Goal: Information Seeking & Learning: Learn about a topic

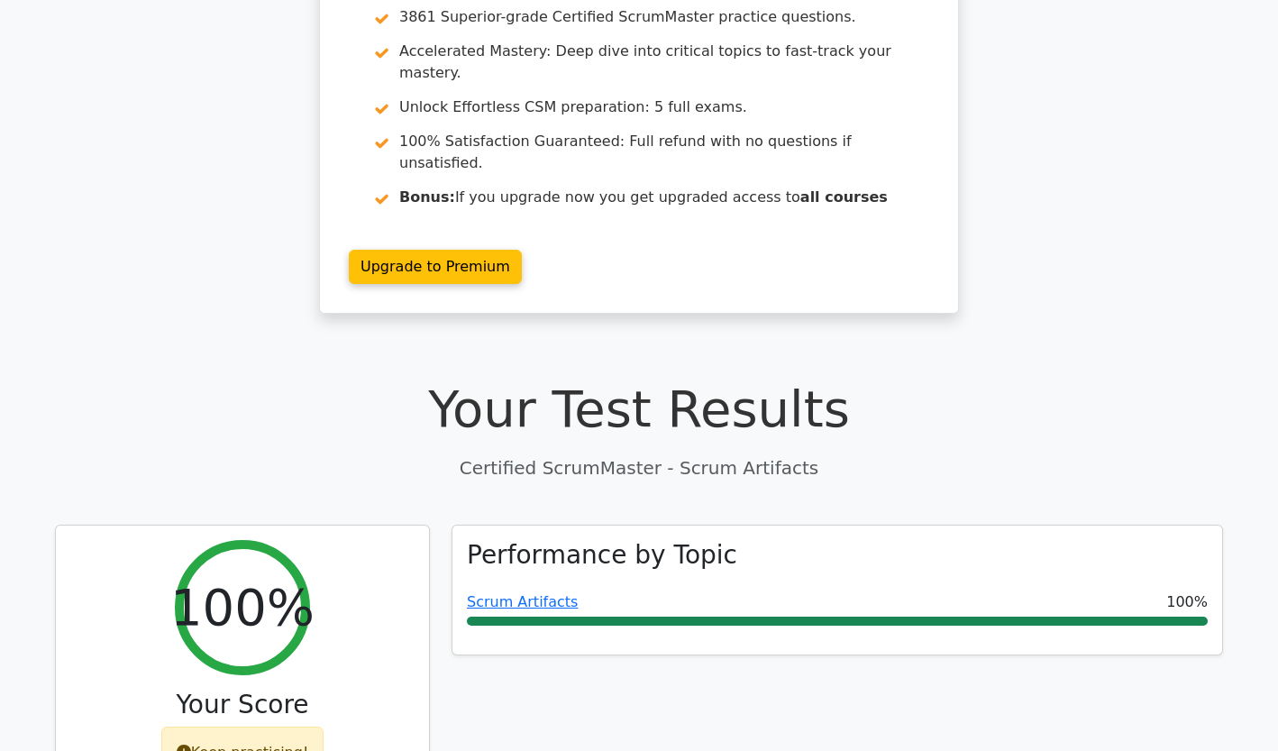
scroll to position [180, 0]
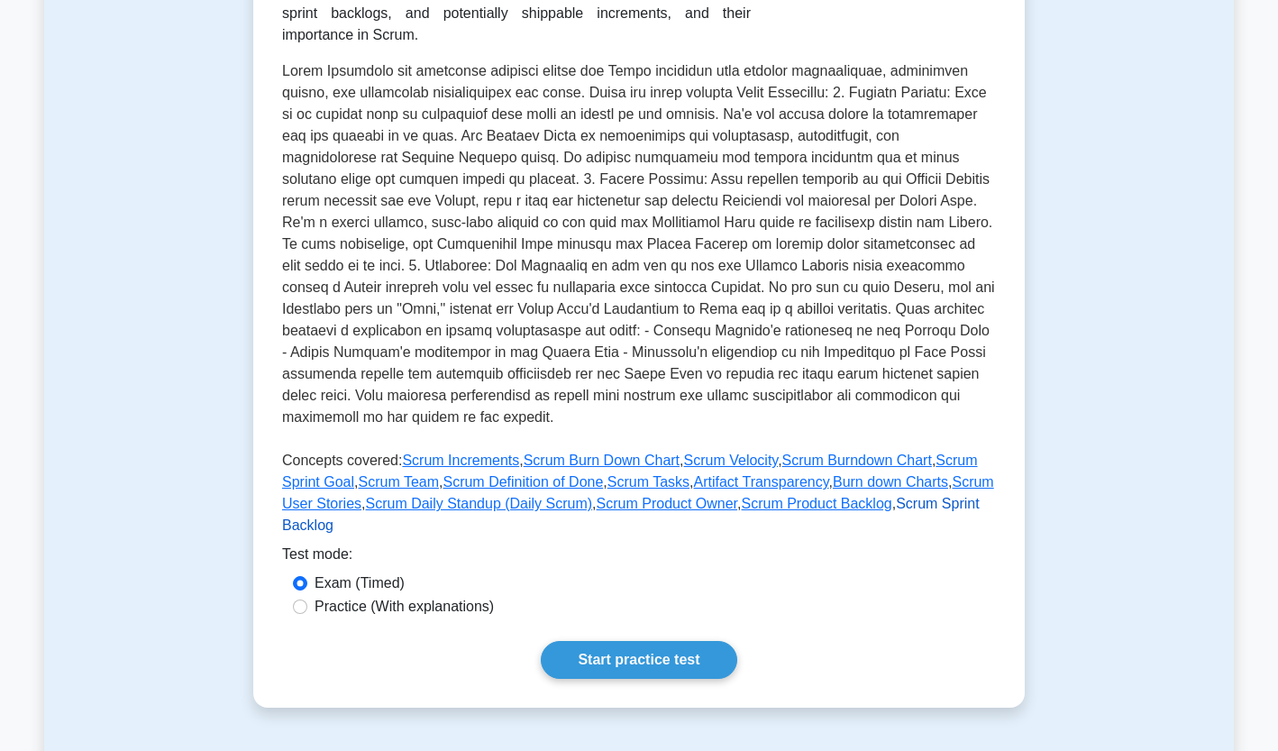
click at [880, 496] on link "Scrum Sprint Backlog" at bounding box center [630, 514] width 697 height 37
click at [610, 496] on link "Scrum Product Owner" at bounding box center [667, 503] width 141 height 15
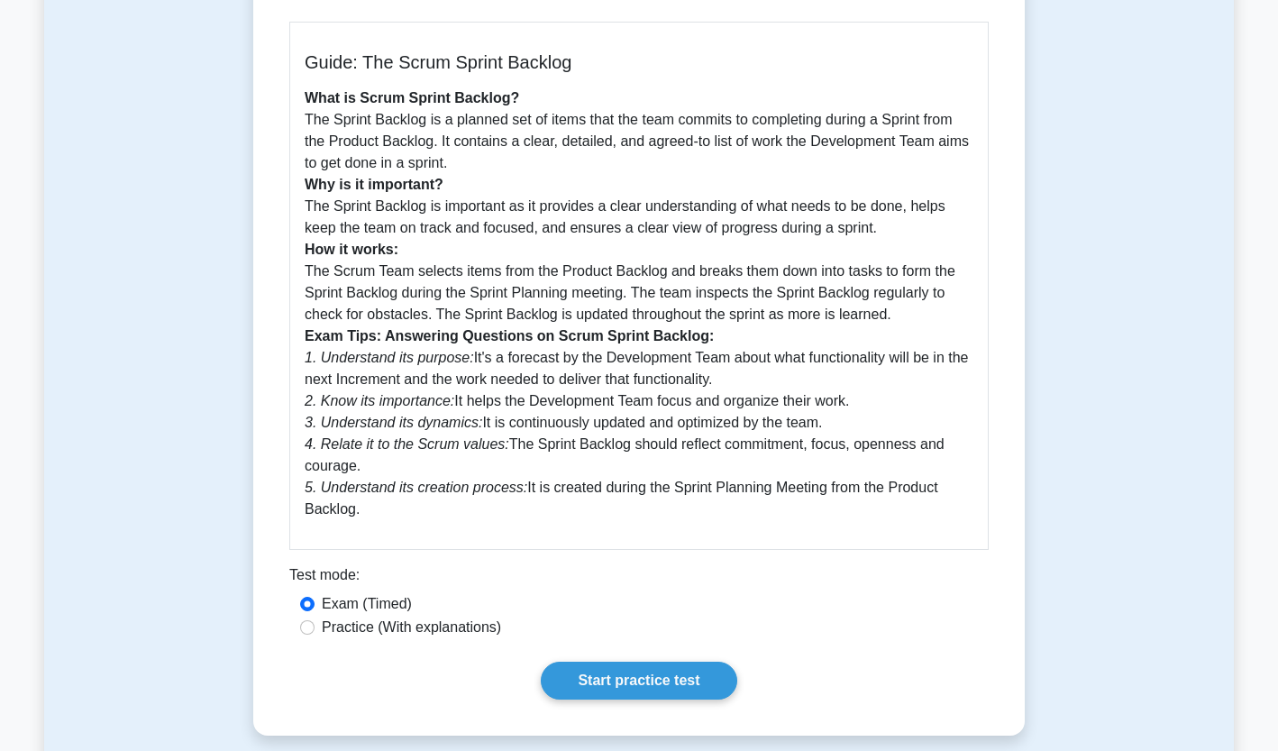
scroll to position [469, 0]
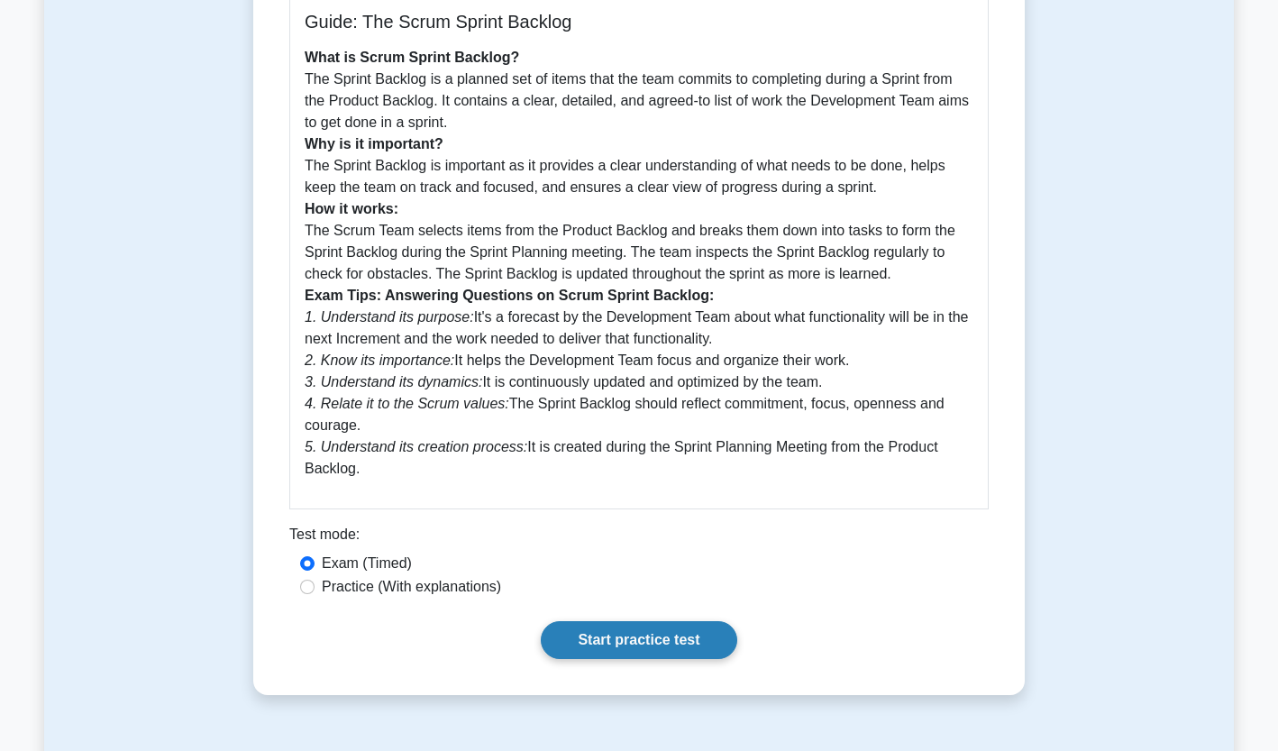
click at [661, 642] on link "Start practice test" at bounding box center [639, 640] width 196 height 38
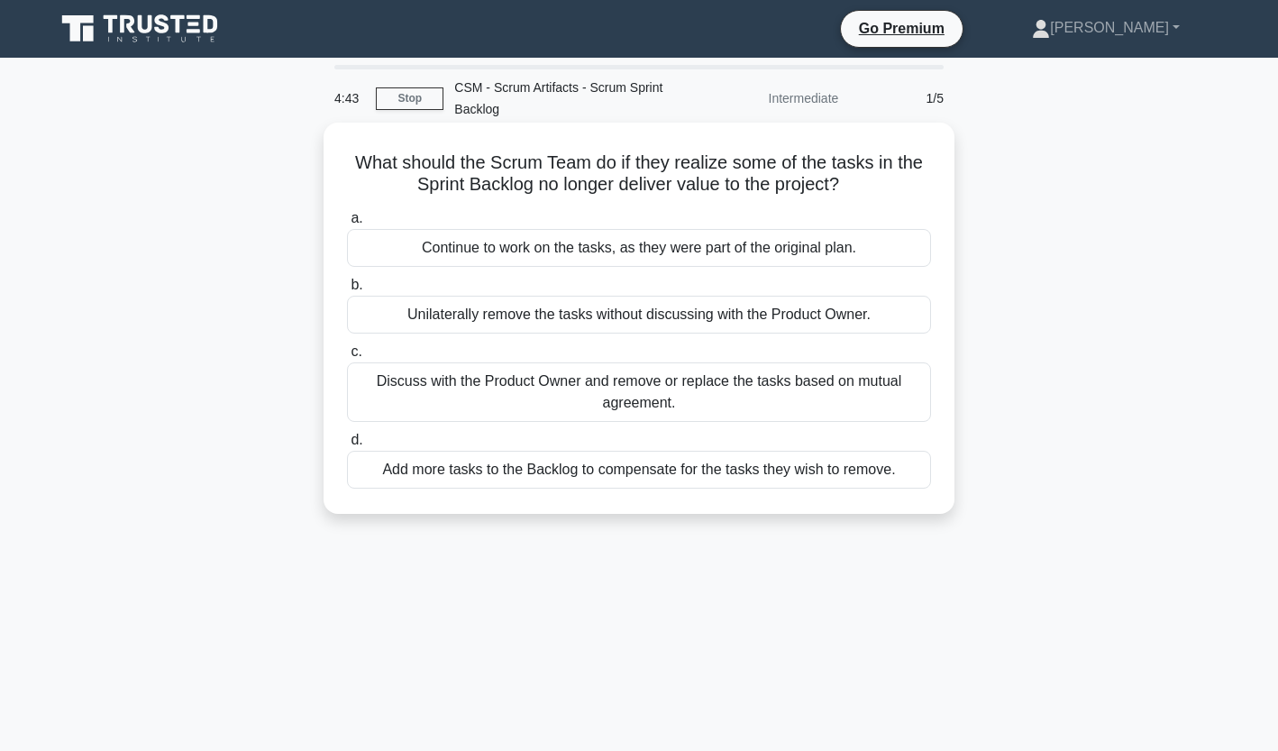
click at [680, 400] on div "Discuss with the Product Owner and remove or replace the tasks based on mutual …" at bounding box center [639, 391] width 584 height 59
click at [347, 358] on input "c. Discuss with the Product Owner and remove or replace the tasks based on mutu…" at bounding box center [347, 352] width 0 height 12
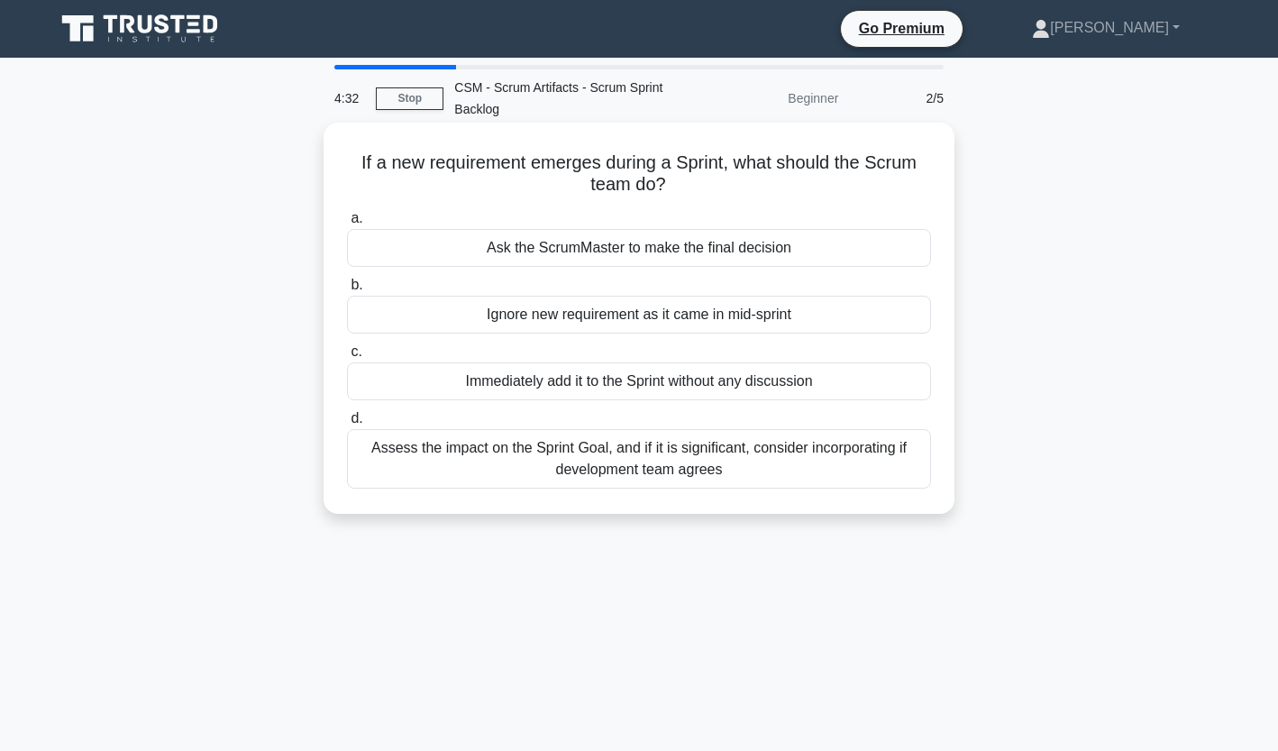
click at [626, 466] on div "Assess the impact on the Sprint Goal, and if it is significant, consider incorp…" at bounding box center [639, 458] width 584 height 59
click at [347, 424] on input "d. Assess the impact on the Sprint Goal, and if it is significant, consider inc…" at bounding box center [347, 419] width 0 height 12
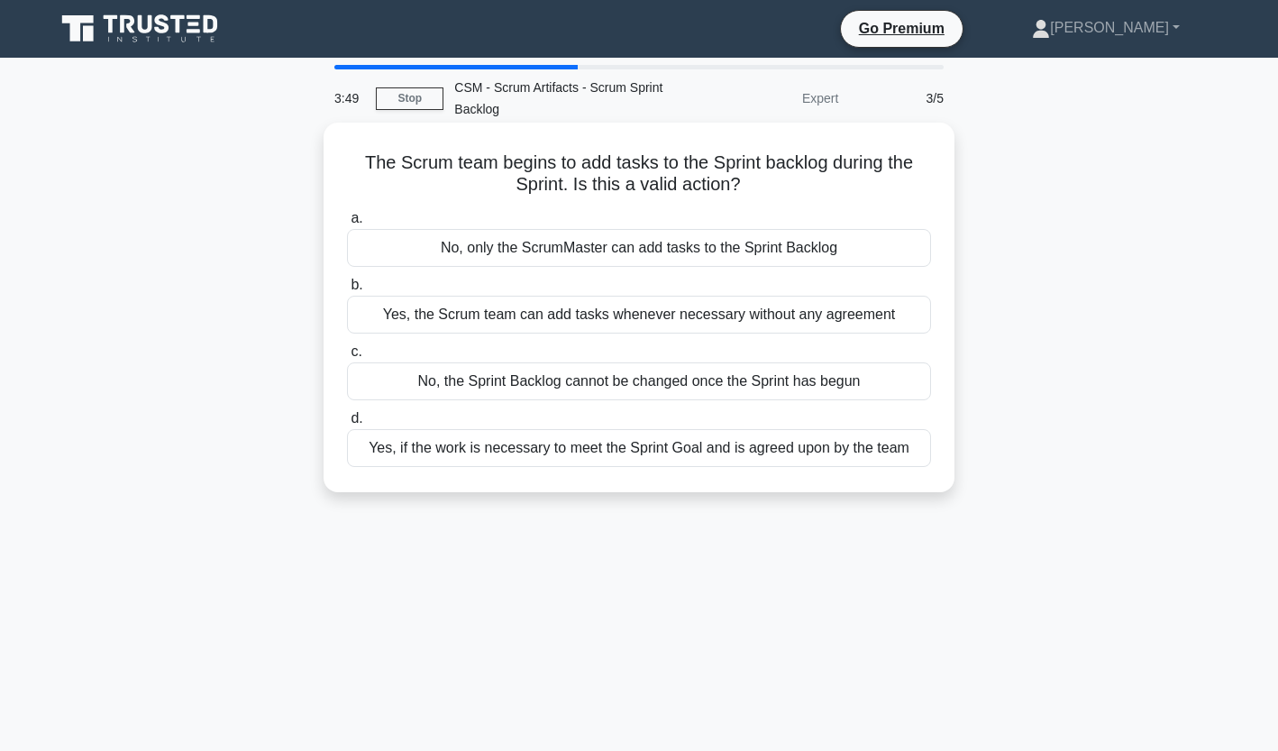
click at [679, 442] on div "Yes, if the work is necessary to meet the Sprint Goal and is agreed upon by the…" at bounding box center [639, 448] width 584 height 38
click at [347, 424] on input "d. Yes, if the work is necessary to meet the Sprint Goal and is agreed upon by …" at bounding box center [347, 419] width 0 height 12
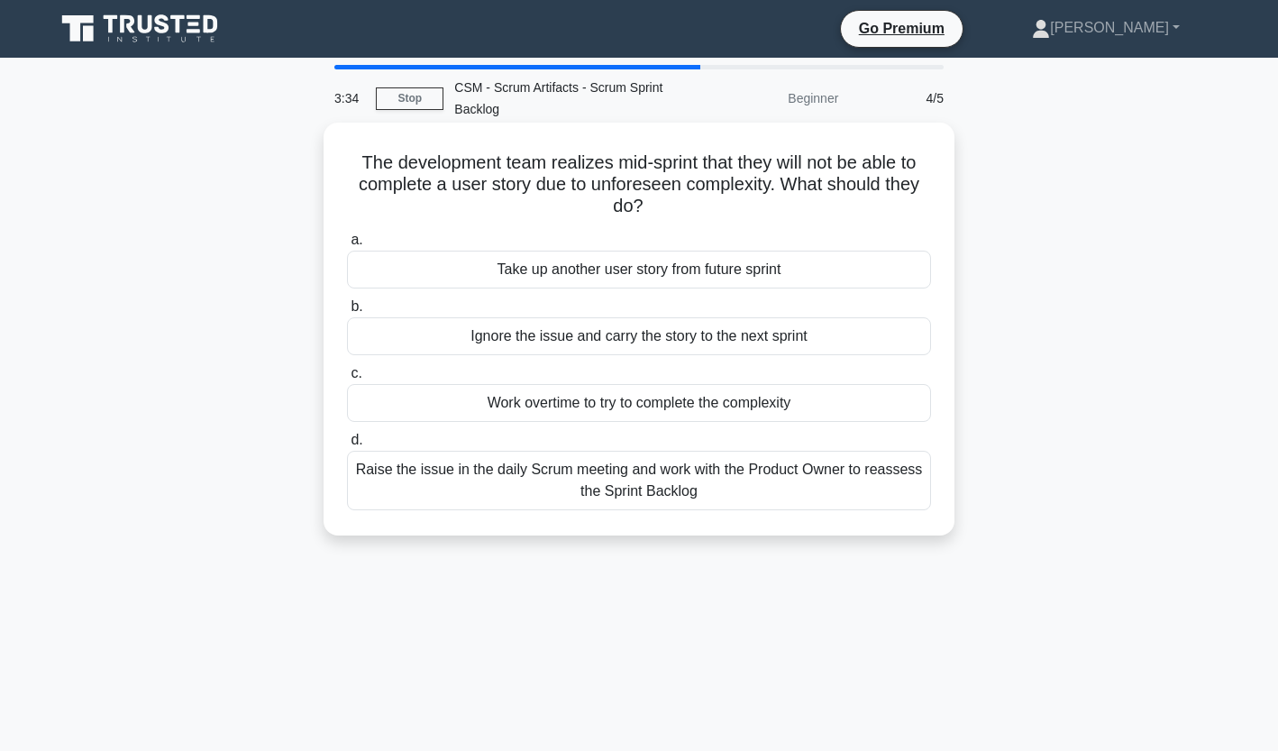
click at [660, 487] on div "Raise the issue in the daily Scrum meeting and work with the Product Owner to r…" at bounding box center [639, 480] width 584 height 59
click at [347, 446] on input "d. Raise the issue in the daily Scrum meeting and work with the Product Owner t…" at bounding box center [347, 440] width 0 height 12
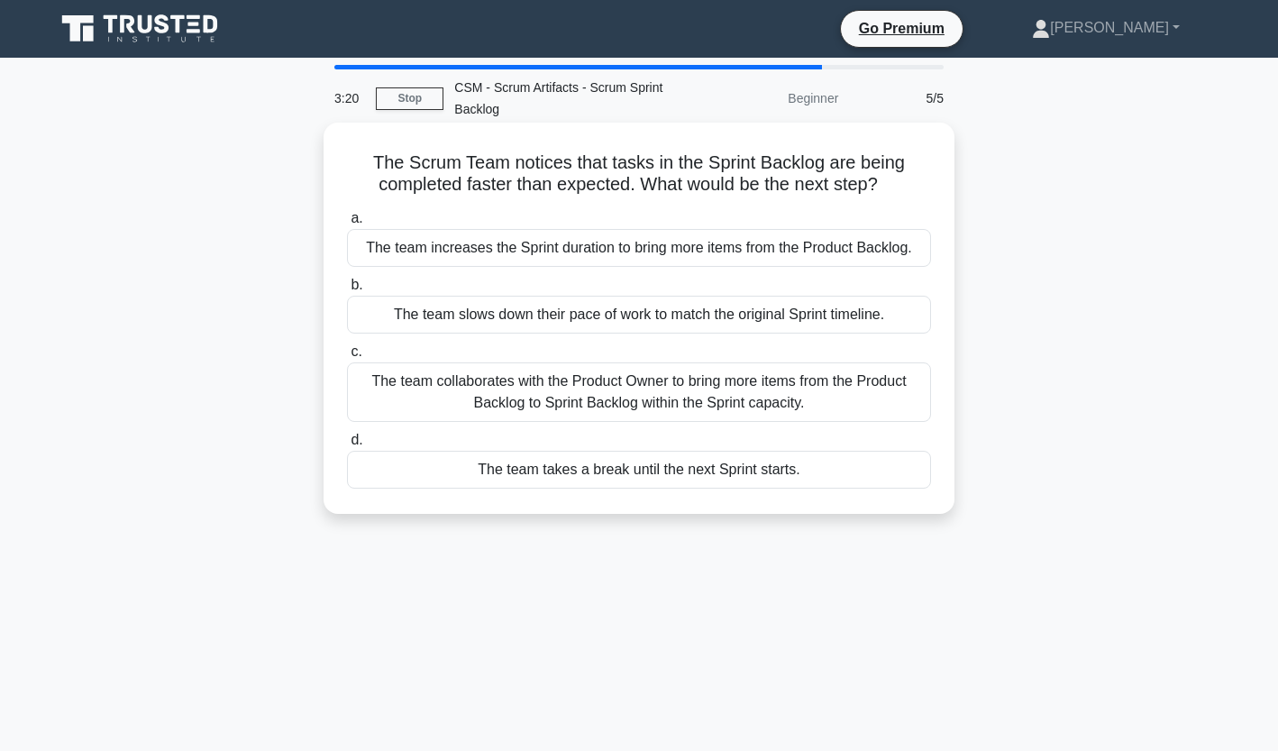
click at [560, 387] on div "The team collaborates with the Product Owner to bring more items from the Produ…" at bounding box center [639, 391] width 584 height 59
click at [347, 358] on input "c. The team collaborates with the Product Owner to bring more items from the Pr…" at bounding box center [347, 352] width 0 height 12
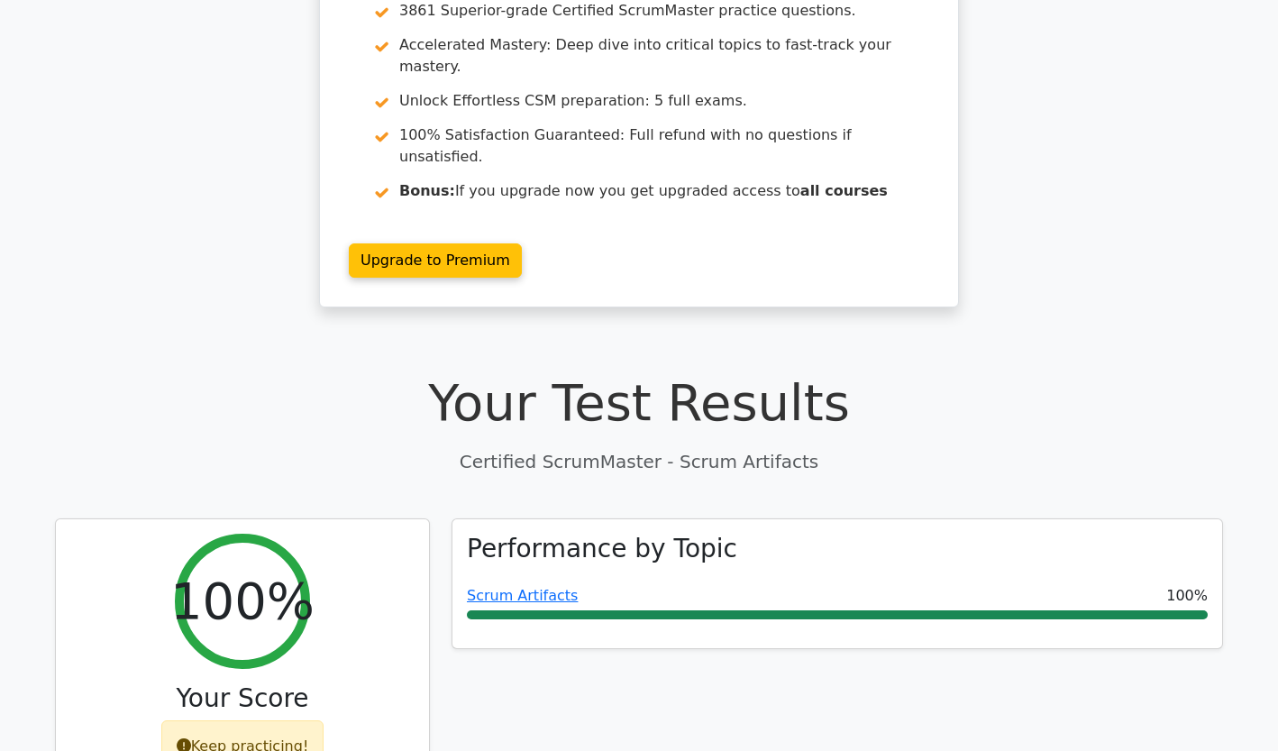
scroll to position [216, 0]
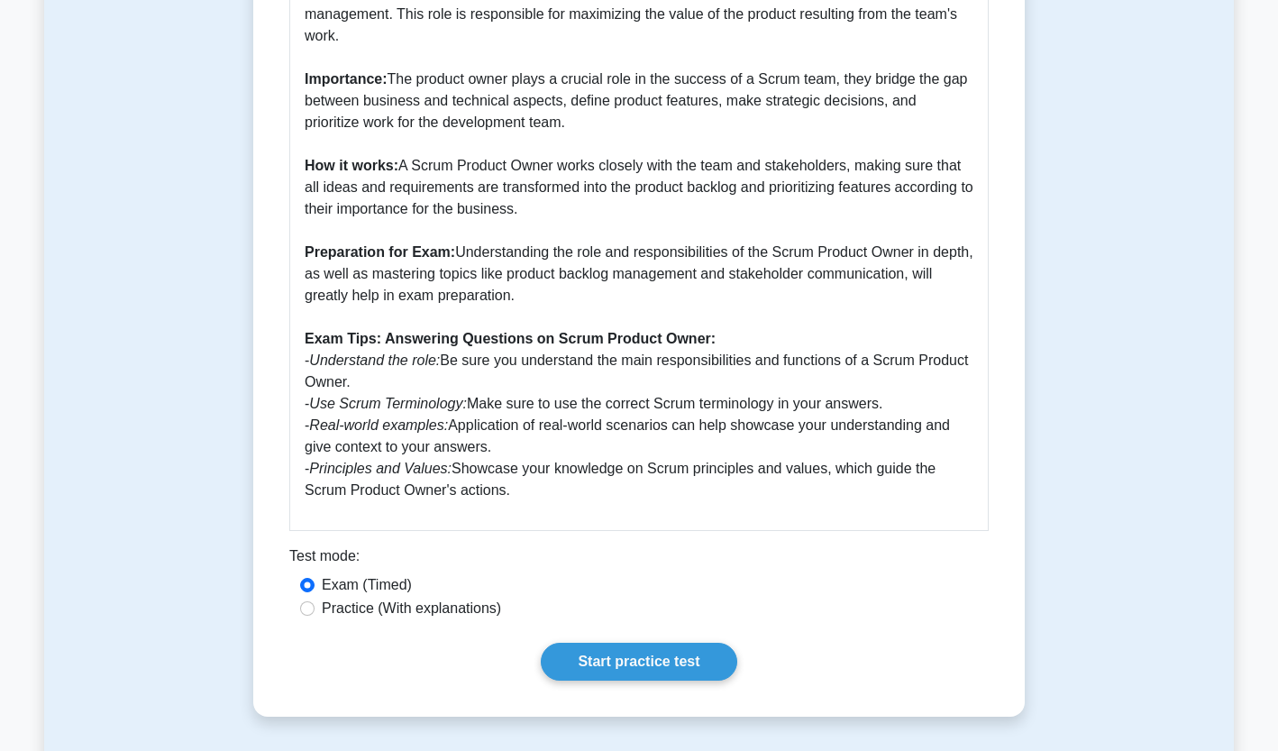
scroll to position [541, 0]
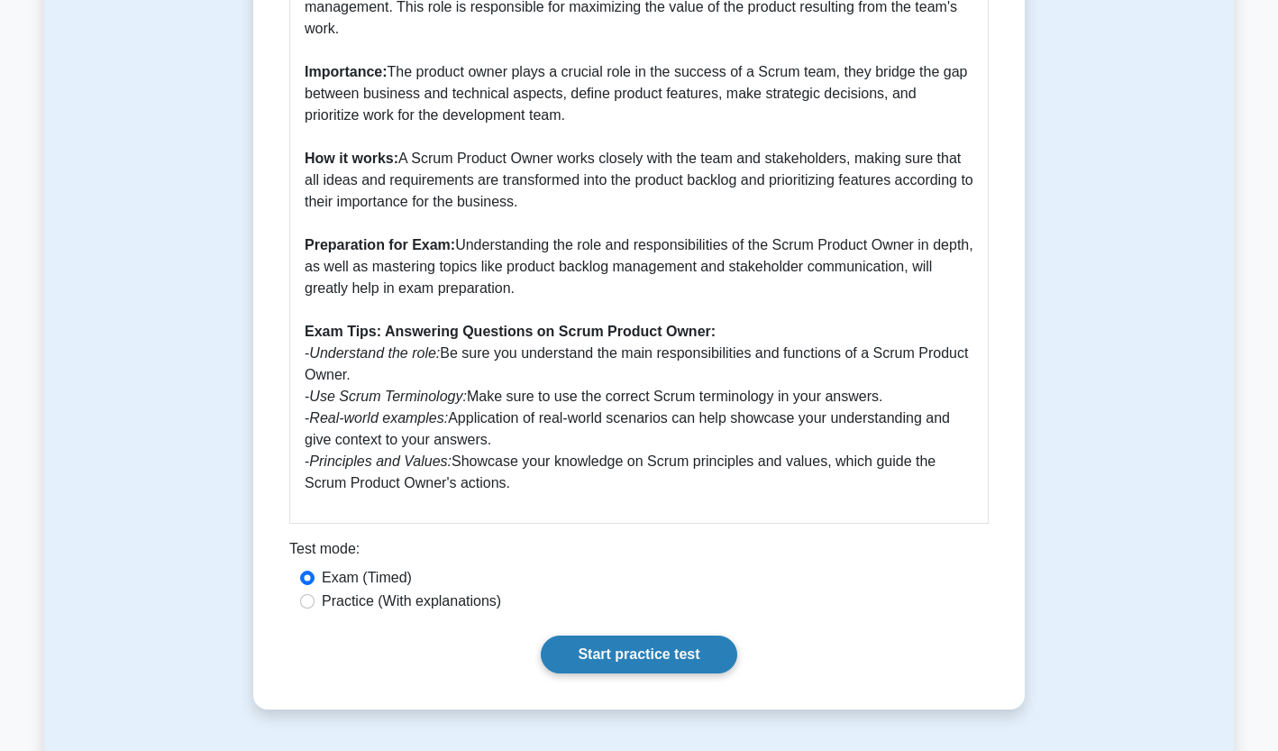
click at [641, 652] on link "Start practice test" at bounding box center [639, 654] width 196 height 38
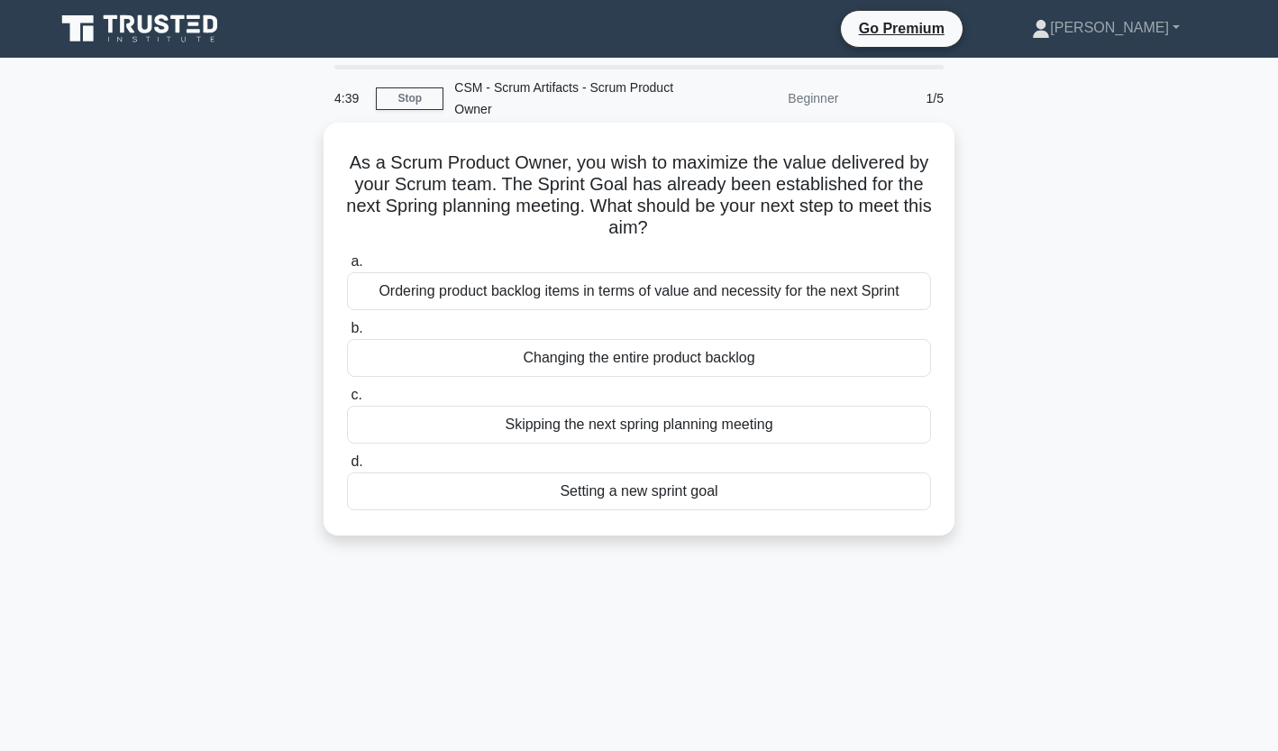
click at [602, 300] on div "Ordering product backlog items in terms of value and necessity for the next Spr…" at bounding box center [639, 291] width 584 height 38
click at [347, 268] on input "a. Ordering product backlog items in terms of value and necessity for the next …" at bounding box center [347, 262] width 0 height 12
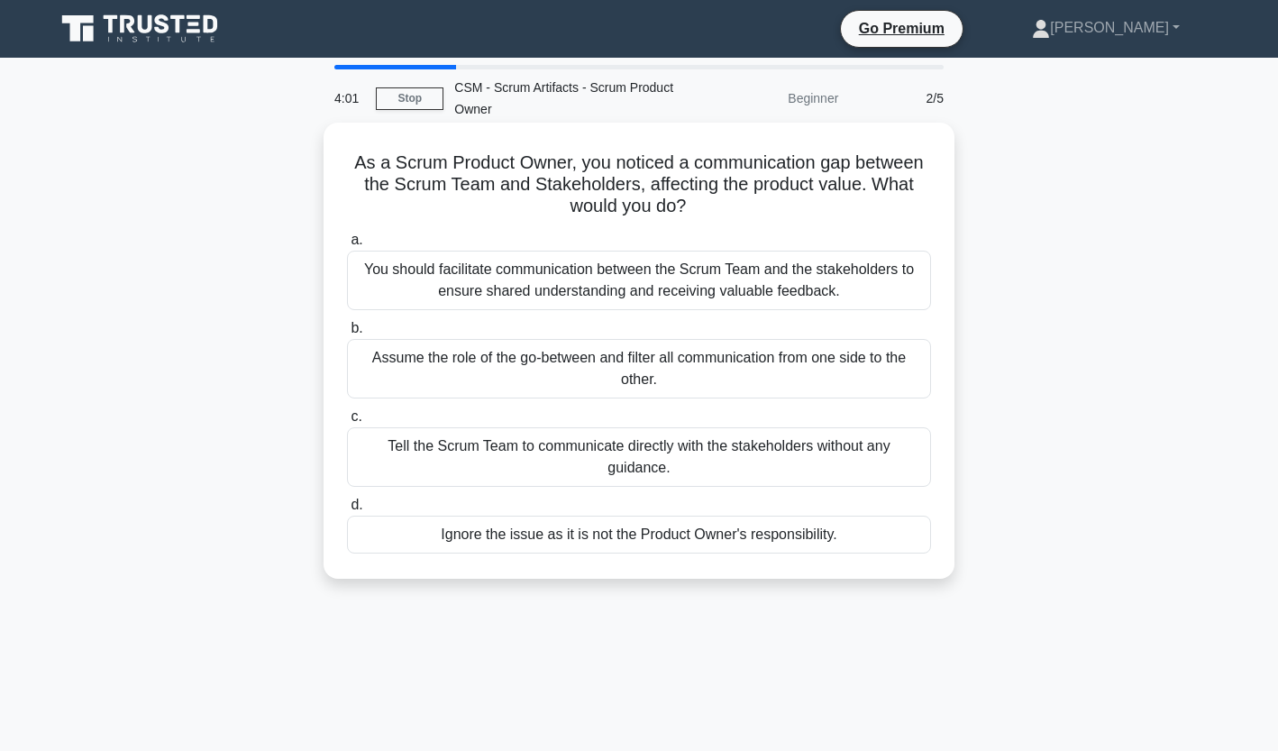
click at [644, 287] on div "You should facilitate communication between the Scrum Team and the stakeholders…" at bounding box center [639, 280] width 584 height 59
click at [347, 246] on input "a. You should facilitate communication between the Scrum Team and the stakehold…" at bounding box center [347, 240] width 0 height 12
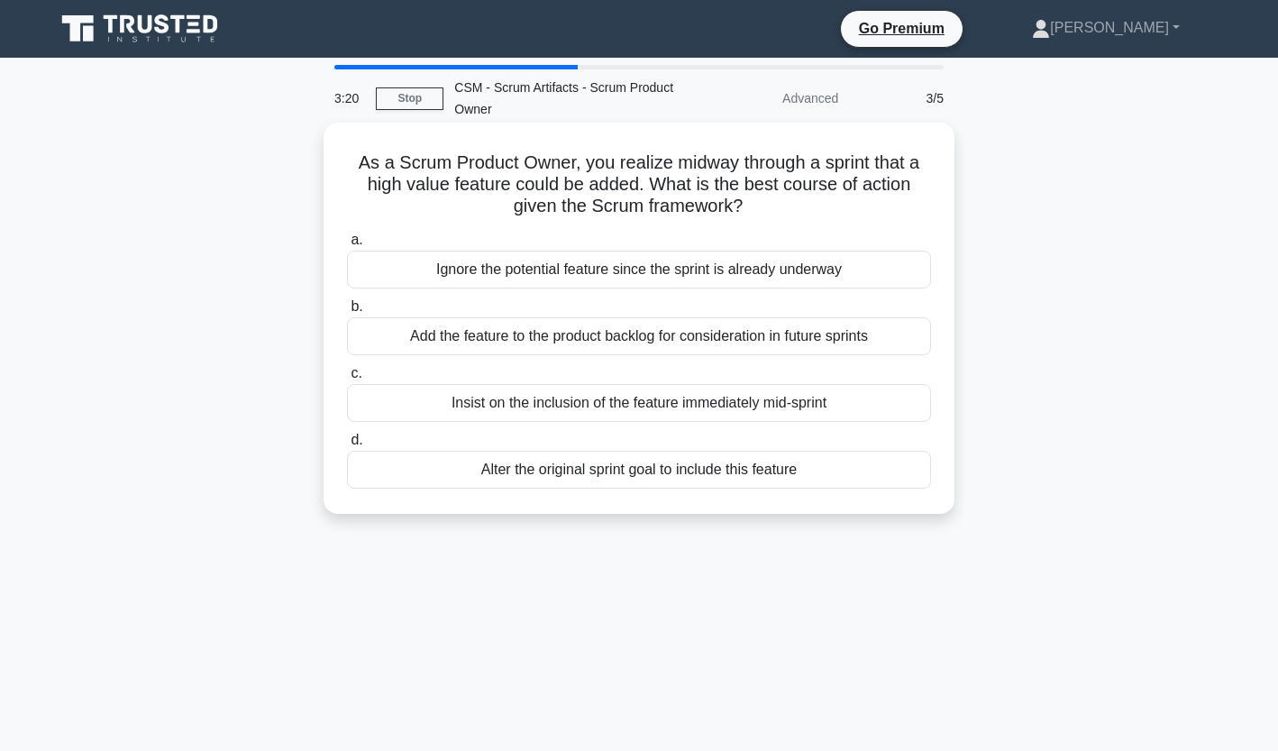
click at [623, 342] on div "Add the feature to the product backlog for consideration in future sprints" at bounding box center [639, 336] width 584 height 38
click at [347, 313] on input "b. Add the feature to the product backlog for consideration in future sprints" at bounding box center [347, 307] width 0 height 12
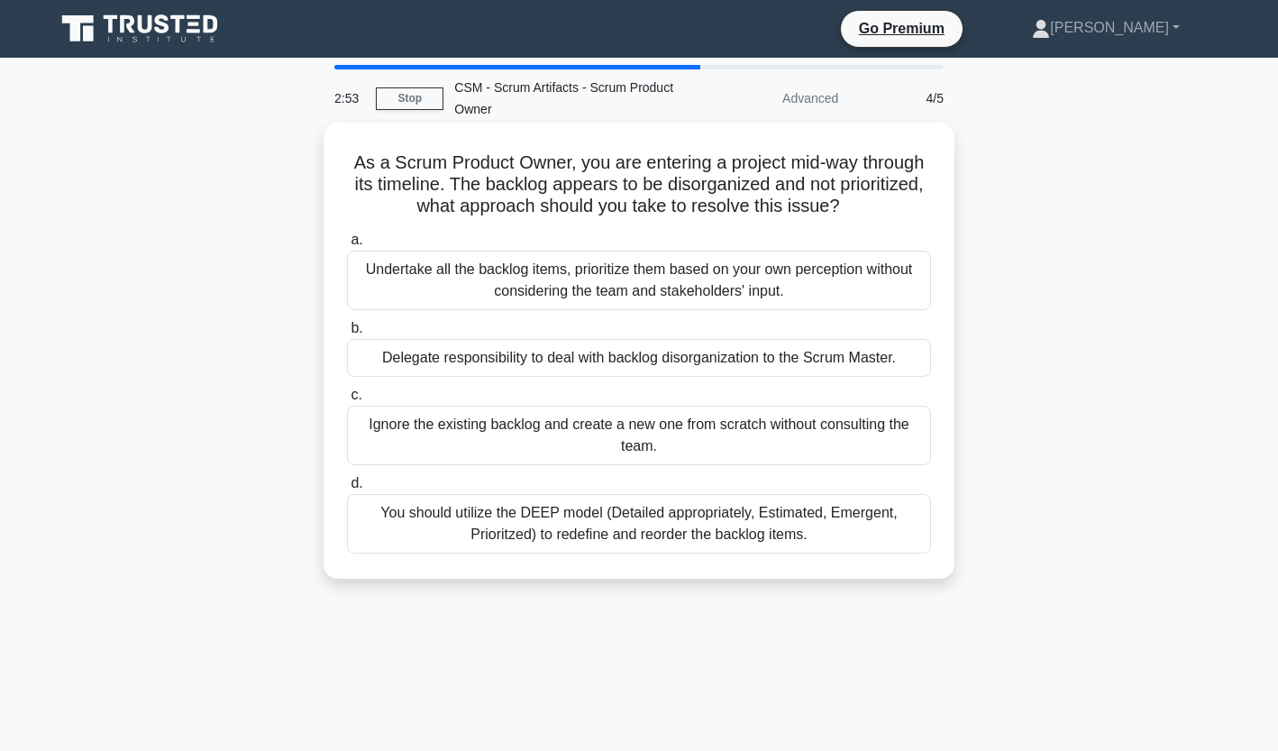
click at [636, 524] on div "You should utilize the DEEP model (Detailed appropriately, Estimated, Emergent,…" at bounding box center [639, 523] width 584 height 59
click at [347, 489] on input "d. You should utilize the DEEP model (Detailed appropriately, Estimated, Emerge…" at bounding box center [347, 484] width 0 height 12
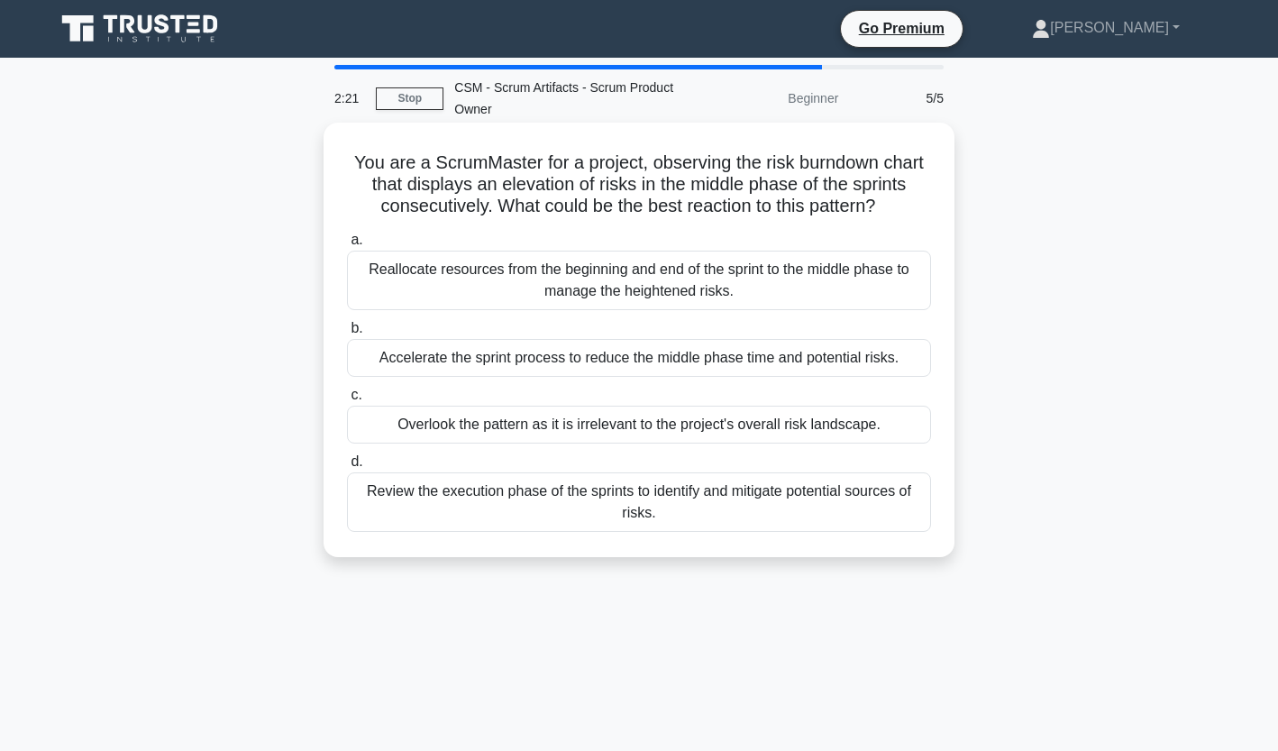
click at [633, 497] on div "Review the execution phase of the sprints to identify and mitigate potential so…" at bounding box center [639, 501] width 584 height 59
click at [347, 468] on input "d. Review the execution phase of the sprints to identify and mitigate potential…" at bounding box center [347, 462] width 0 height 12
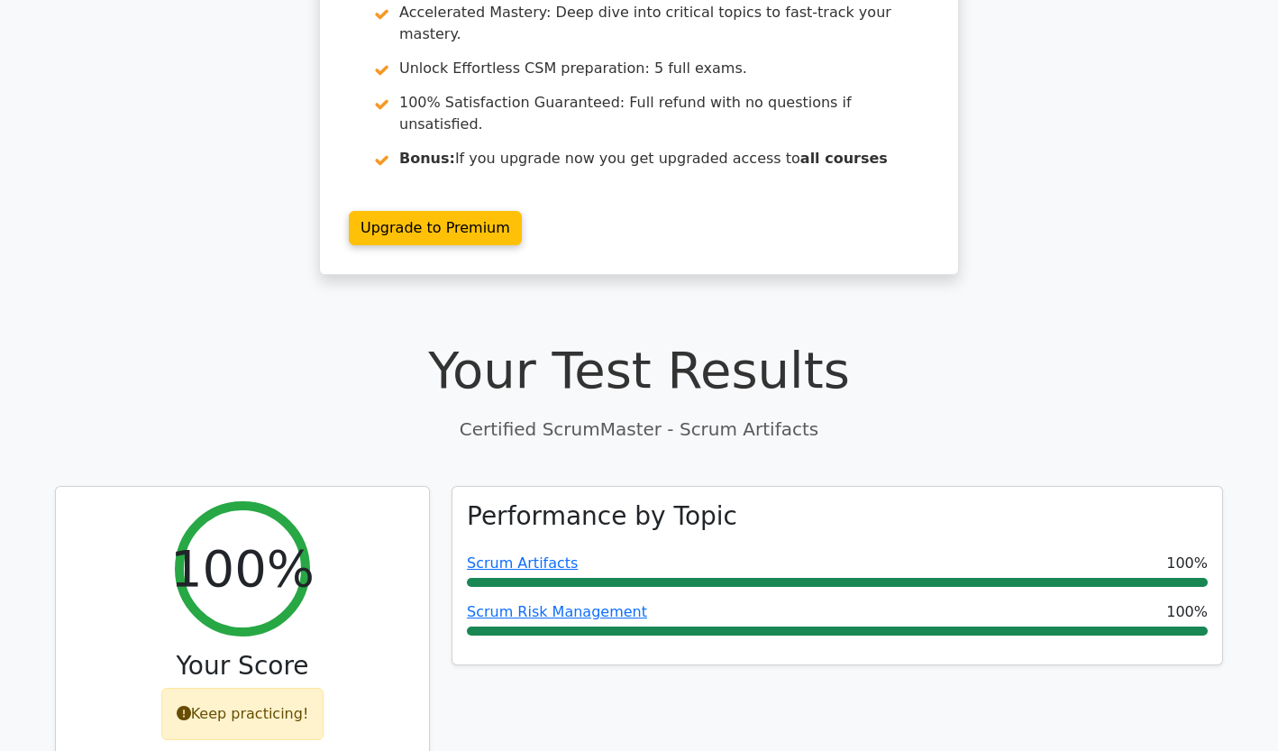
scroll to position [216, 0]
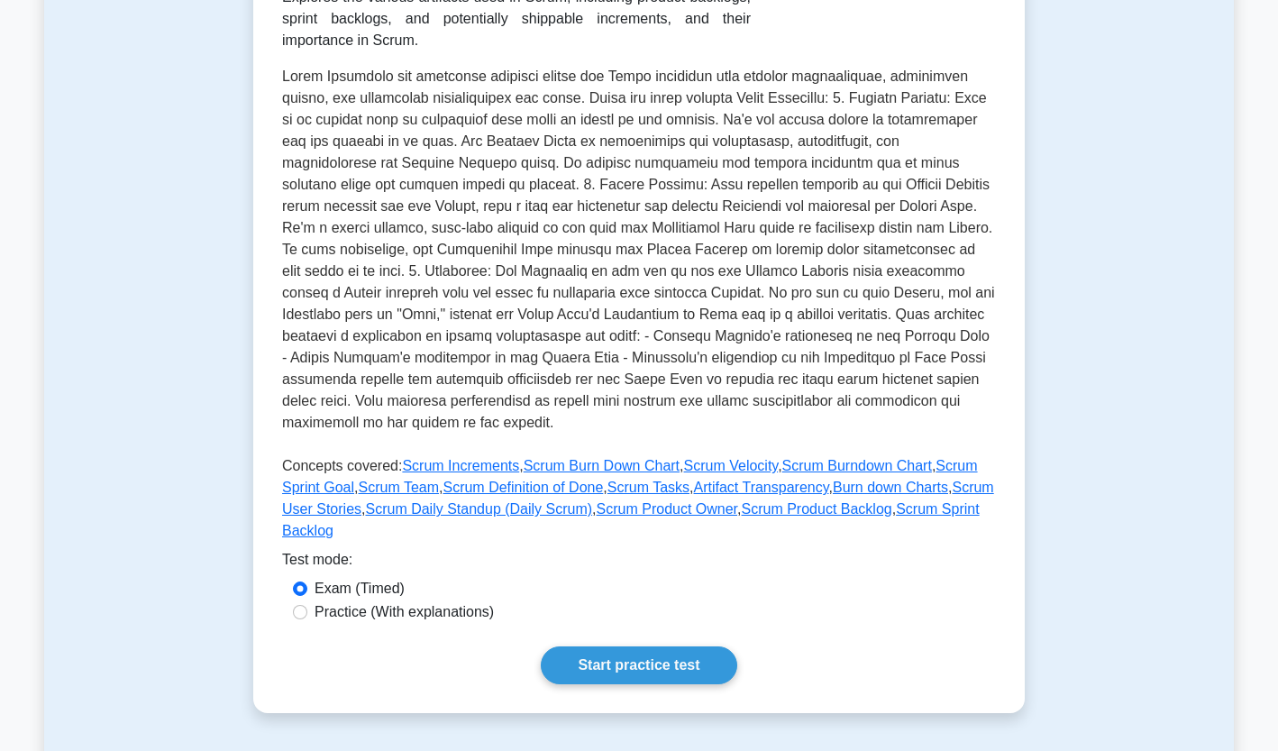
scroll to position [360, 0]
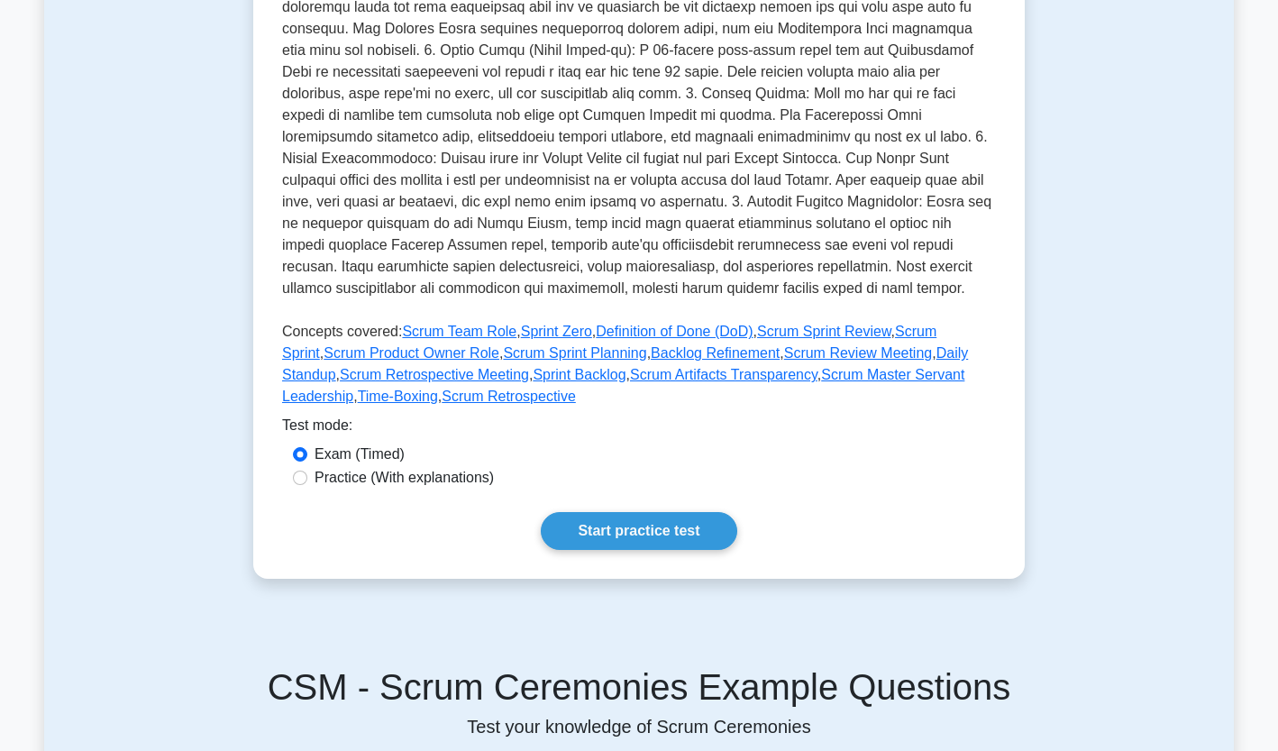
scroll to position [541, 0]
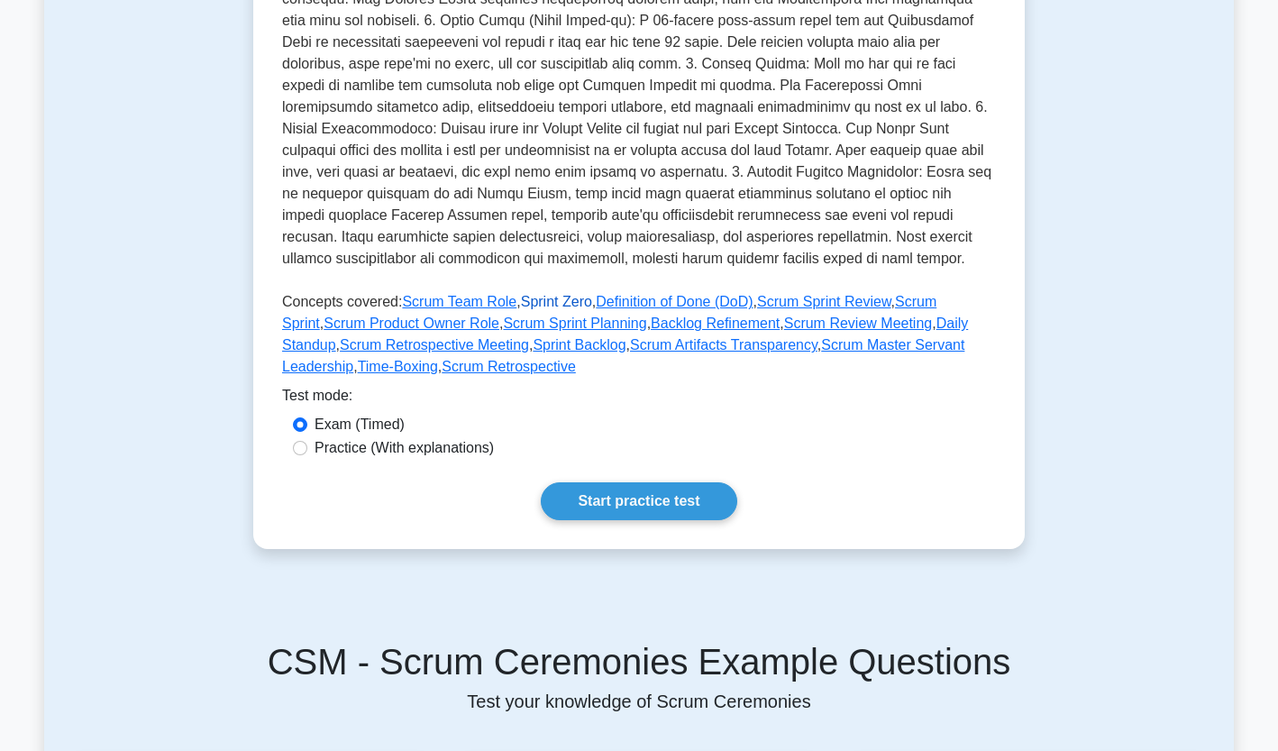
click at [534, 294] on link "Sprint Zero" at bounding box center [556, 301] width 71 height 15
click at [540, 294] on link "Sprint Zero" at bounding box center [556, 301] width 71 height 15
click at [529, 337] on link "Scrum Retrospective Meeting" at bounding box center [434, 344] width 189 height 15
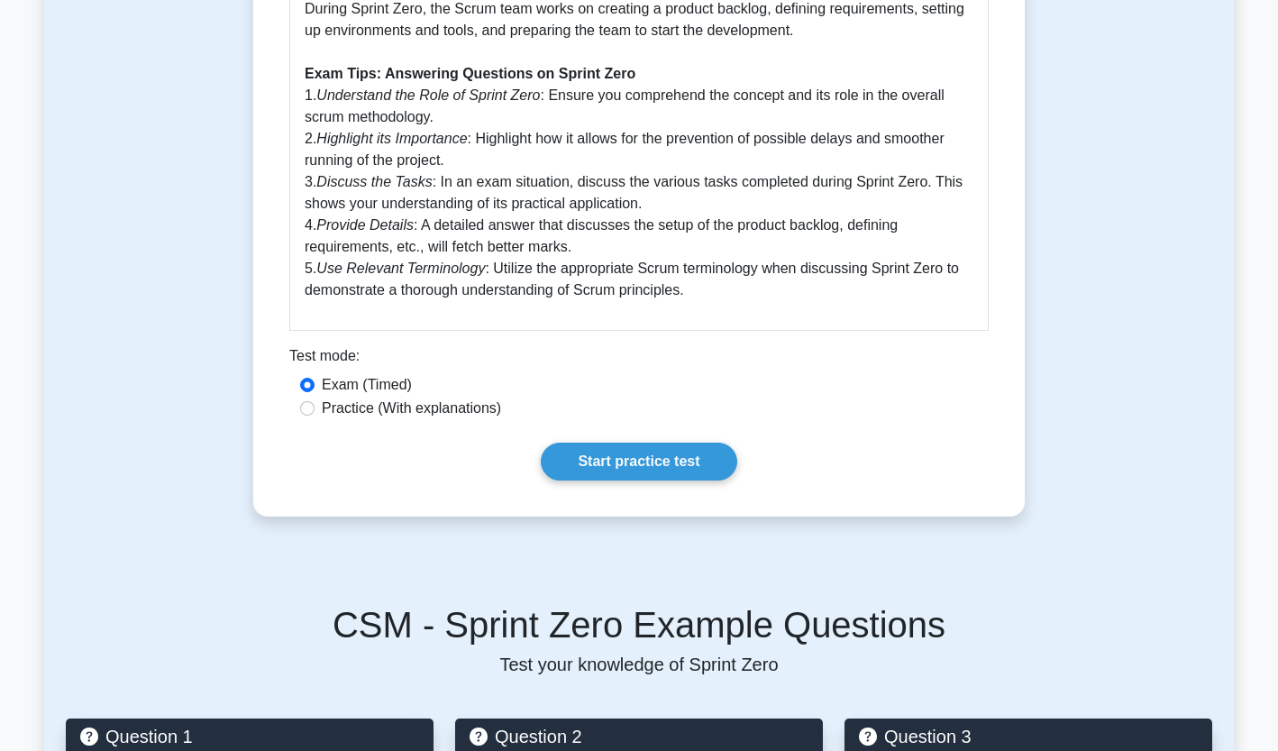
scroll to position [721, 0]
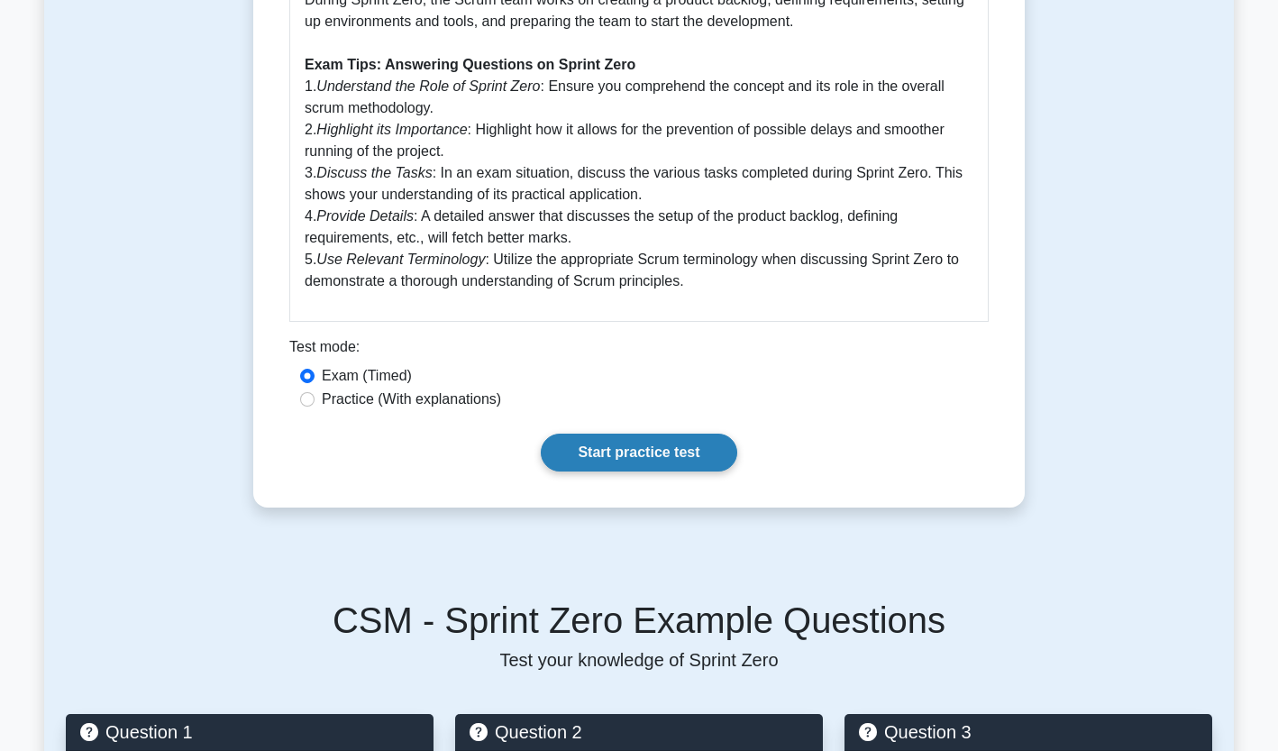
click at [626, 459] on link "Start practice test" at bounding box center [639, 452] width 196 height 38
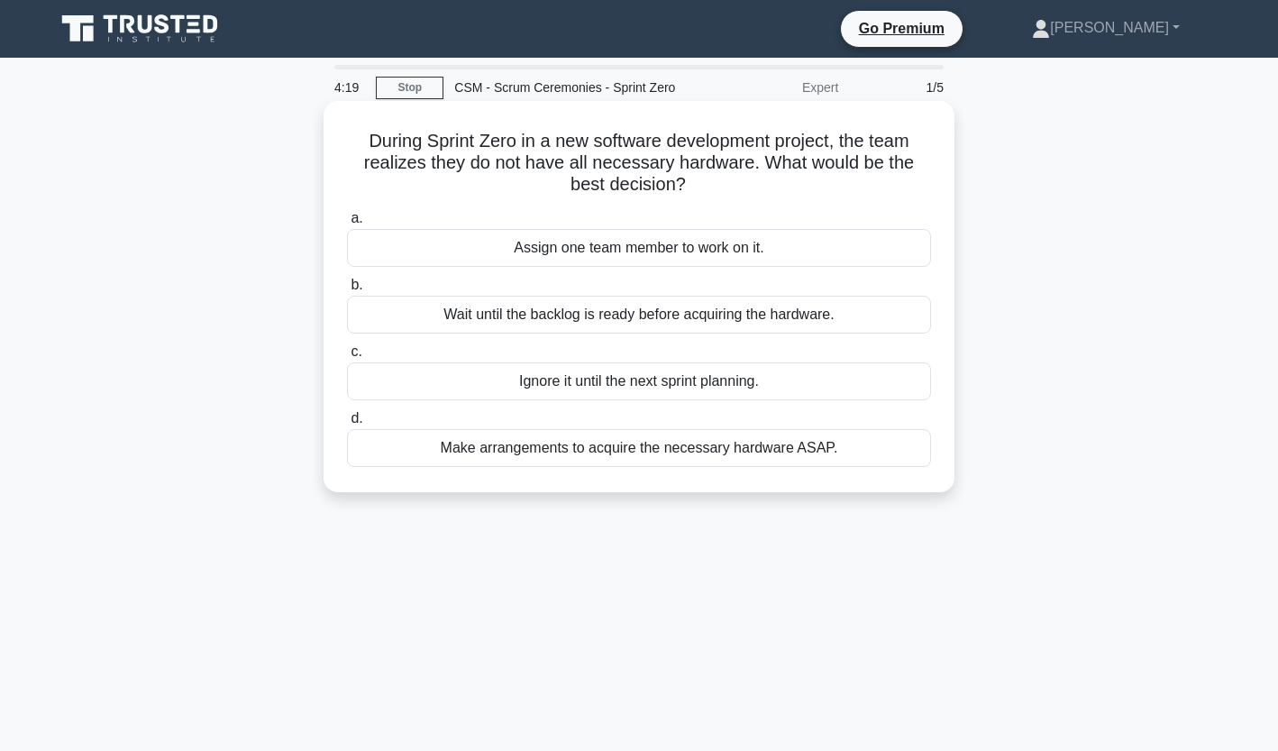
click at [636, 316] on div "Wait until the backlog is ready before acquiring the hardware." at bounding box center [639, 315] width 584 height 38
click at [347, 291] on input "b. Wait until the backlog is ready before acquiring the hardware." at bounding box center [347, 285] width 0 height 12
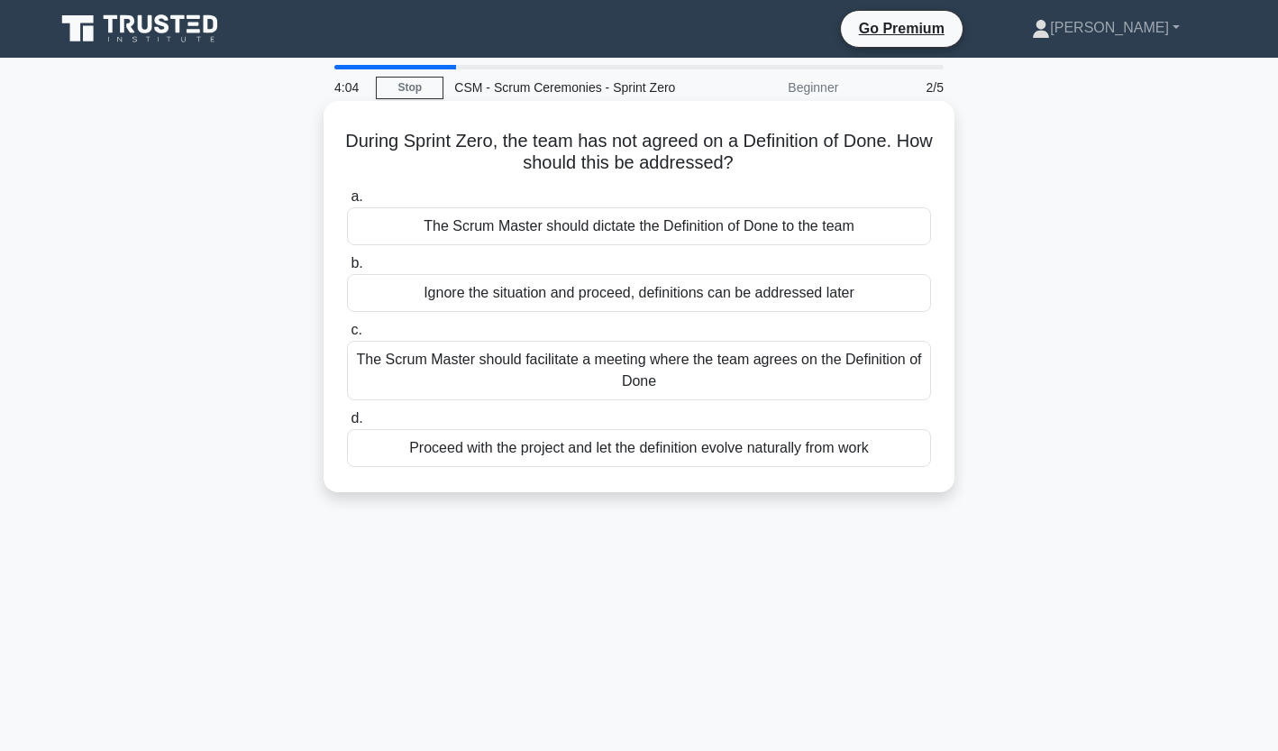
click at [651, 378] on div "The Scrum Master should facilitate a meeting where the team agrees on the Defin…" at bounding box center [639, 370] width 584 height 59
click at [347, 336] on input "c. The Scrum Master should facilitate a meeting where the team agrees on the De…" at bounding box center [347, 330] width 0 height 12
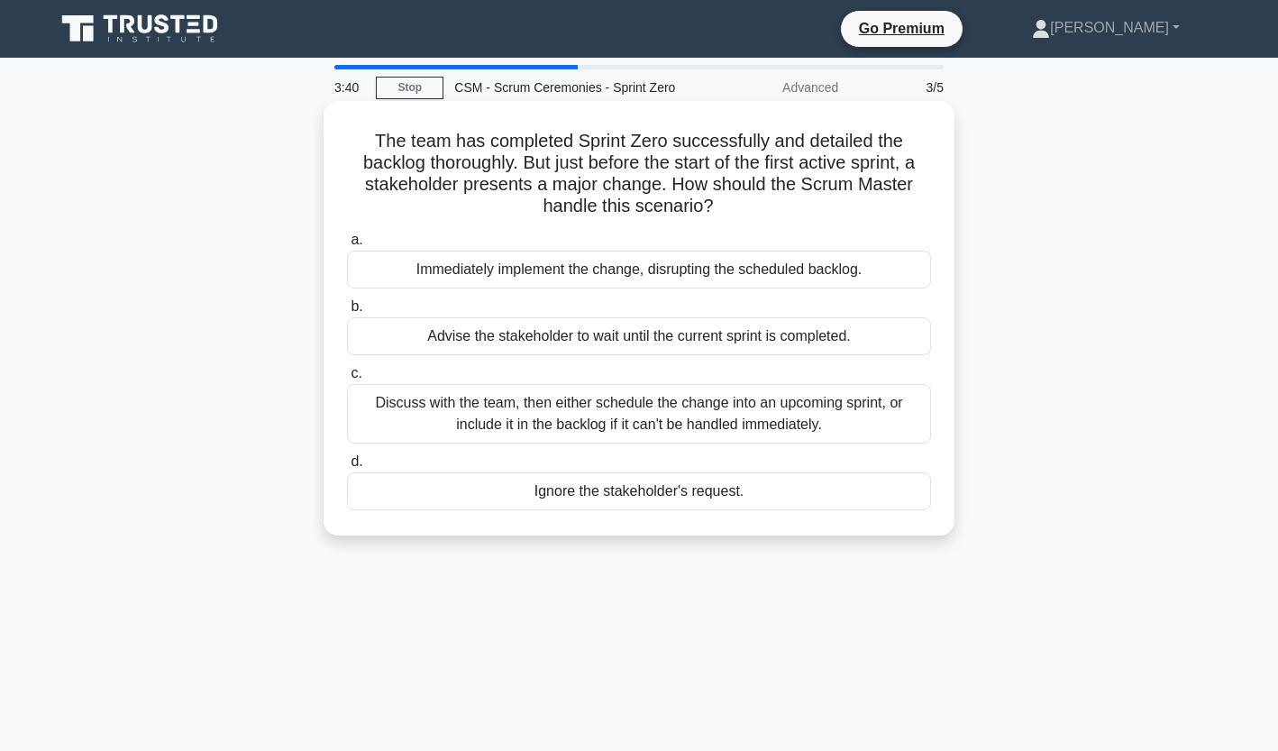
click at [620, 410] on div "Discuss with the team, then either schedule the change into an upcoming sprint,…" at bounding box center [639, 413] width 584 height 59
click at [347, 379] on input "c. Discuss with the team, then either schedule the change into an upcoming spri…" at bounding box center [347, 374] width 0 height 12
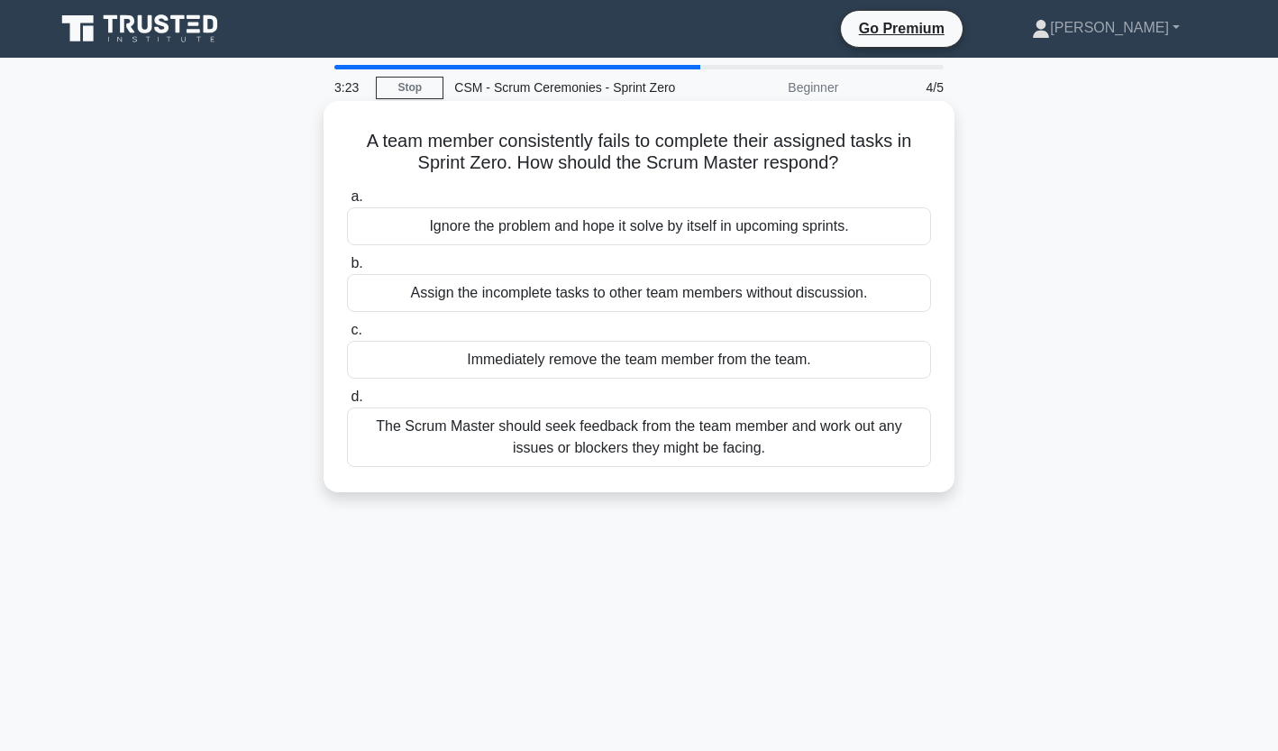
click at [572, 440] on div "The Scrum Master should seek feedback from the team member and work out any iss…" at bounding box center [639, 436] width 584 height 59
click at [347, 403] on input "d. The Scrum Master should seek feedback from the team member and work out any …" at bounding box center [347, 397] width 0 height 12
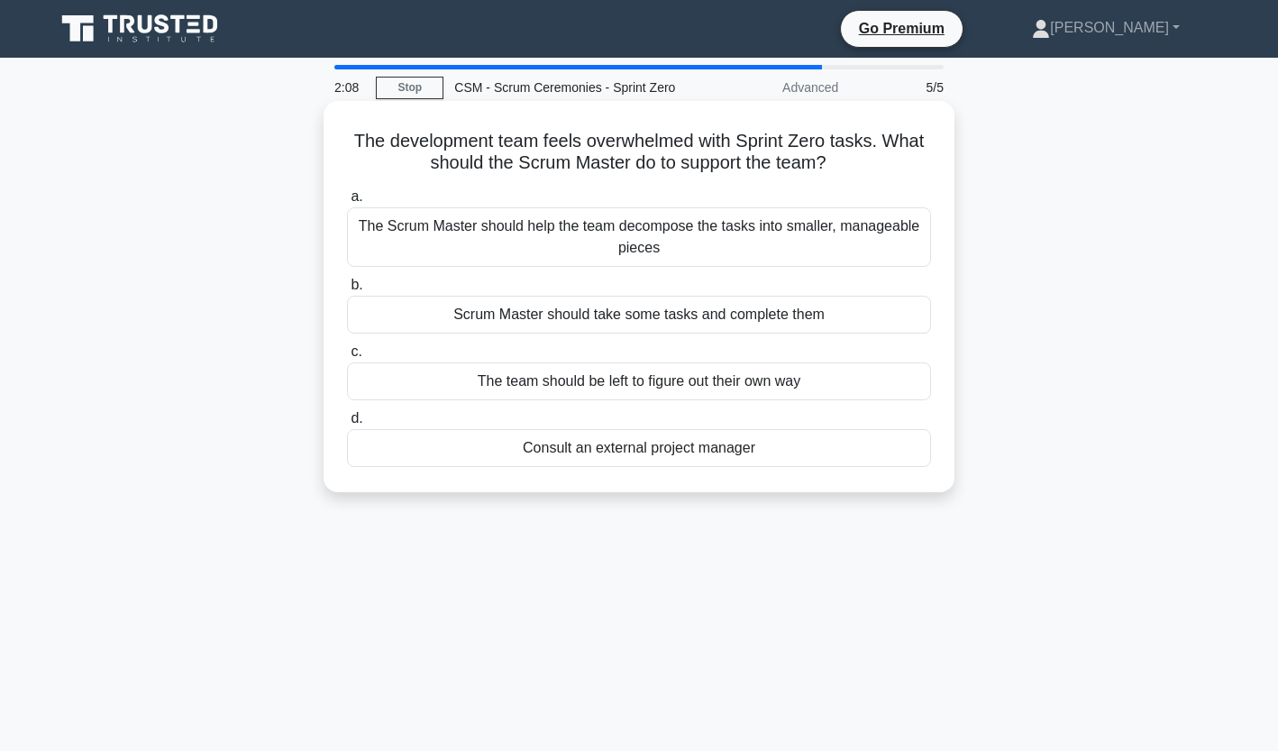
click at [581, 233] on div "The Scrum Master should help the team decompose the tasks into smaller, managea…" at bounding box center [639, 236] width 584 height 59
click at [347, 203] on input "a. The Scrum Master should help the team decompose the tasks into smaller, mana…" at bounding box center [347, 197] width 0 height 12
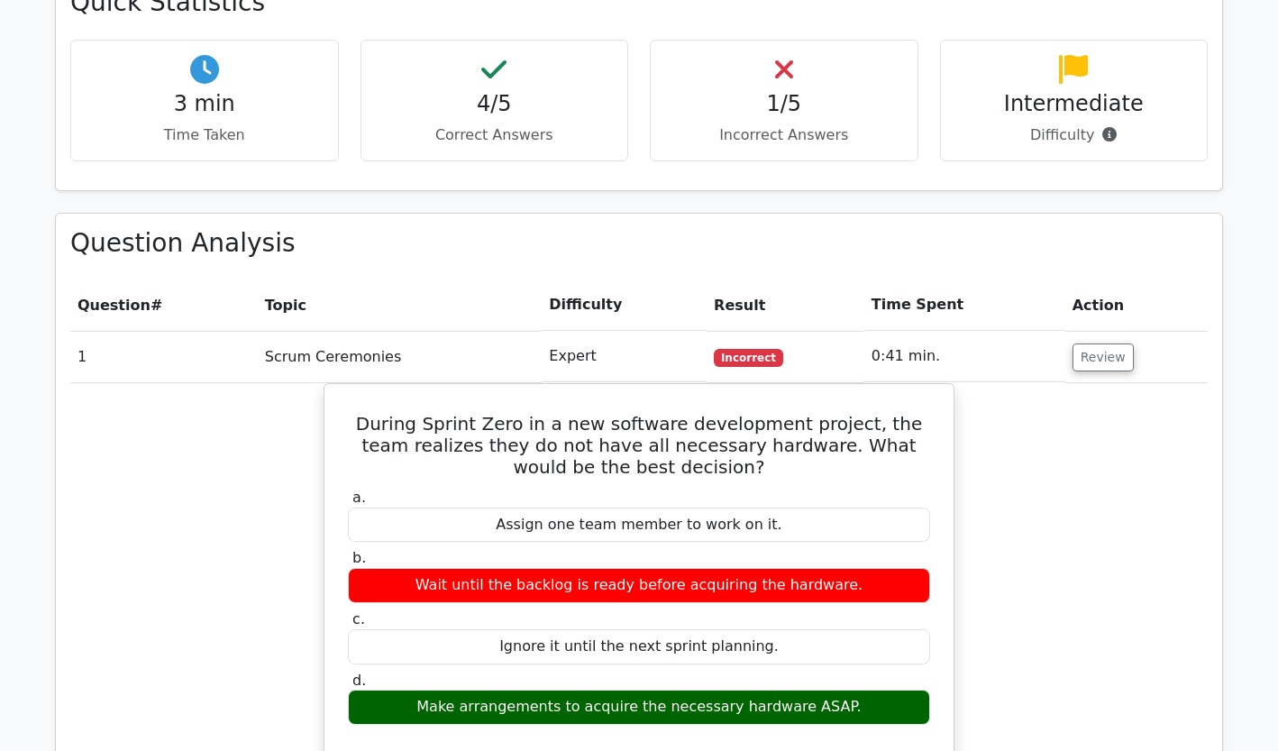
scroll to position [1033, 0]
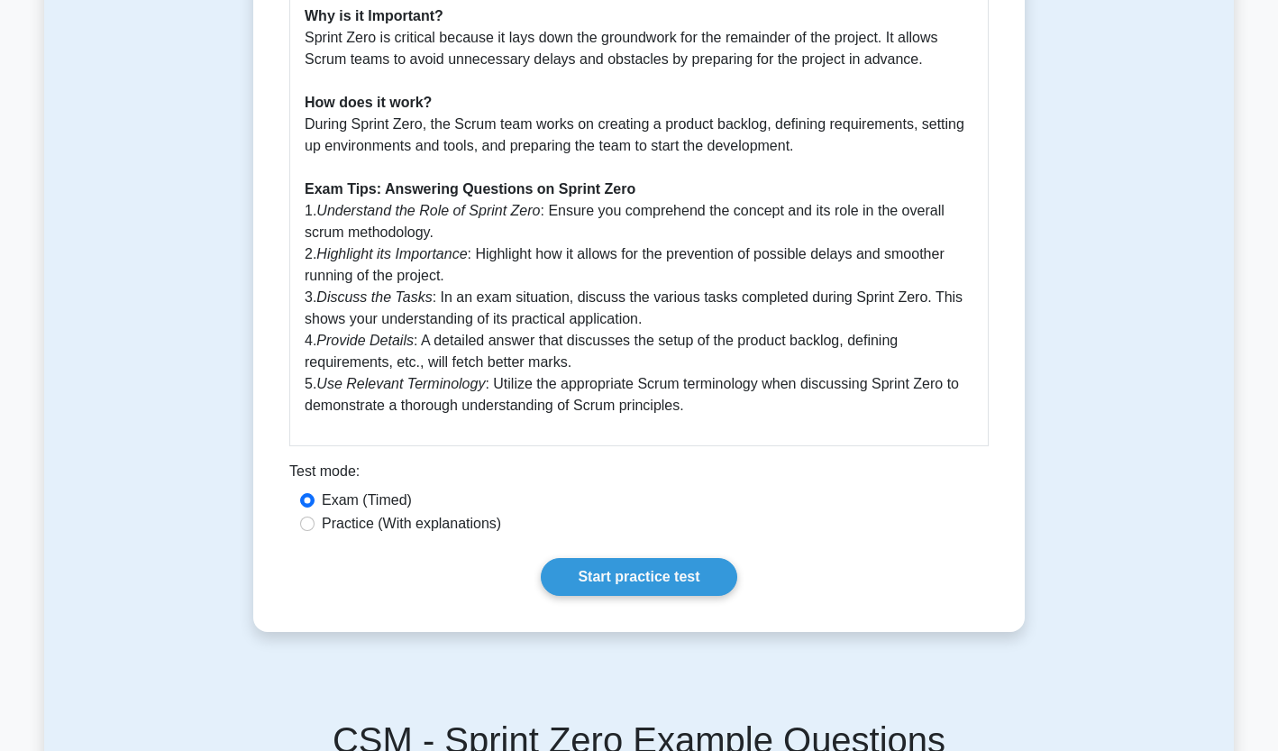
scroll to position [613, 0]
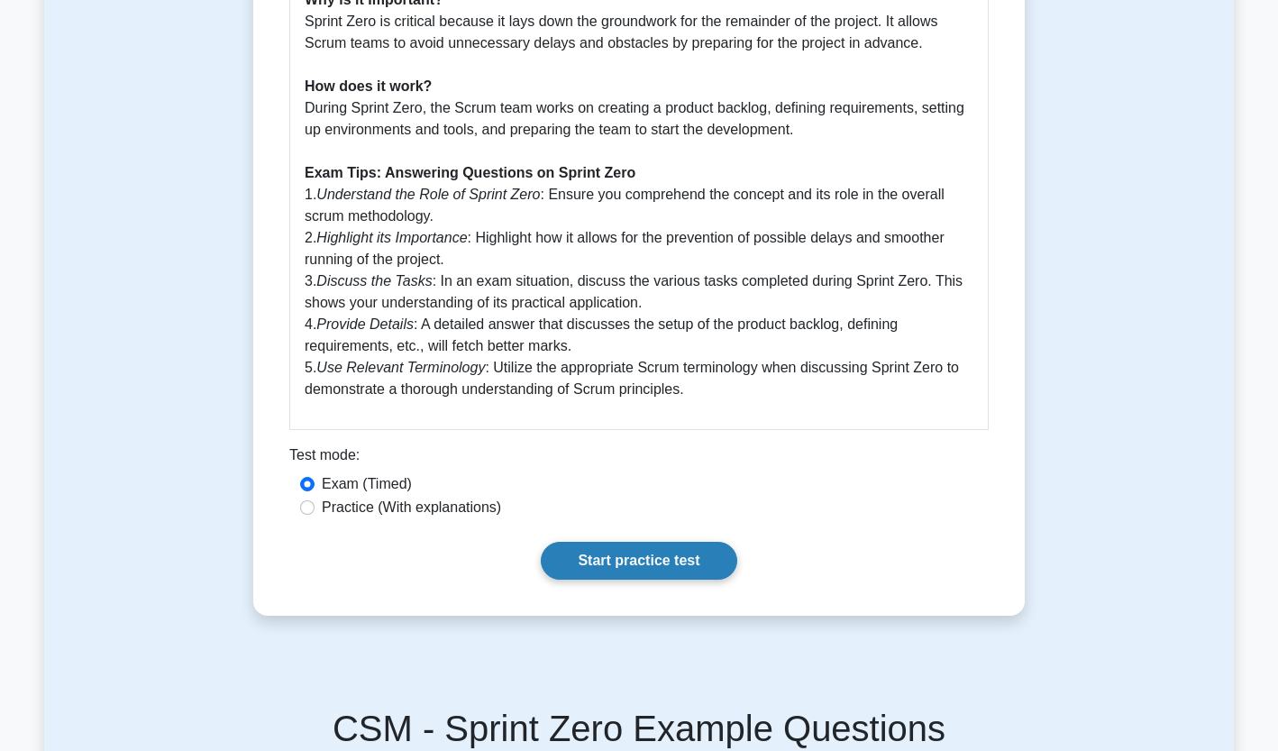
click at [644, 560] on link "Start practice test" at bounding box center [639, 561] width 196 height 38
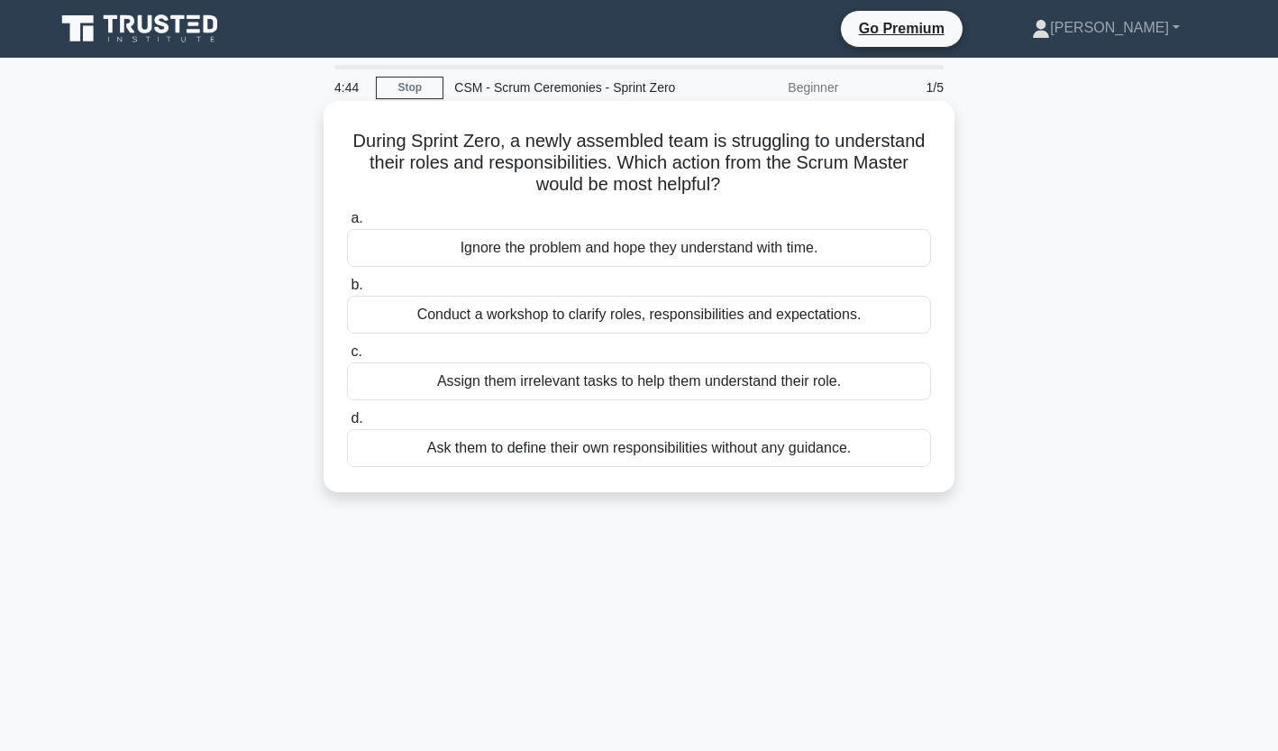
click at [614, 320] on div "Conduct a workshop to clarify roles, responsibilities and expectations." at bounding box center [639, 315] width 584 height 38
click at [347, 291] on input "b. Conduct a workshop to clarify roles, responsibilities and expectations." at bounding box center [347, 285] width 0 height 12
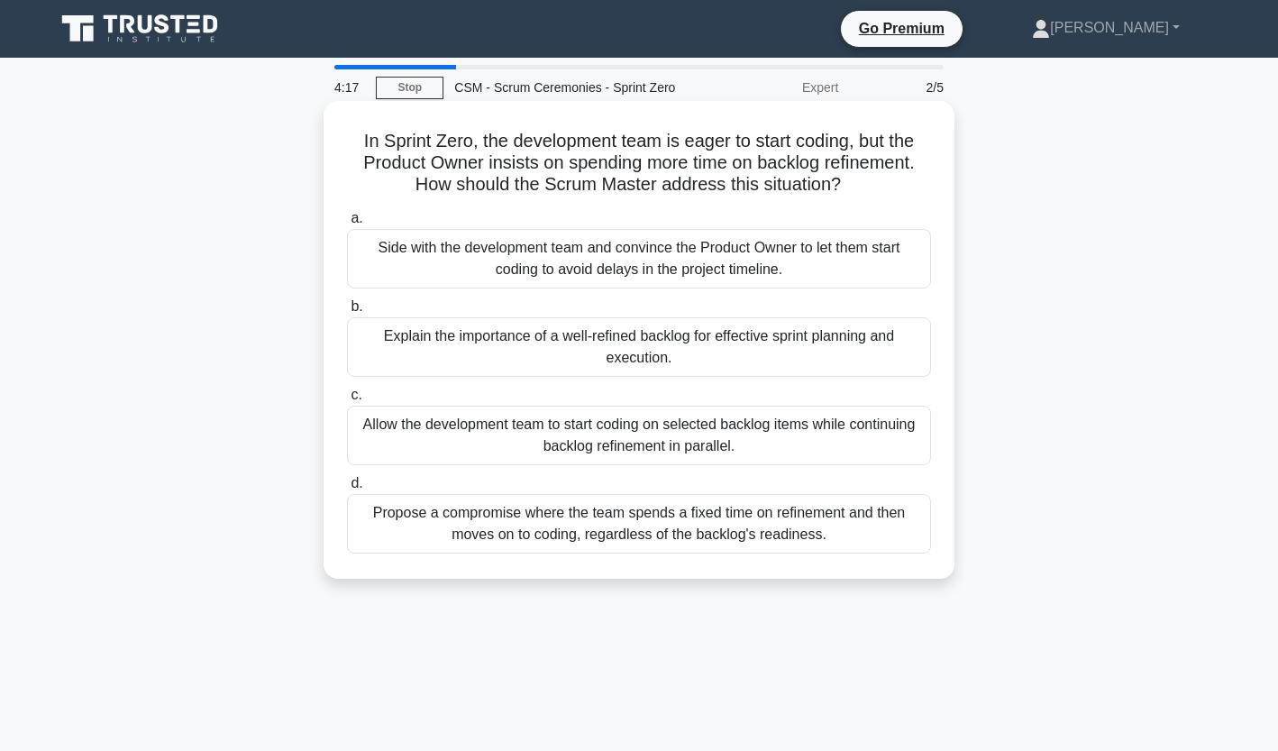
click at [635, 347] on div "Explain the importance of a well-refined backlog for effective sprint planning …" at bounding box center [639, 346] width 584 height 59
click at [347, 313] on input "b. Explain the importance of a well-refined backlog for effective sprint planni…" at bounding box center [347, 307] width 0 height 12
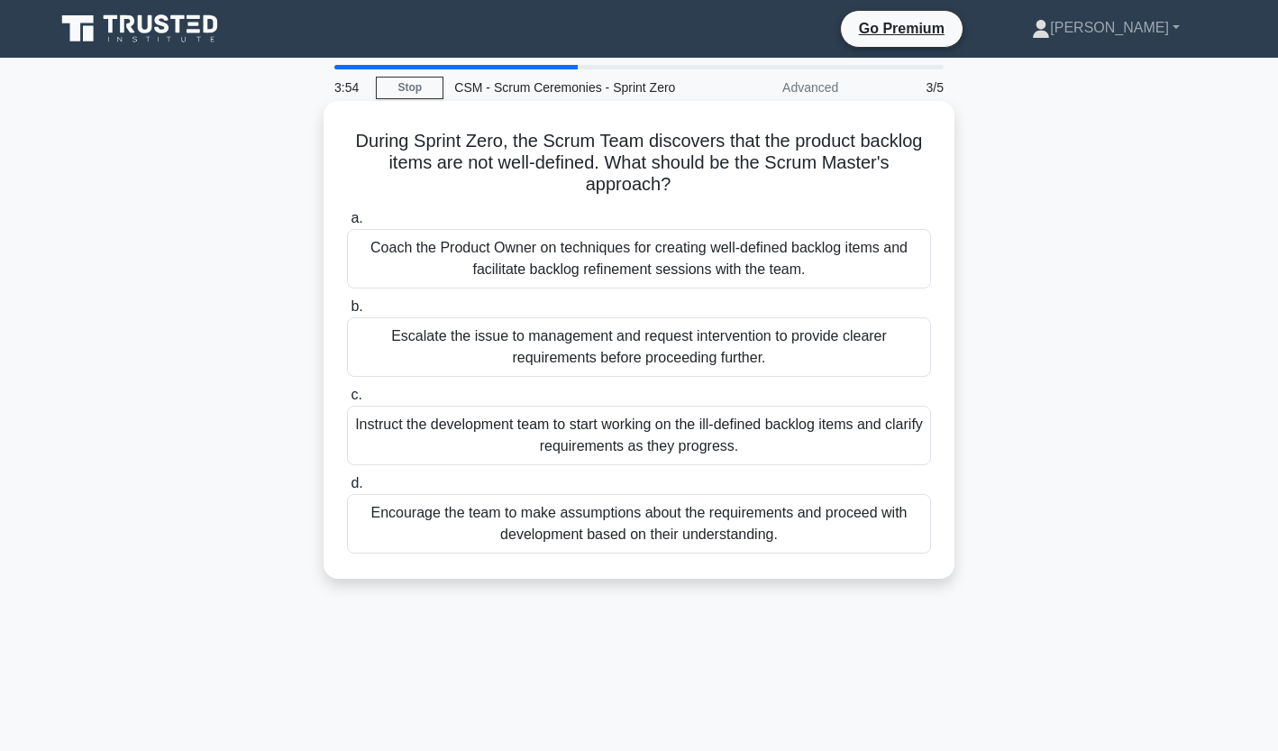
click at [613, 261] on div "Coach the Product Owner on techniques for creating well-defined backlog items a…" at bounding box center [639, 258] width 584 height 59
click at [347, 224] on input "a. Coach the Product Owner on techniques for creating well-defined backlog item…" at bounding box center [347, 219] width 0 height 12
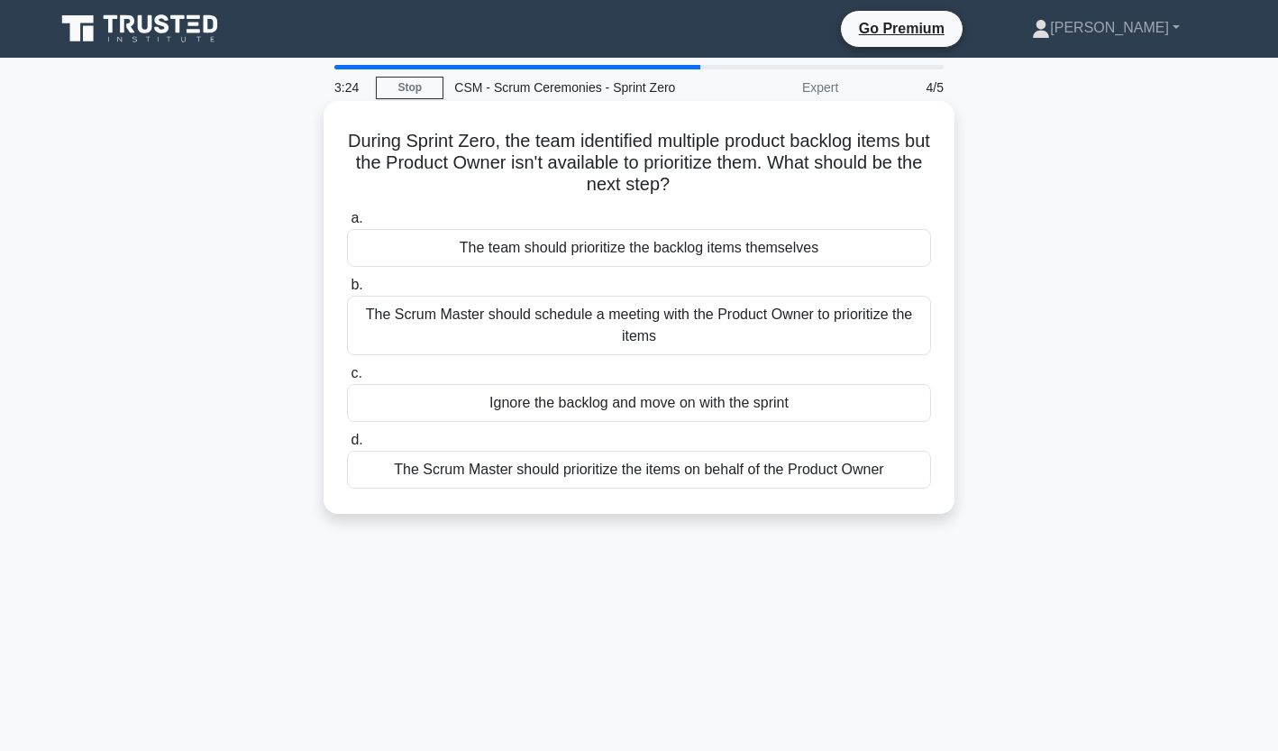
click at [579, 343] on div "The Scrum Master should schedule a meeting with the Product Owner to prioritize…" at bounding box center [639, 325] width 584 height 59
click at [347, 291] on input "b. The Scrum Master should schedule a meeting with the Product Owner to priorit…" at bounding box center [347, 285] width 0 height 12
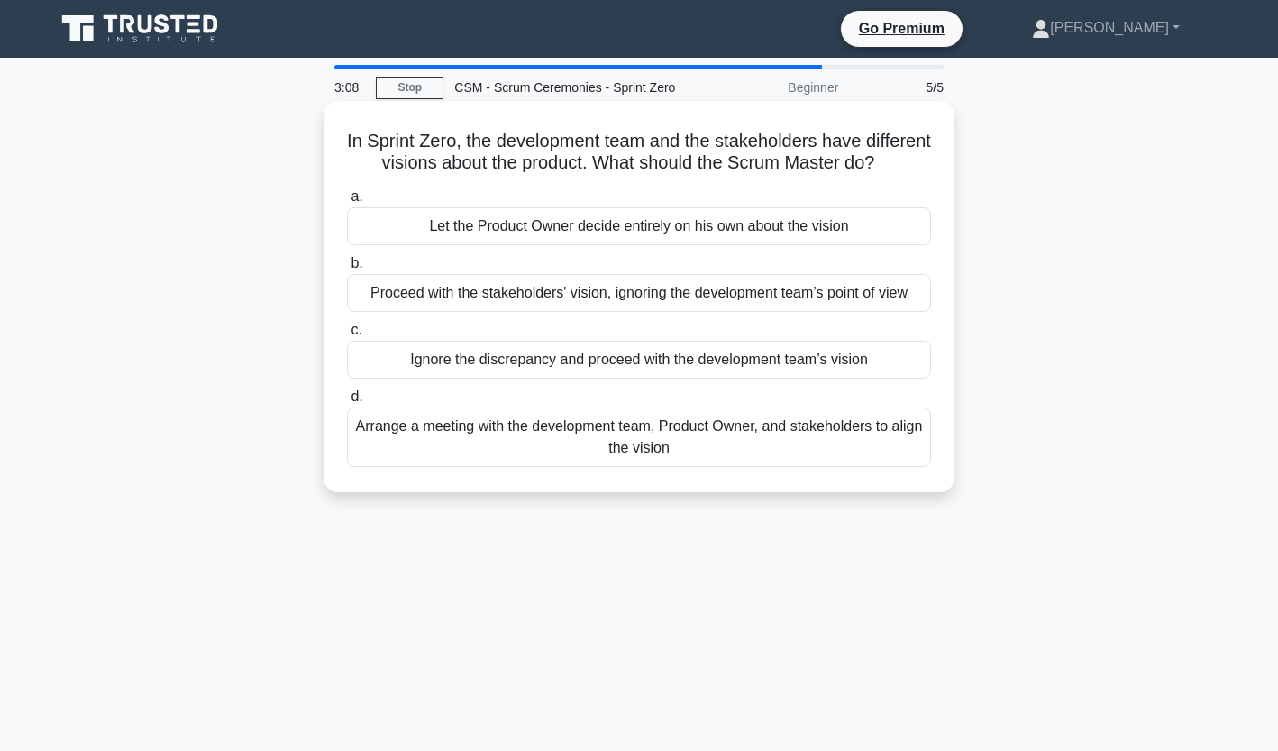
click at [640, 466] on div "Arrange a meeting with the development team, Product Owner, and stakeholders to…" at bounding box center [639, 436] width 584 height 59
click at [347, 403] on input "d. Arrange a meeting with the development team, Product Owner, and stakeholders…" at bounding box center [347, 397] width 0 height 12
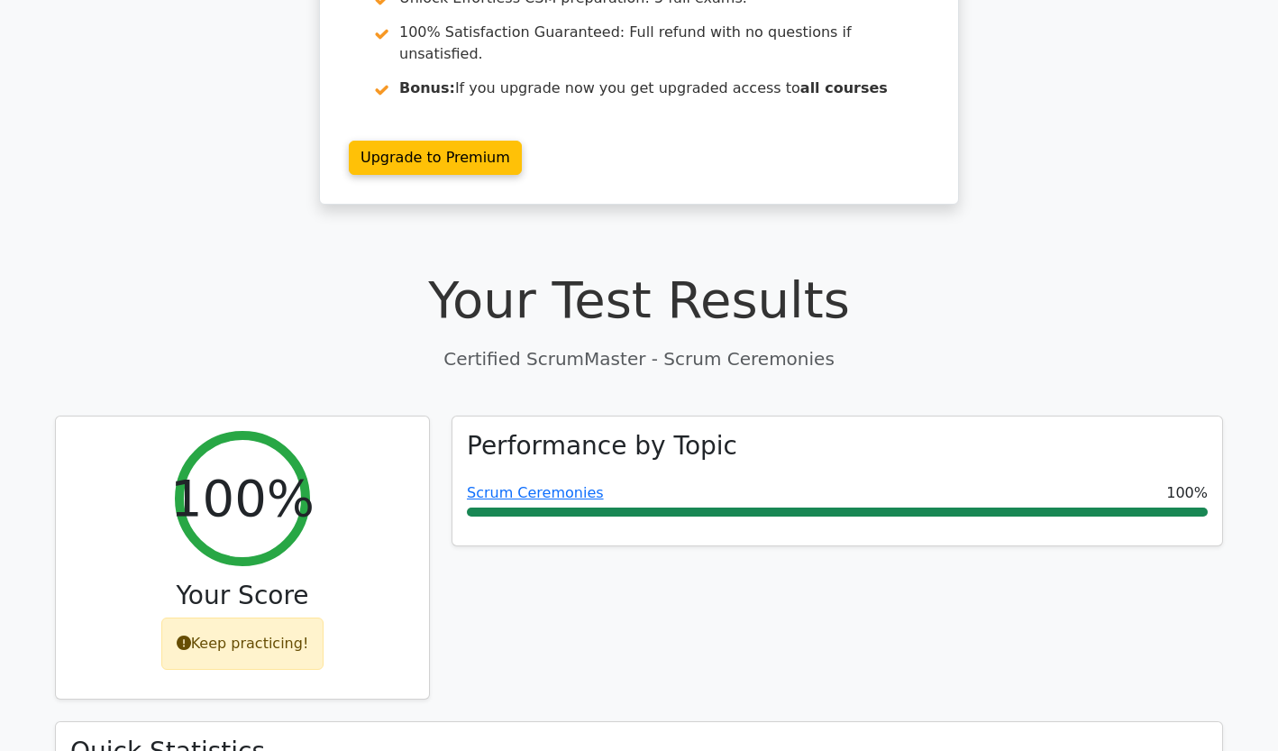
scroll to position [288, 0]
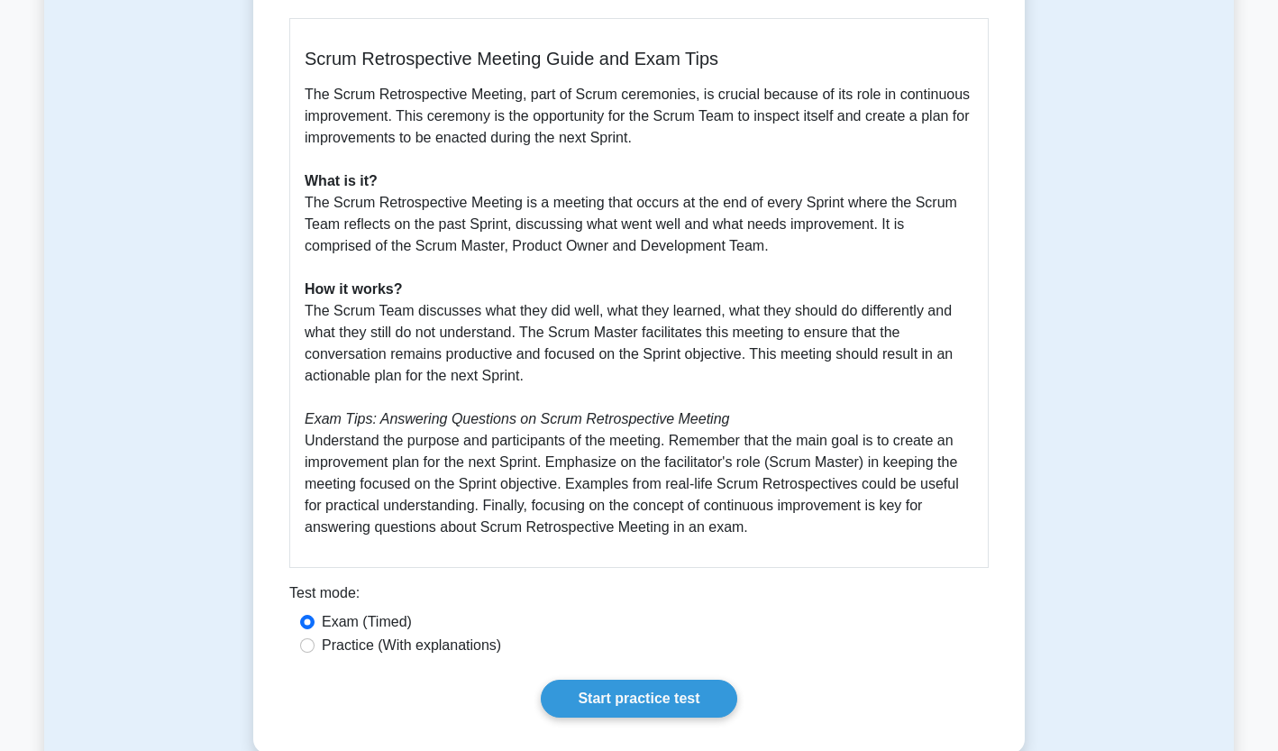
scroll to position [505, 0]
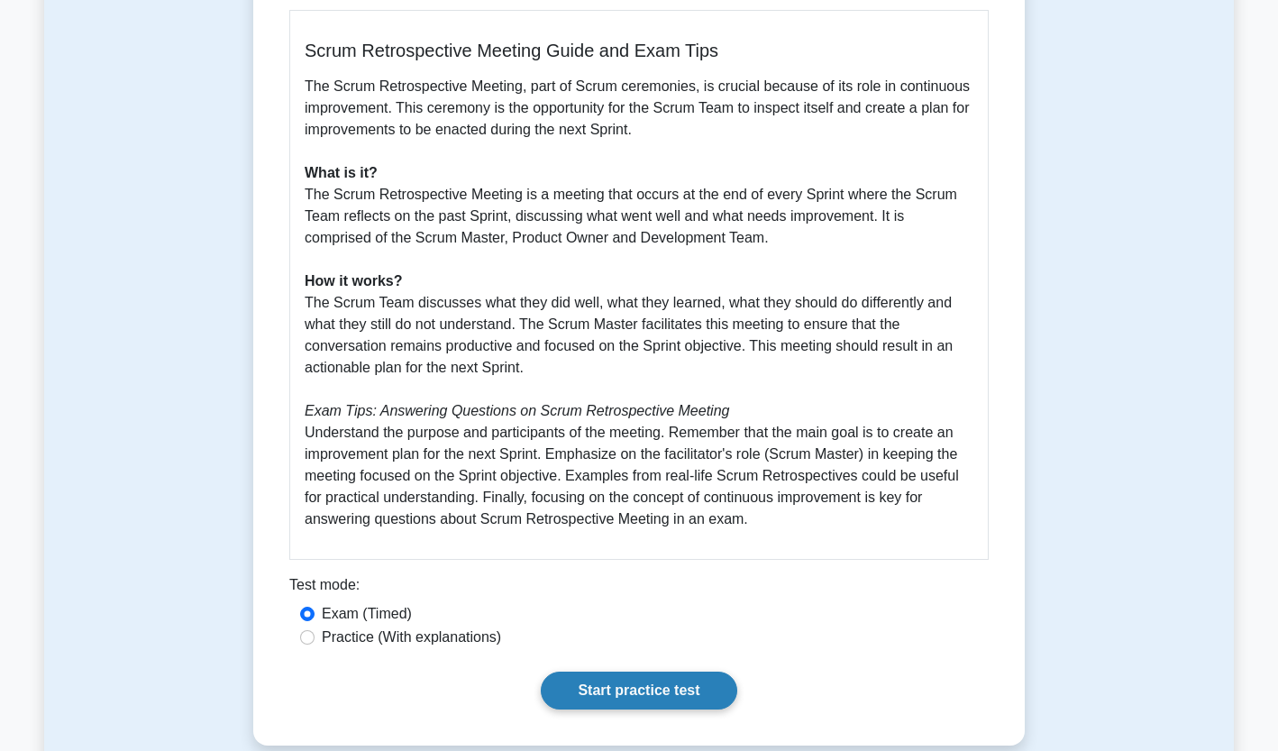
click at [690, 691] on link "Start practice test" at bounding box center [639, 690] width 196 height 38
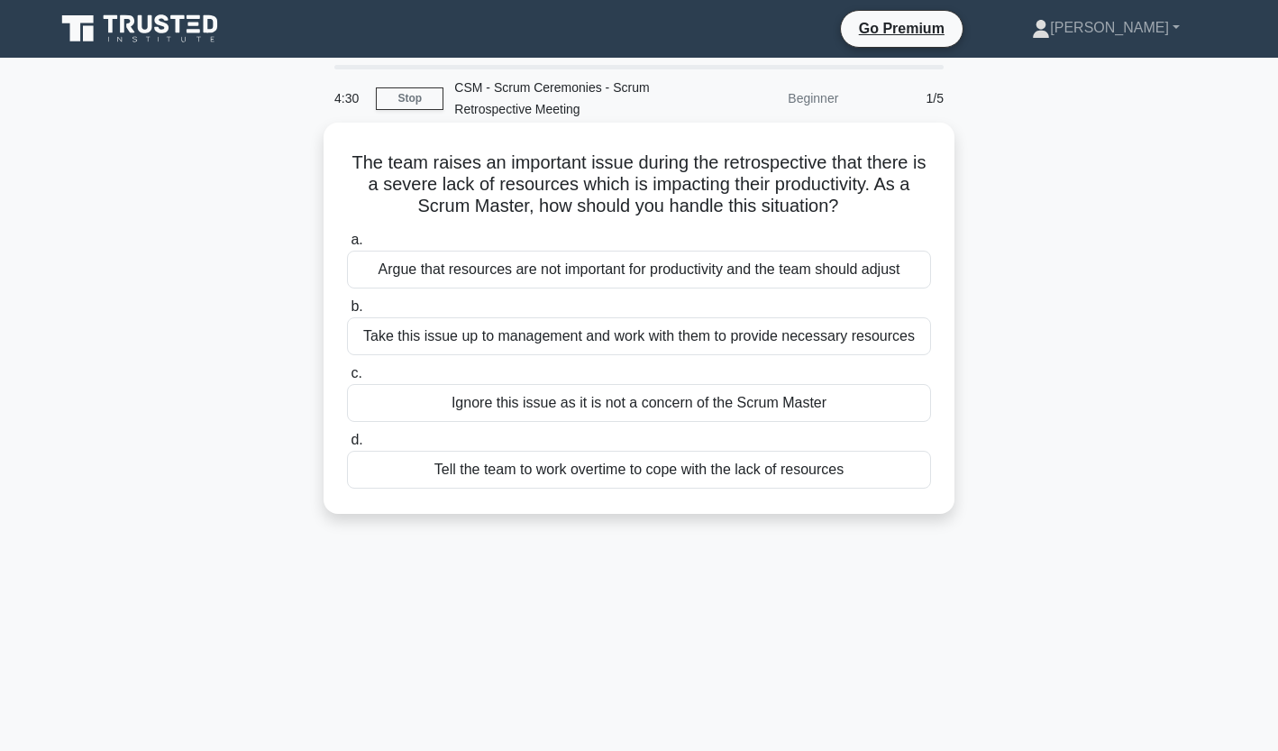
click at [639, 340] on div "Take this issue up to management and work with them to provide necessary resour…" at bounding box center [639, 336] width 584 height 38
click at [347, 313] on input "b. Take this issue up to management and work with them to provide necessary res…" at bounding box center [347, 307] width 0 height 12
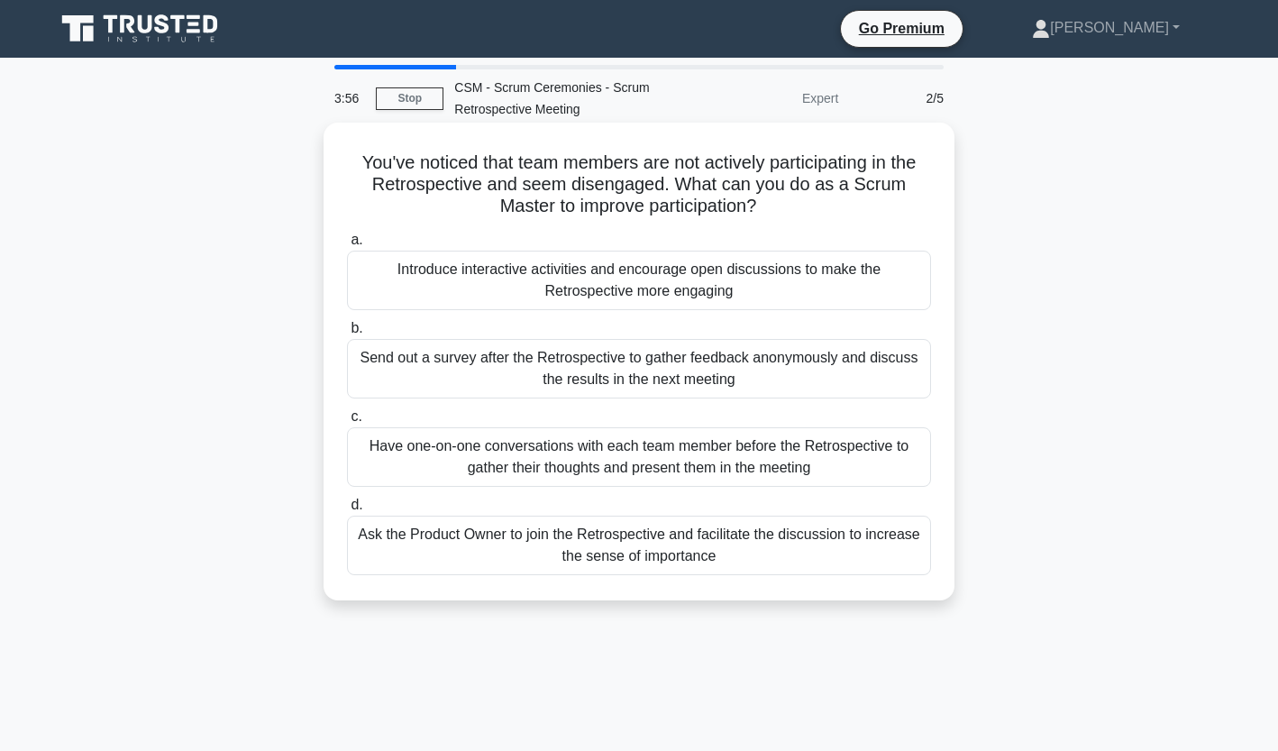
click at [704, 292] on div "Introduce interactive activities and encourage open discussions to make the Ret…" at bounding box center [639, 280] width 584 height 59
click at [347, 246] on input "a. Introduce interactive activities and encourage open discussions to make the …" at bounding box center [347, 240] width 0 height 12
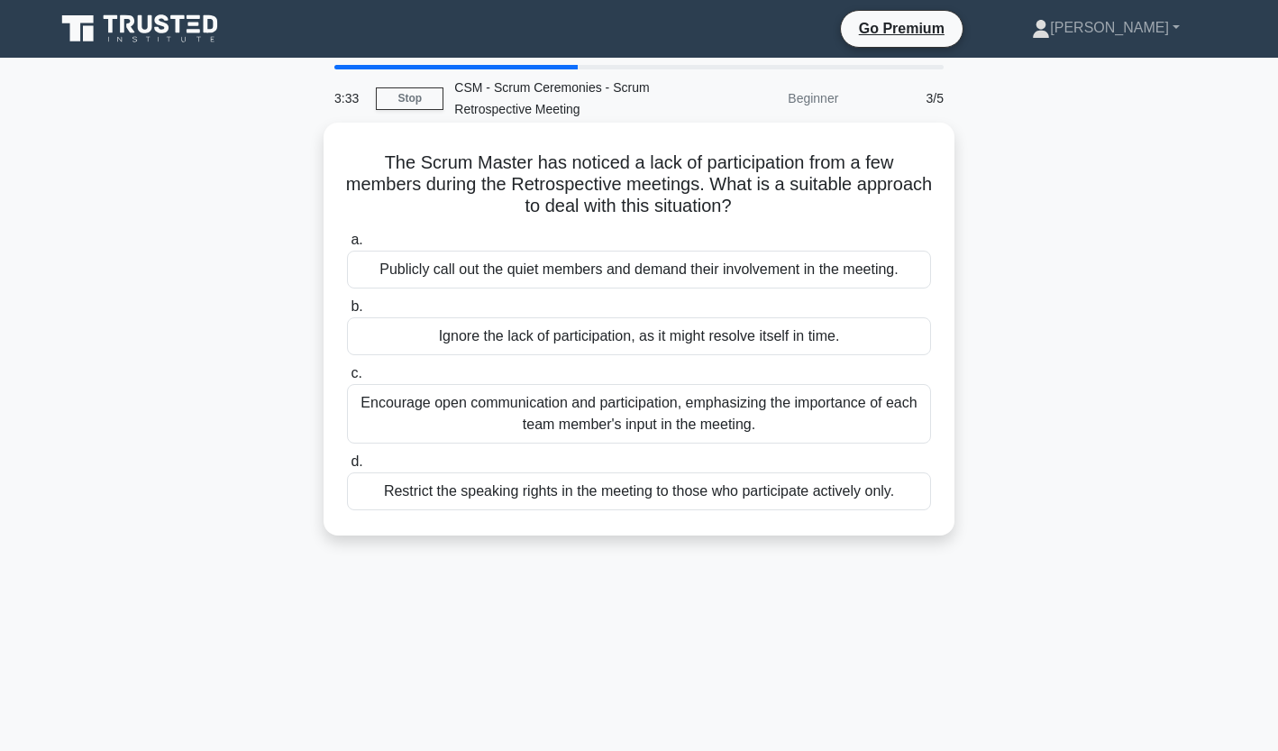
click at [669, 421] on div "Encourage open communication and participation, emphasizing the importance of e…" at bounding box center [639, 413] width 584 height 59
click at [347, 379] on input "c. Encourage open communication and participation, emphasizing the importance o…" at bounding box center [347, 374] width 0 height 12
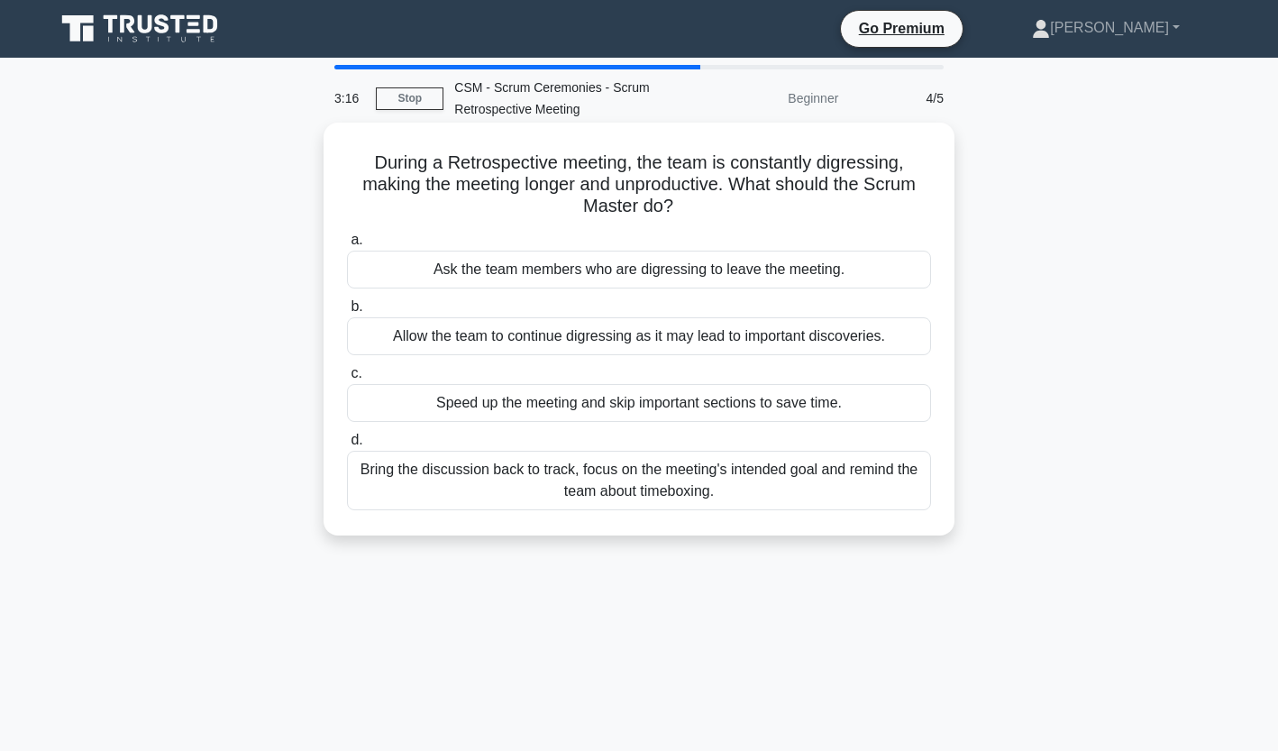
click at [506, 484] on div "Bring the discussion back to track, focus on the meeting's intended goal and re…" at bounding box center [639, 480] width 584 height 59
click at [347, 446] on input "d. Bring the discussion back to track, focus on the meeting's intended goal and…" at bounding box center [347, 440] width 0 height 12
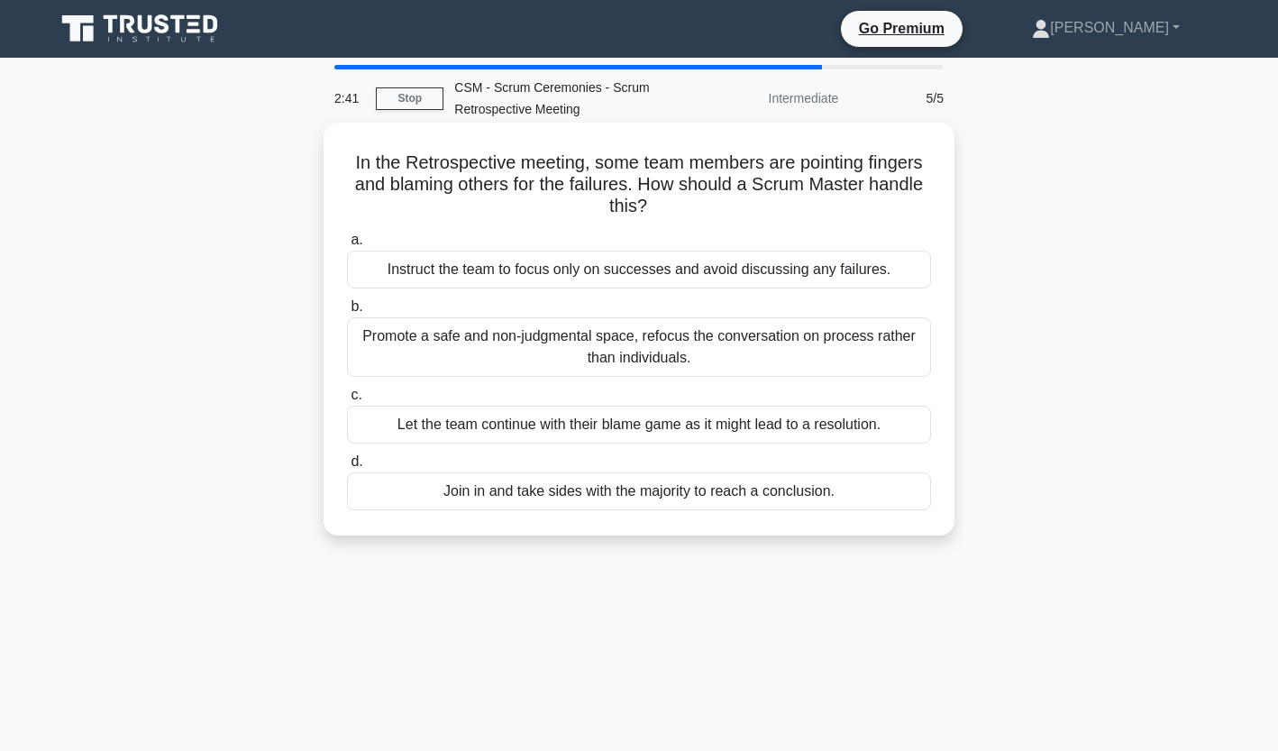
click at [606, 360] on div "Promote a safe and non-judgmental space, refocus the conversation on process ra…" at bounding box center [639, 346] width 584 height 59
click at [347, 313] on input "b. Promote a safe and non-judgmental space, refocus the conversation on process…" at bounding box center [347, 307] width 0 height 12
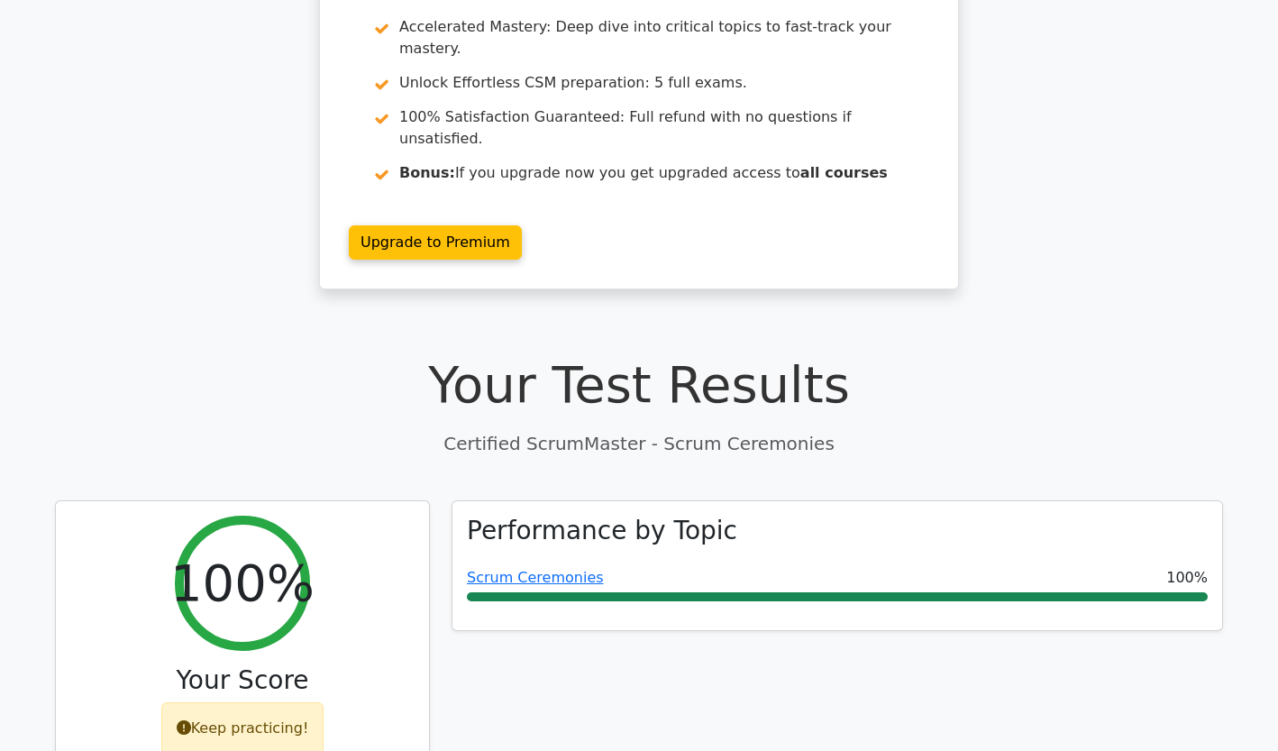
scroll to position [216, 0]
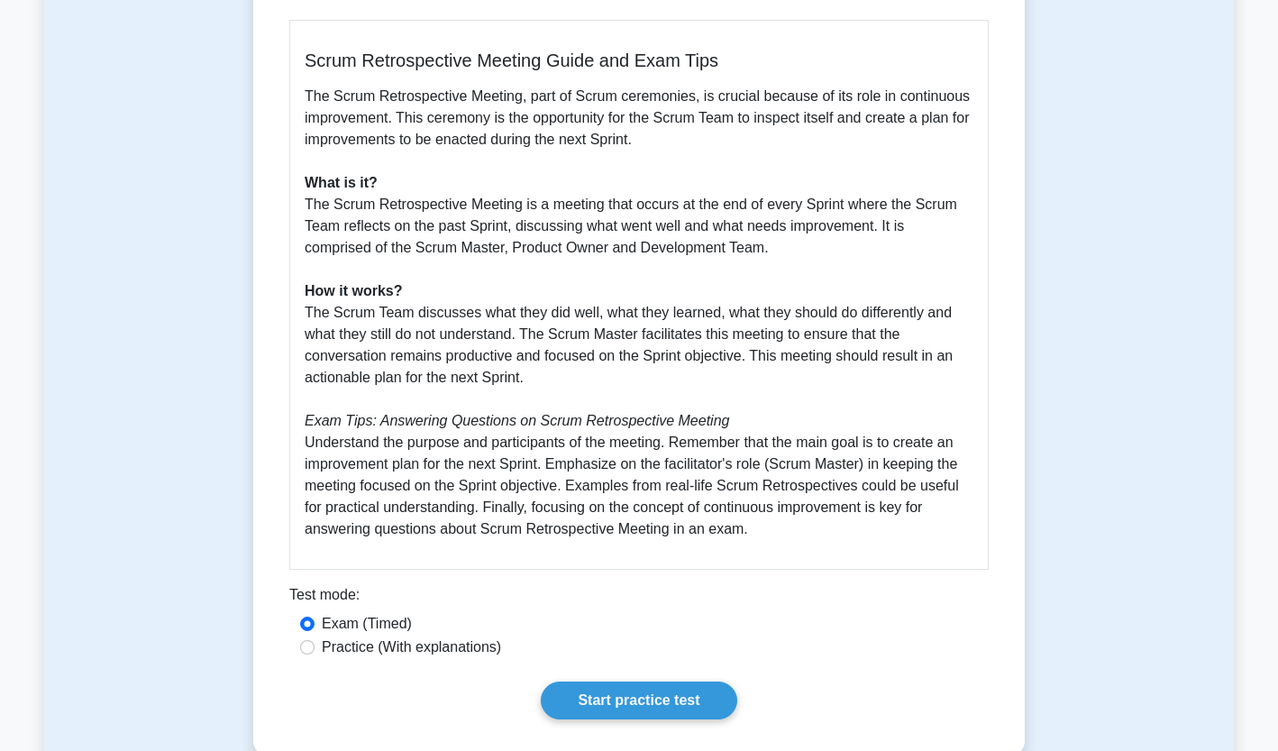
scroll to position [505, 0]
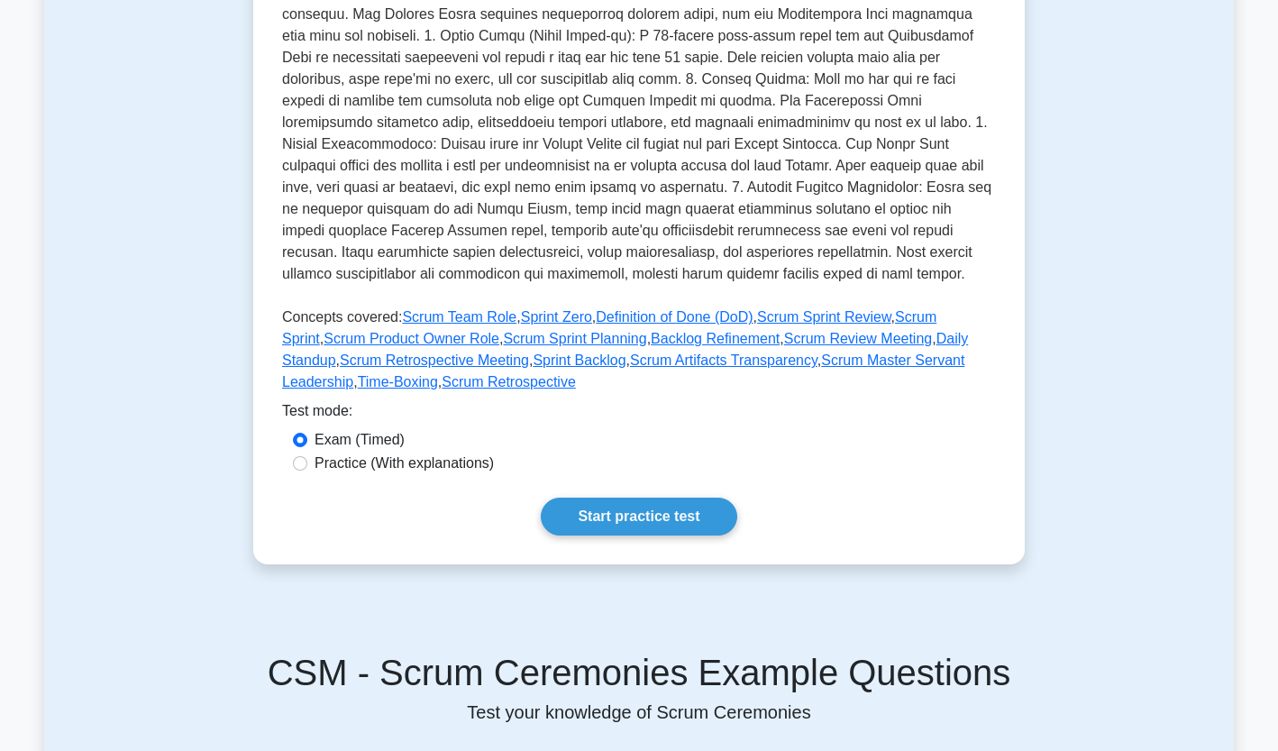
scroll to position [541, 0]
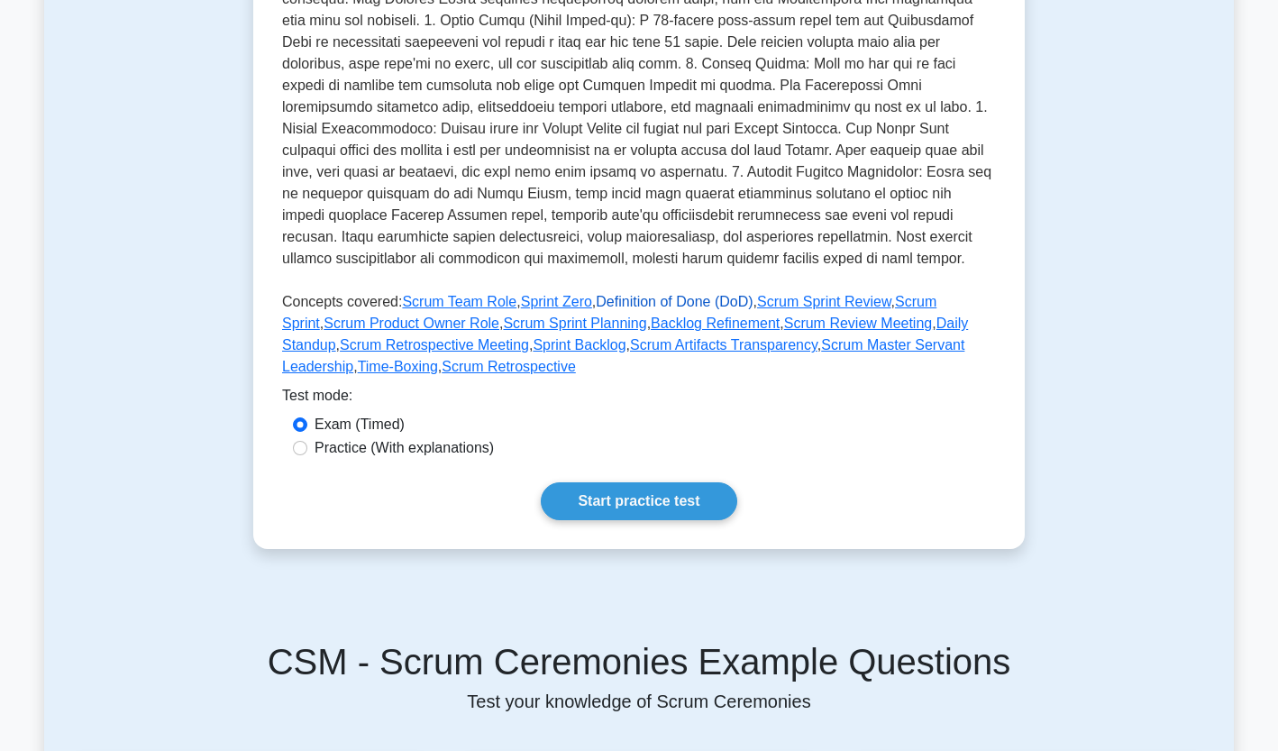
click at [644, 294] on link "Definition of Done (DoD)" at bounding box center [674, 301] width 157 height 15
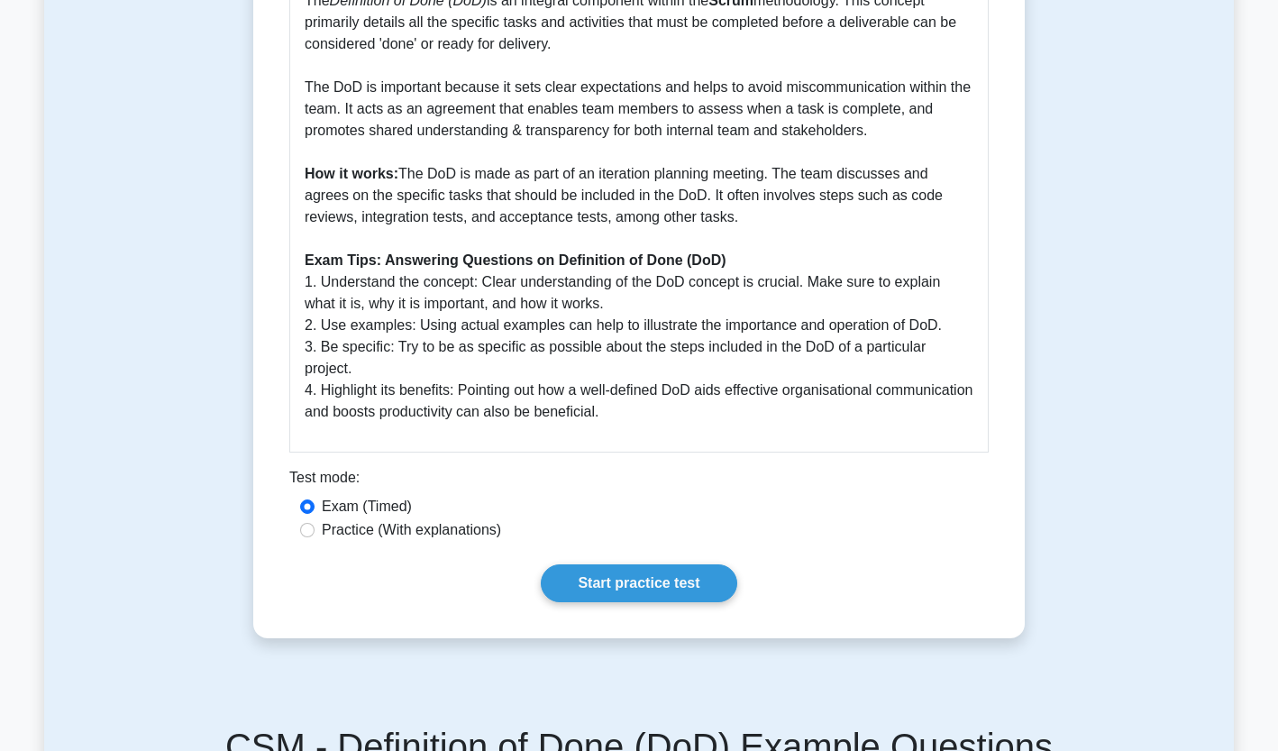
scroll to position [541, 0]
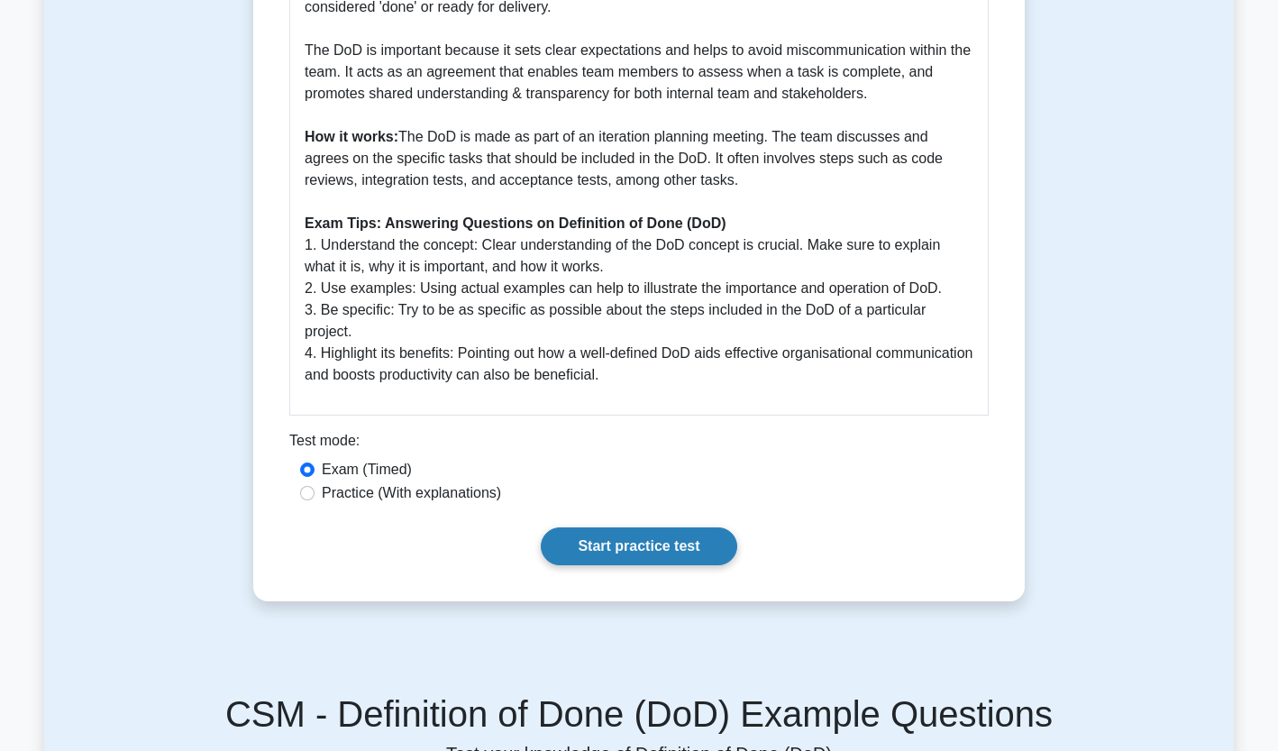
click at [652, 529] on link "Start practice test" at bounding box center [639, 546] width 196 height 38
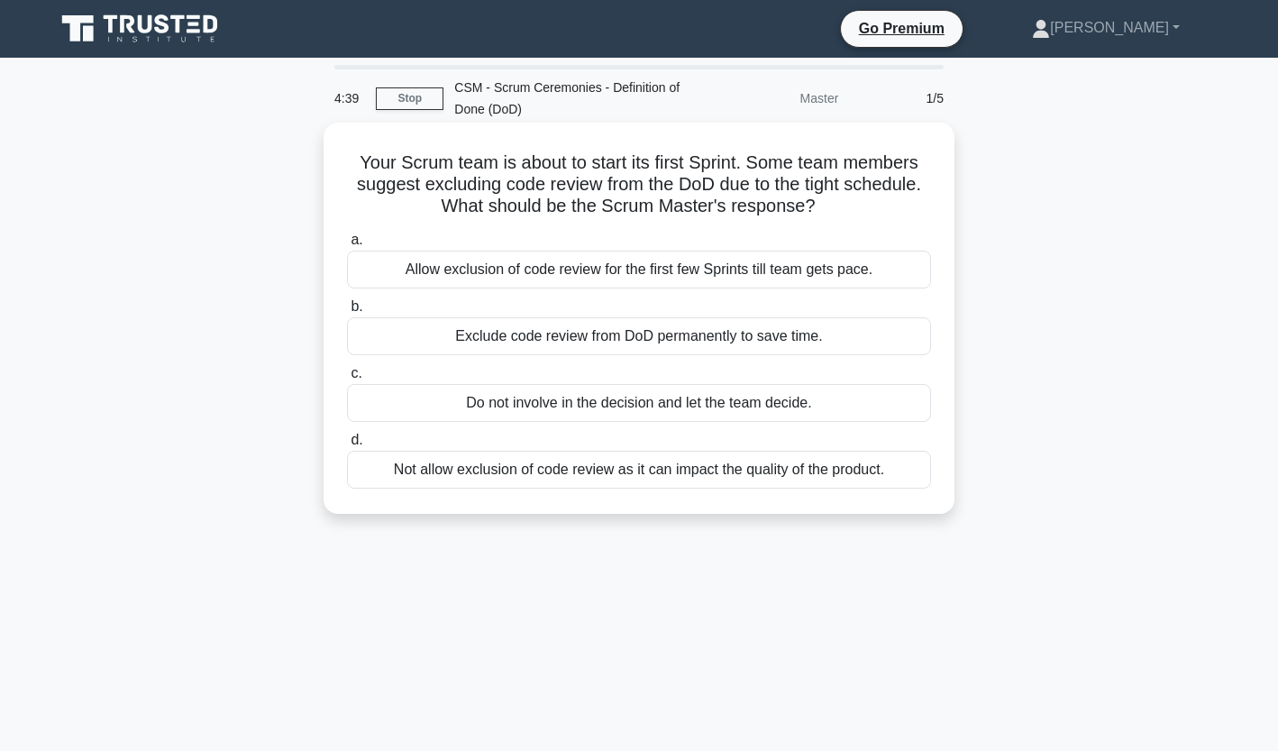
click at [506, 473] on div "Not allow exclusion of code review as it can impact the quality of the product." at bounding box center [639, 470] width 584 height 38
click at [347, 446] on input "d. Not allow exclusion of code review as it can impact the quality of the produ…" at bounding box center [347, 440] width 0 height 12
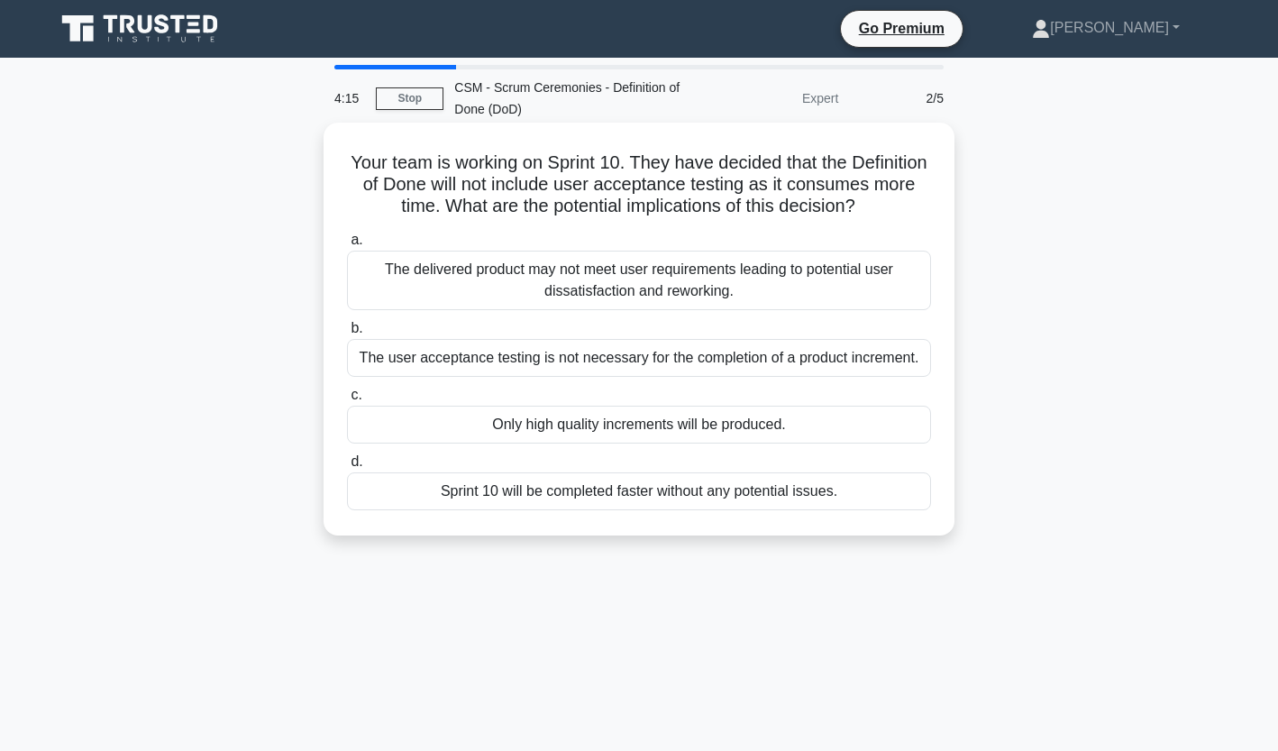
click at [642, 310] on div "The delivered product may not meet user requirements leading to potential user …" at bounding box center [639, 280] width 584 height 59
click at [347, 246] on input "a. The delivered product may not meet user requirements leading to potential us…" at bounding box center [347, 240] width 0 height 12
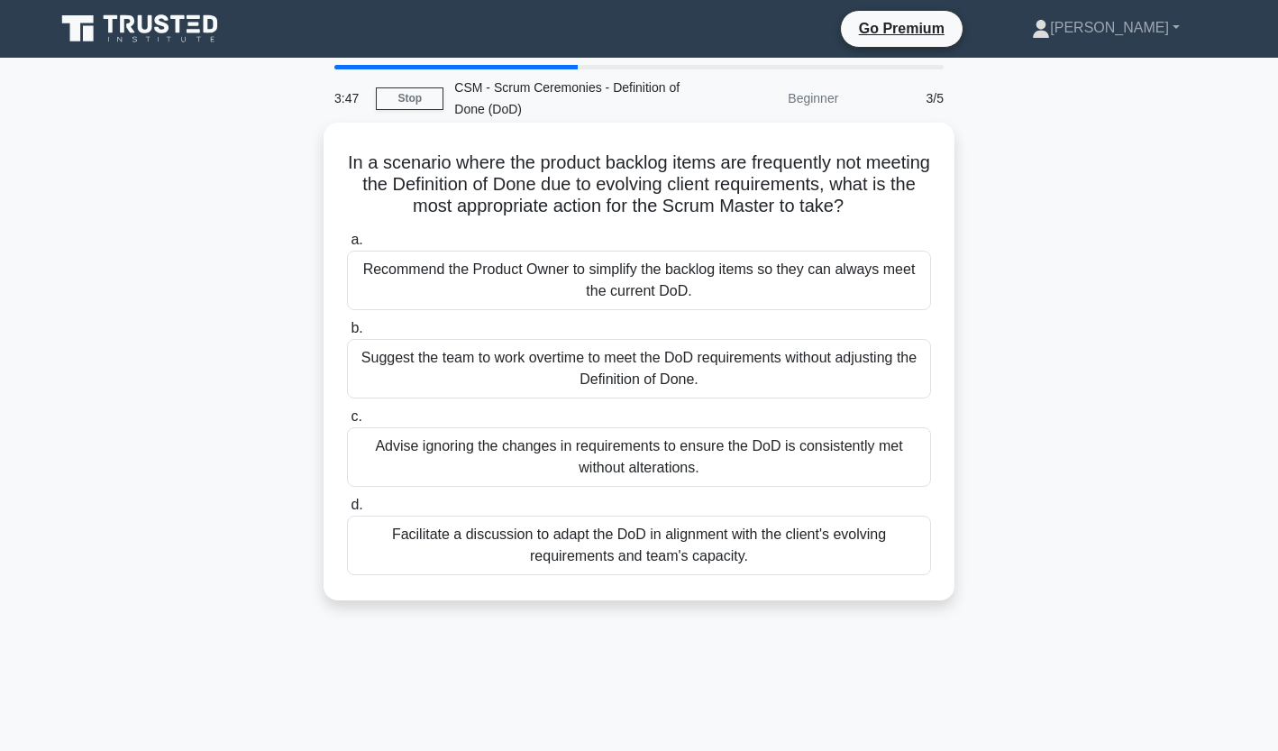
click at [649, 538] on div "Facilitate a discussion to adapt the DoD in alignment with the client's evolvin…" at bounding box center [639, 544] width 584 height 59
click at [347, 511] on input "d. Facilitate a discussion to adapt the DoD in alignment with the client's evol…" at bounding box center [347, 505] width 0 height 12
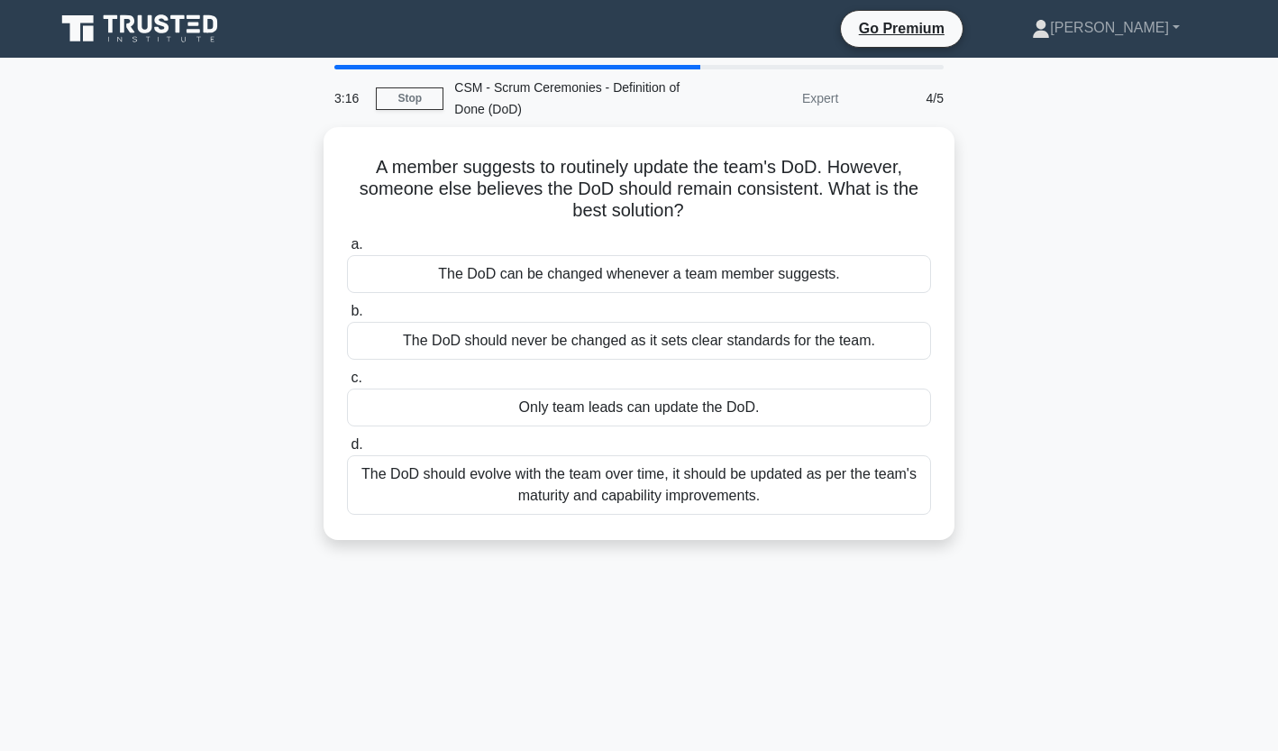
click at [649, 538] on div "A member suggests to routinely update the team's DoD. However, someone else bel…" at bounding box center [638, 344] width 1189 height 434
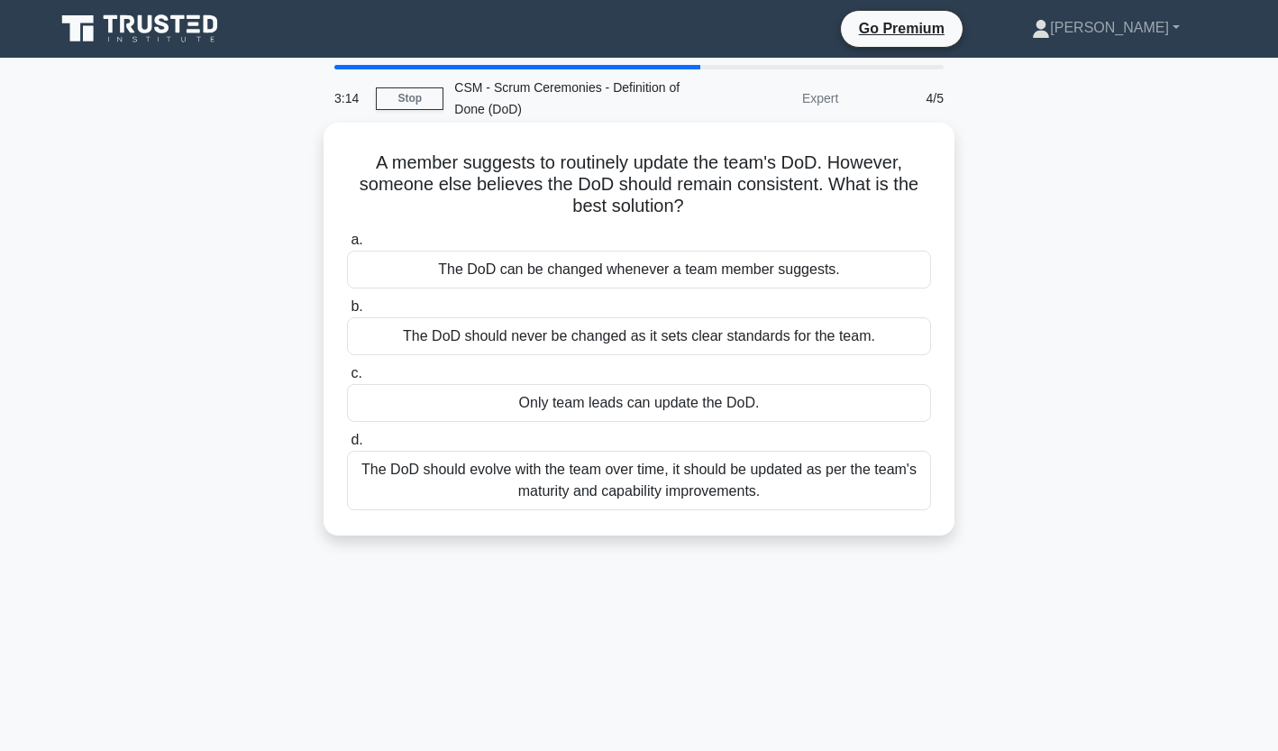
click at [671, 477] on div "The DoD should evolve with the team over time, it should be updated as per the …" at bounding box center [639, 480] width 584 height 59
click at [347, 446] on input "d. The DoD should evolve with the team over time, it should be updated as per t…" at bounding box center [347, 440] width 0 height 12
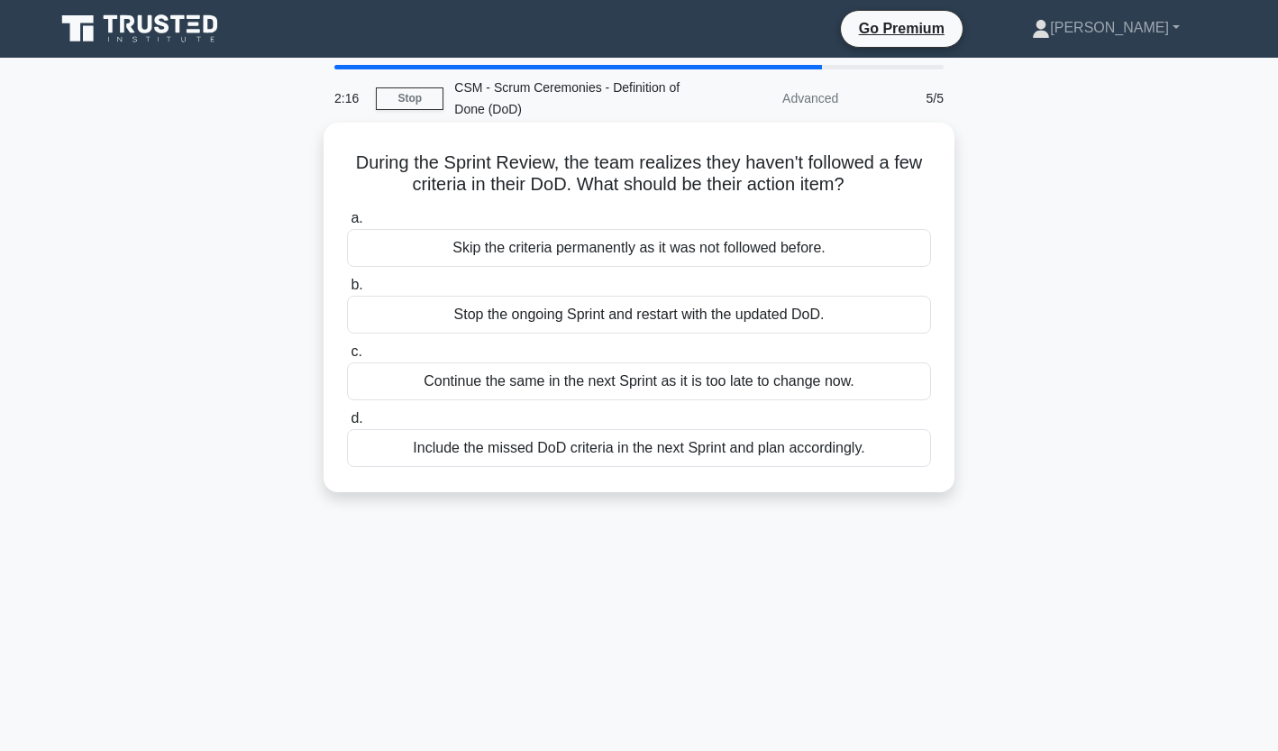
click at [679, 457] on div "Include the missed DoD criteria in the next Sprint and plan accordingly." at bounding box center [639, 448] width 584 height 38
click at [347, 424] on input "d. Include the missed DoD criteria in the next Sprint and plan accordingly." at bounding box center [347, 419] width 0 height 12
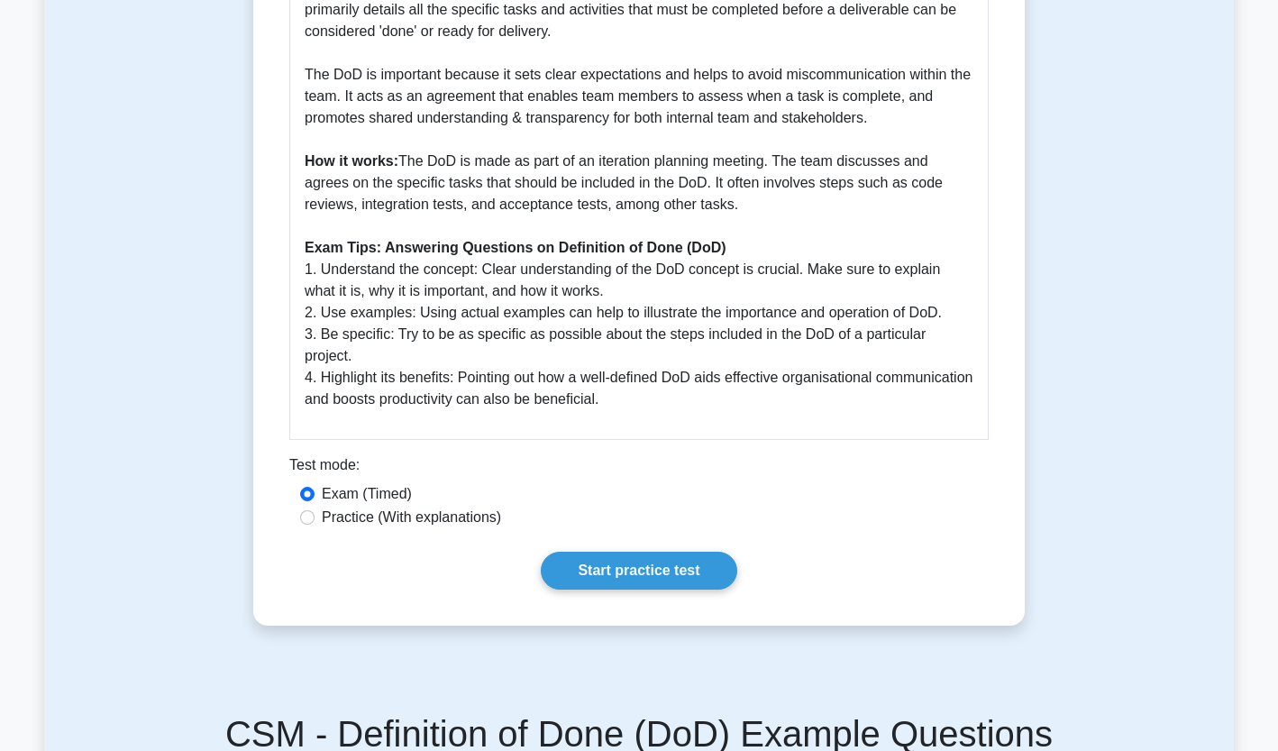
scroll to position [541, 0]
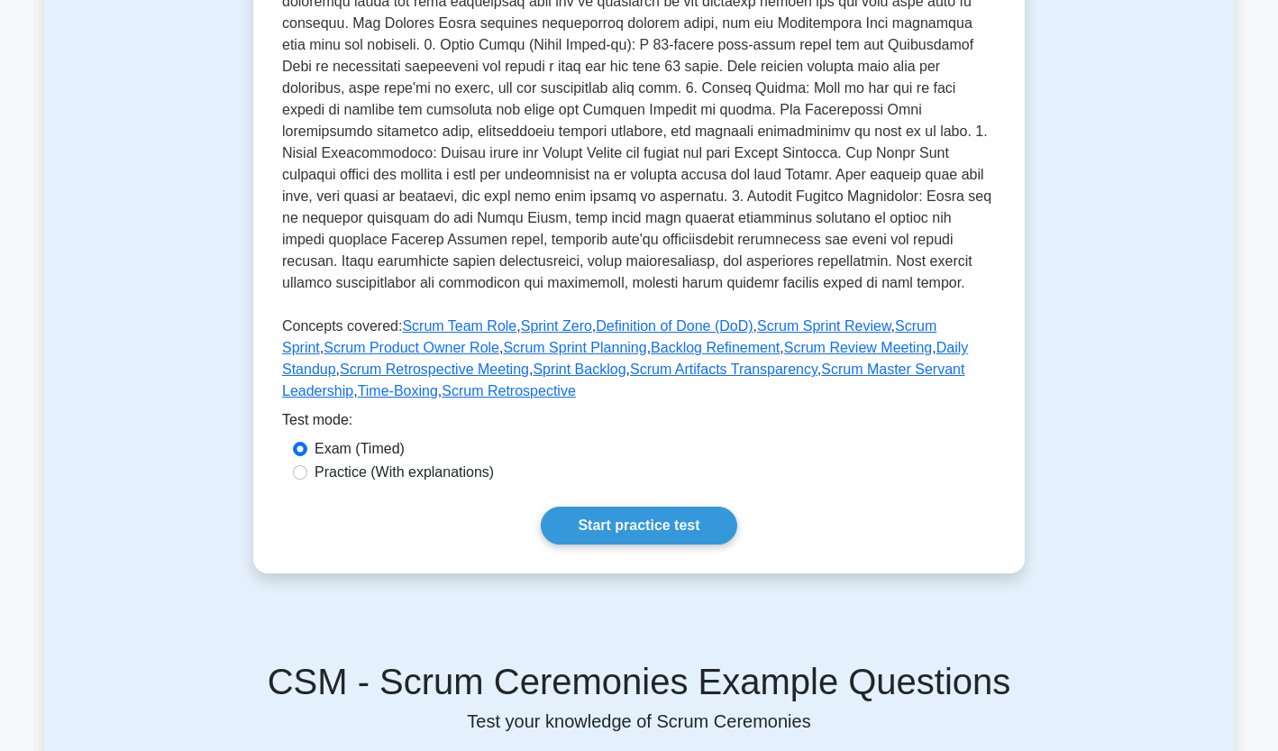
scroll to position [541, 0]
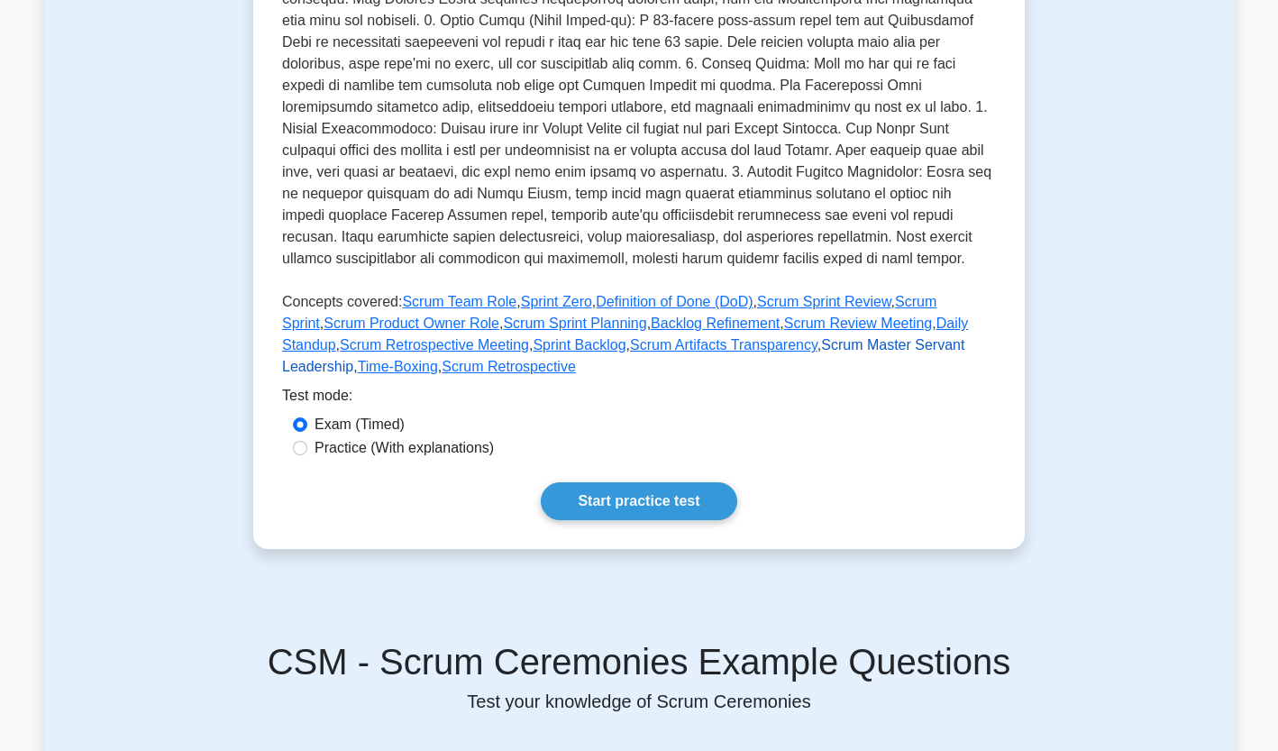
click at [836, 337] on link "Scrum Master Servant Leadership" at bounding box center [623, 355] width 682 height 37
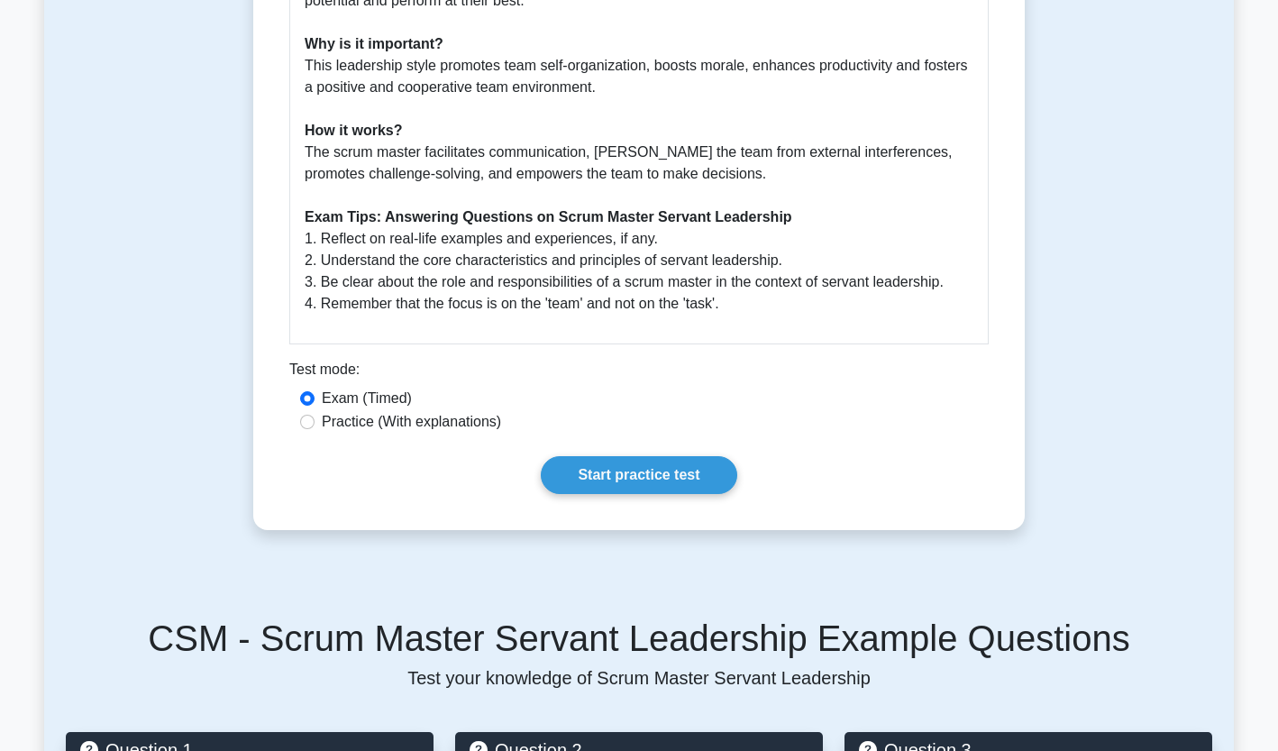
scroll to position [721, 0]
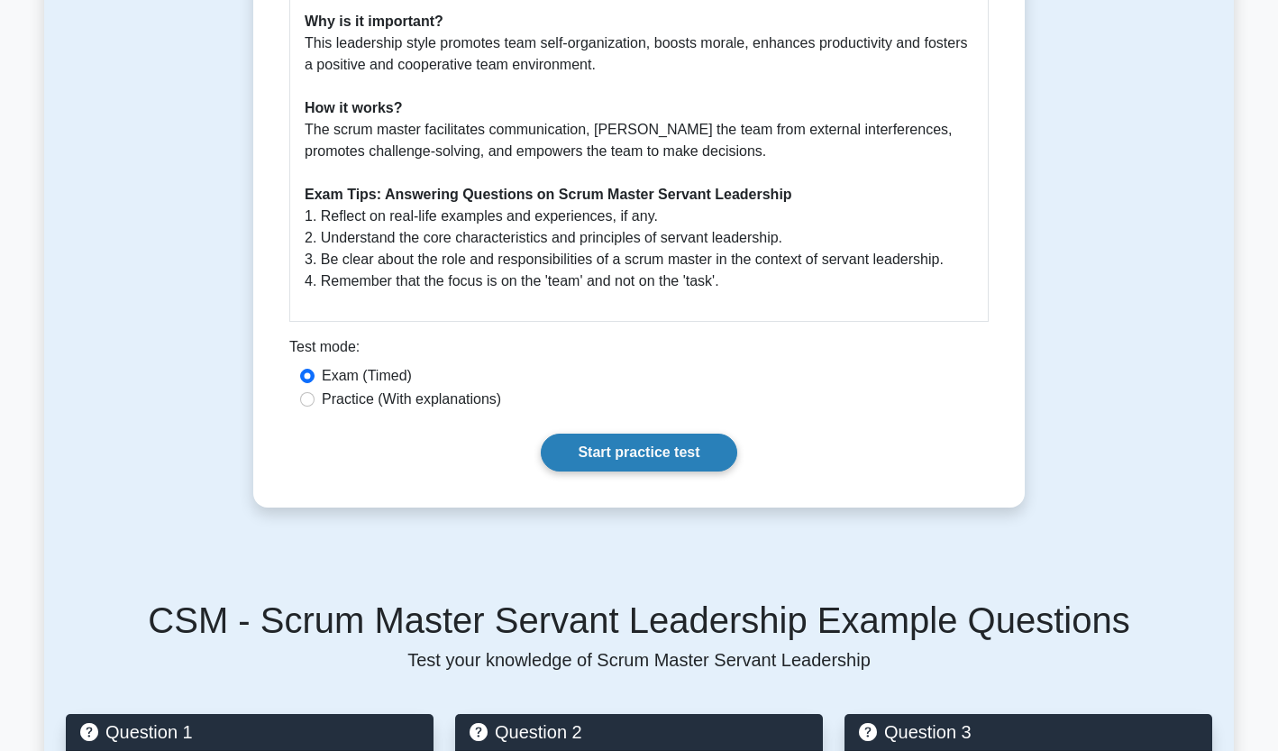
click at [601, 460] on link "Start practice test" at bounding box center [639, 452] width 196 height 38
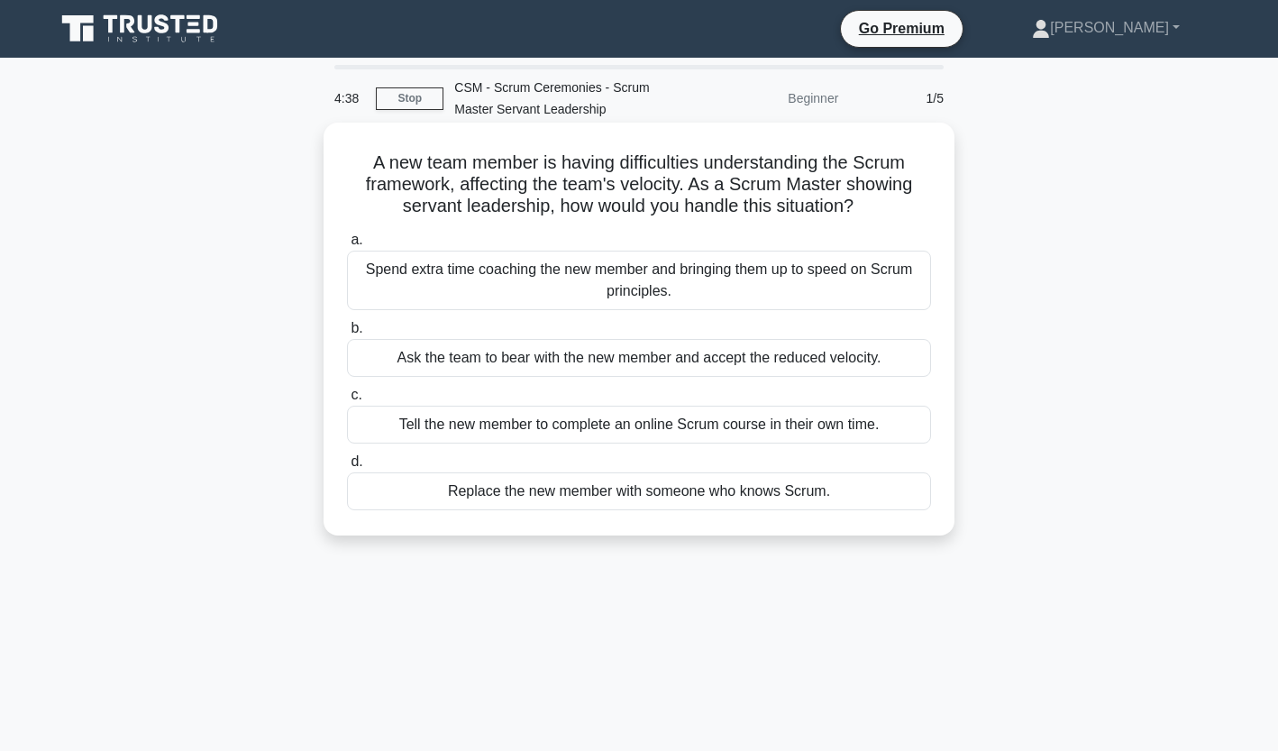
click at [529, 291] on div "Spend extra time coaching the new member and bringing them up to speed on Scrum…" at bounding box center [639, 280] width 584 height 59
click at [347, 246] on input "a. Spend extra time coaching the new member and bringing them up to speed on Sc…" at bounding box center [347, 240] width 0 height 12
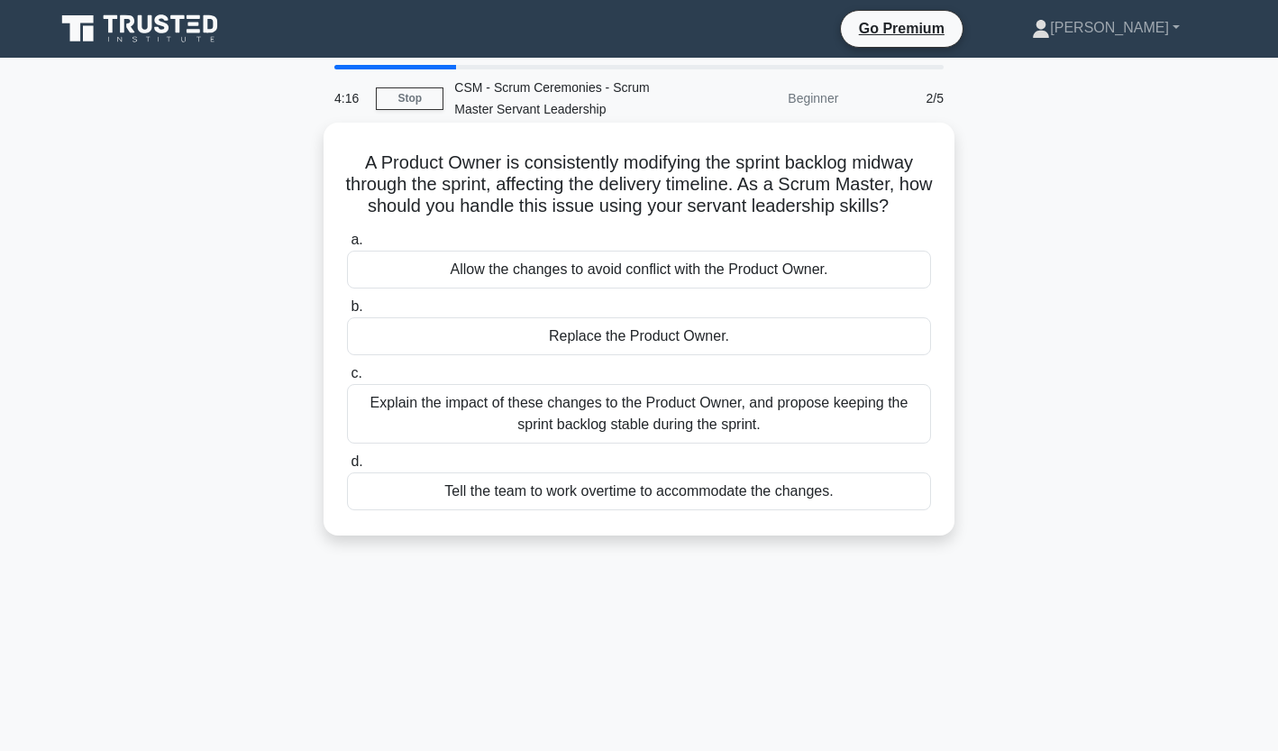
click at [569, 433] on div "Explain the impact of these changes to the Product Owner, and propose keeping t…" at bounding box center [639, 413] width 584 height 59
click at [347, 379] on input "c. Explain the impact of these changes to the Product Owner, and propose keepin…" at bounding box center [347, 374] width 0 height 12
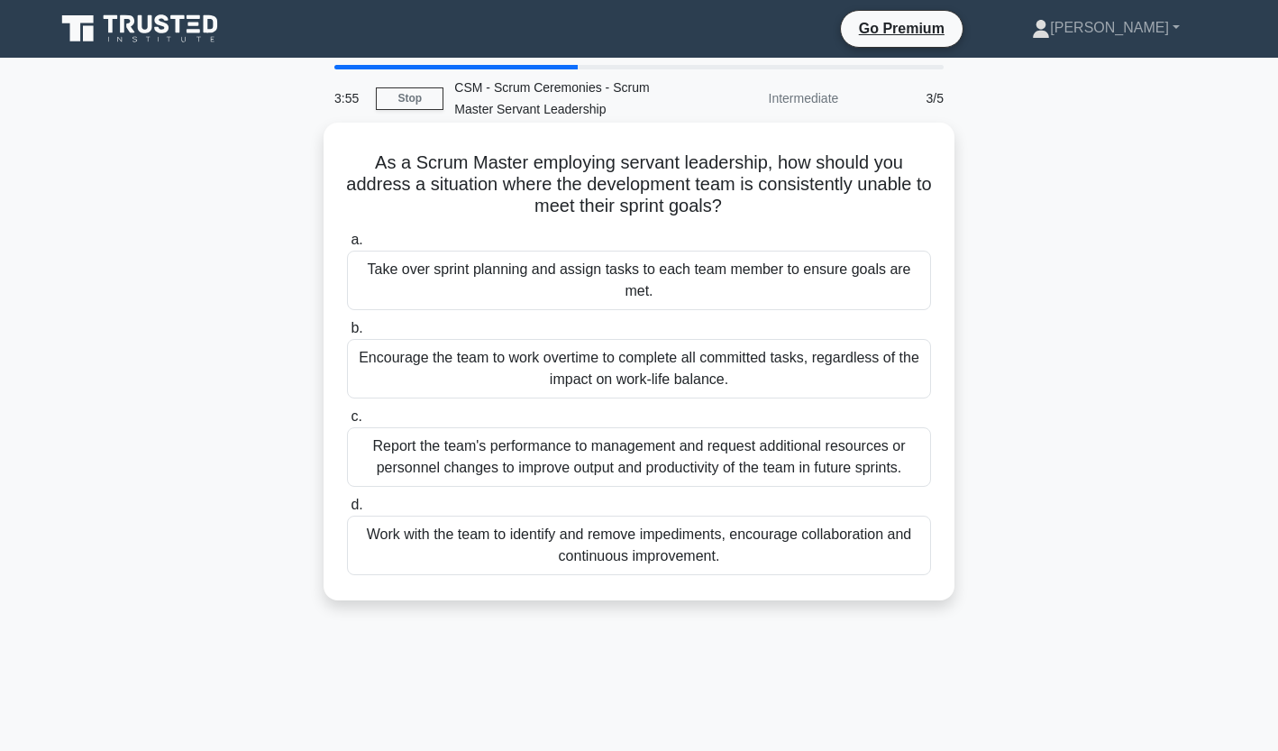
click at [638, 554] on div "Work with the team to identify and remove impediments, encourage collaboration …" at bounding box center [639, 544] width 584 height 59
click at [347, 511] on input "d. Work with the team to identify and remove impediments, encourage collaborati…" at bounding box center [347, 505] width 0 height 12
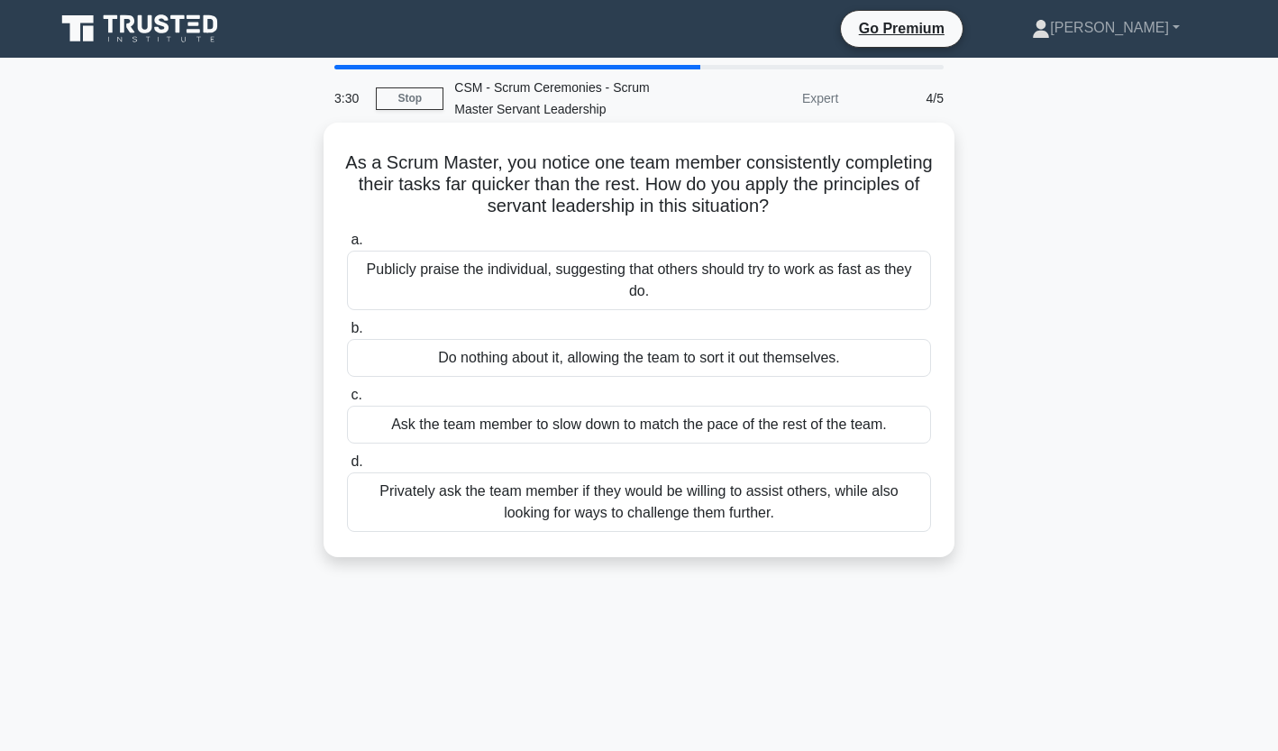
click at [542, 477] on div "Privately ask the team member if they would be willing to assist others, while …" at bounding box center [639, 501] width 584 height 59
click at [347, 468] on input "d. Privately ask the team member if they would be willing to assist others, whi…" at bounding box center [347, 462] width 0 height 12
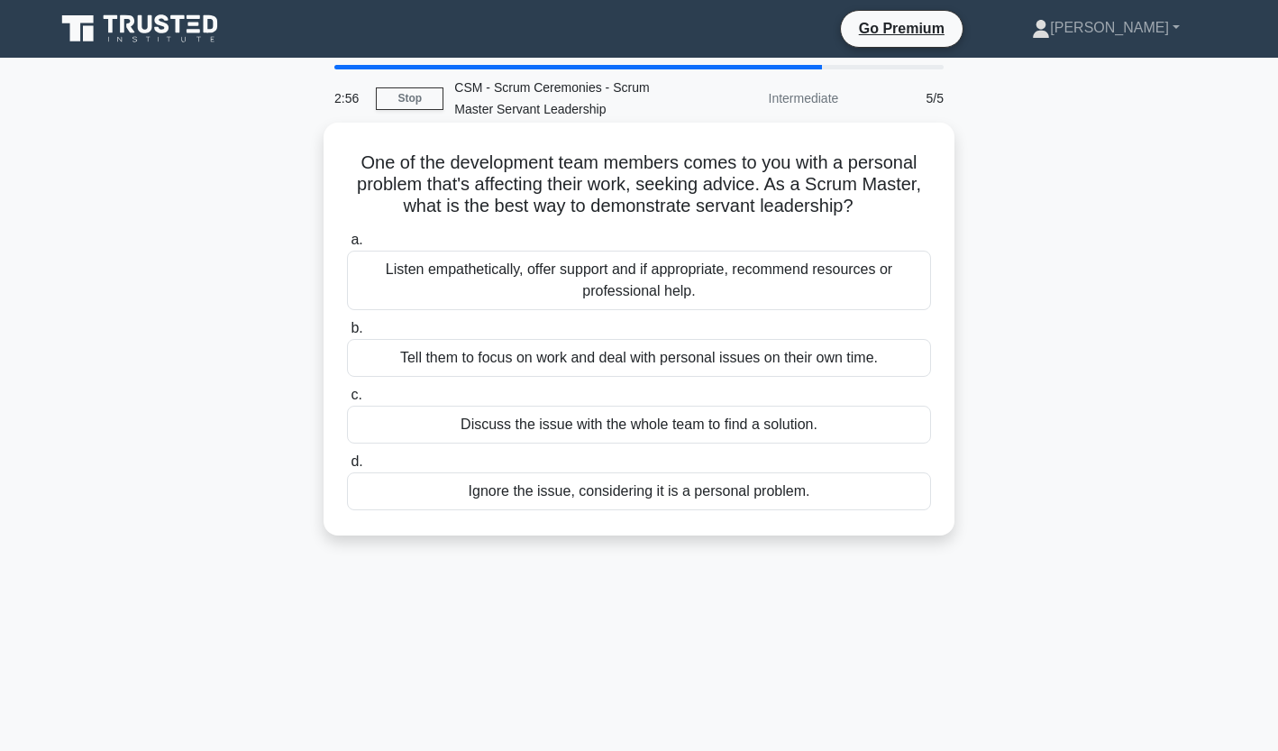
click at [676, 280] on div "Listen empathetically, offer support and if appropriate, recommend resources or…" at bounding box center [639, 280] width 584 height 59
click at [347, 246] on input "a. Listen empathetically, offer support and if appropriate, recommend resources…" at bounding box center [347, 240] width 0 height 12
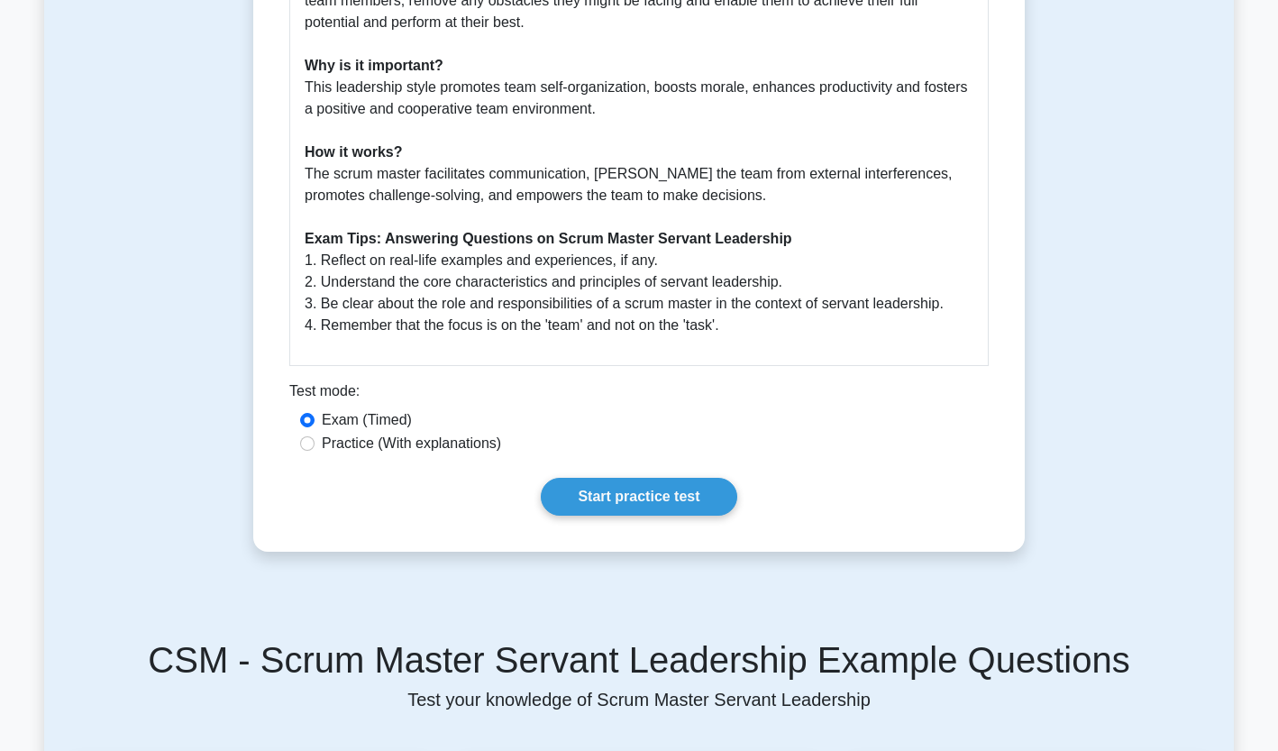
scroll to position [721, 0]
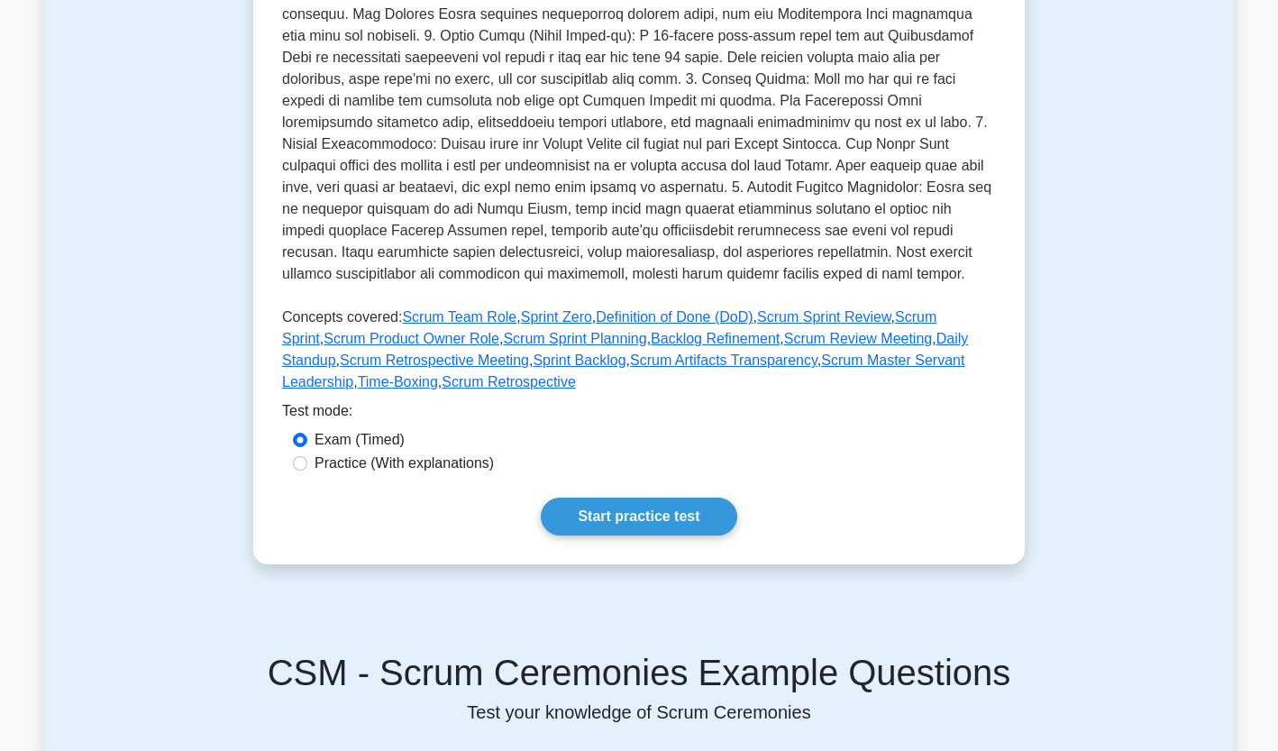
scroll to position [541, 0]
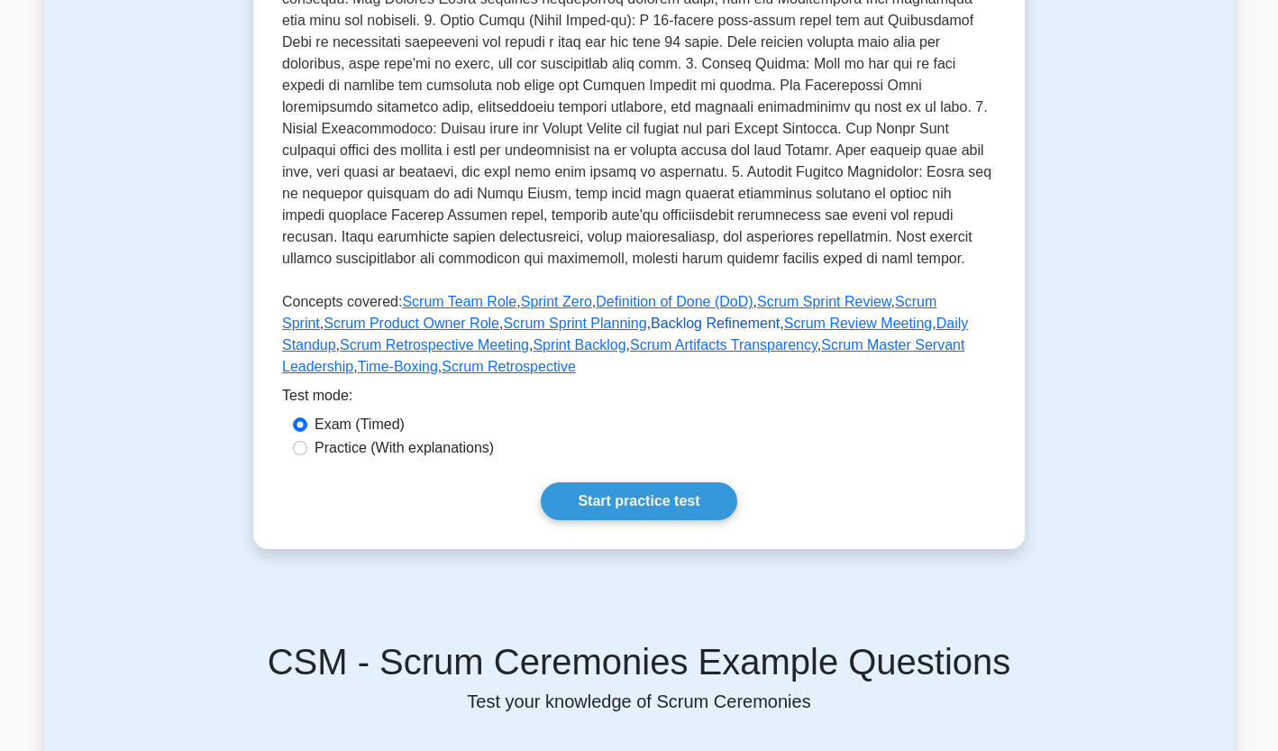
click at [651, 315] on link "Backlog Refinement" at bounding box center [715, 322] width 129 height 15
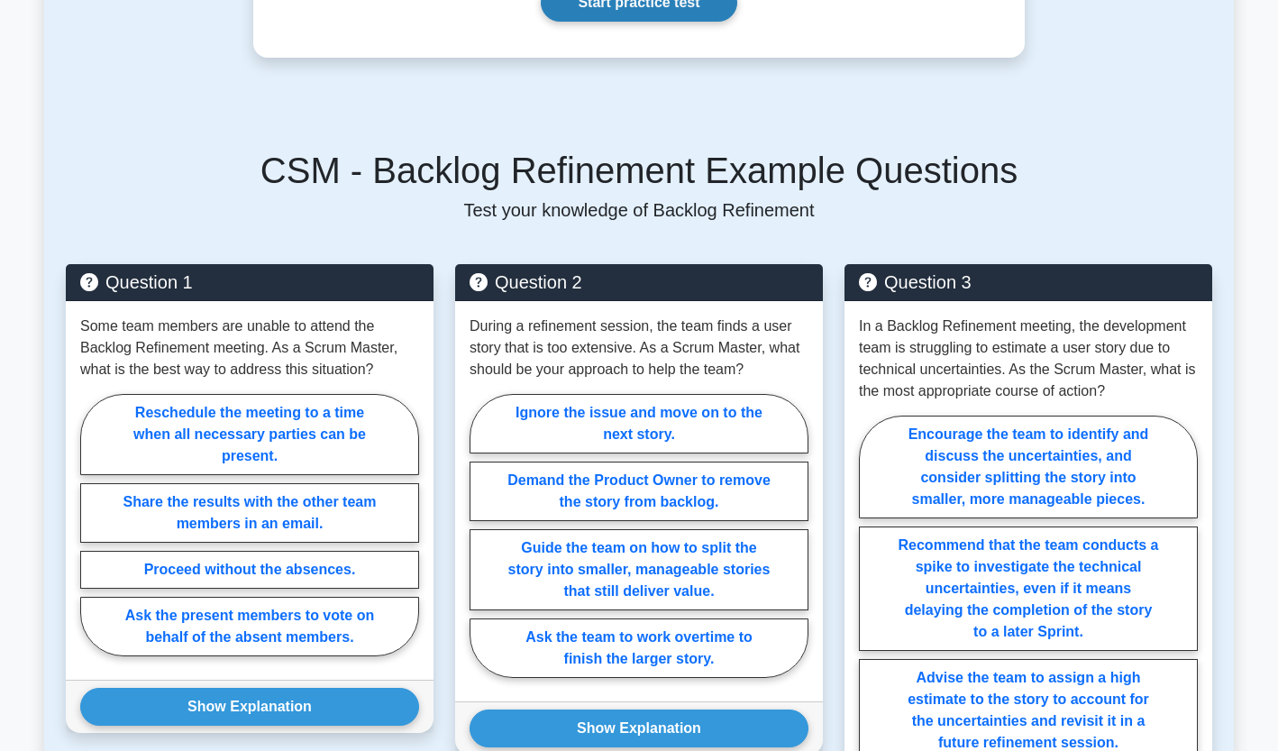
scroll to position [1262, 0]
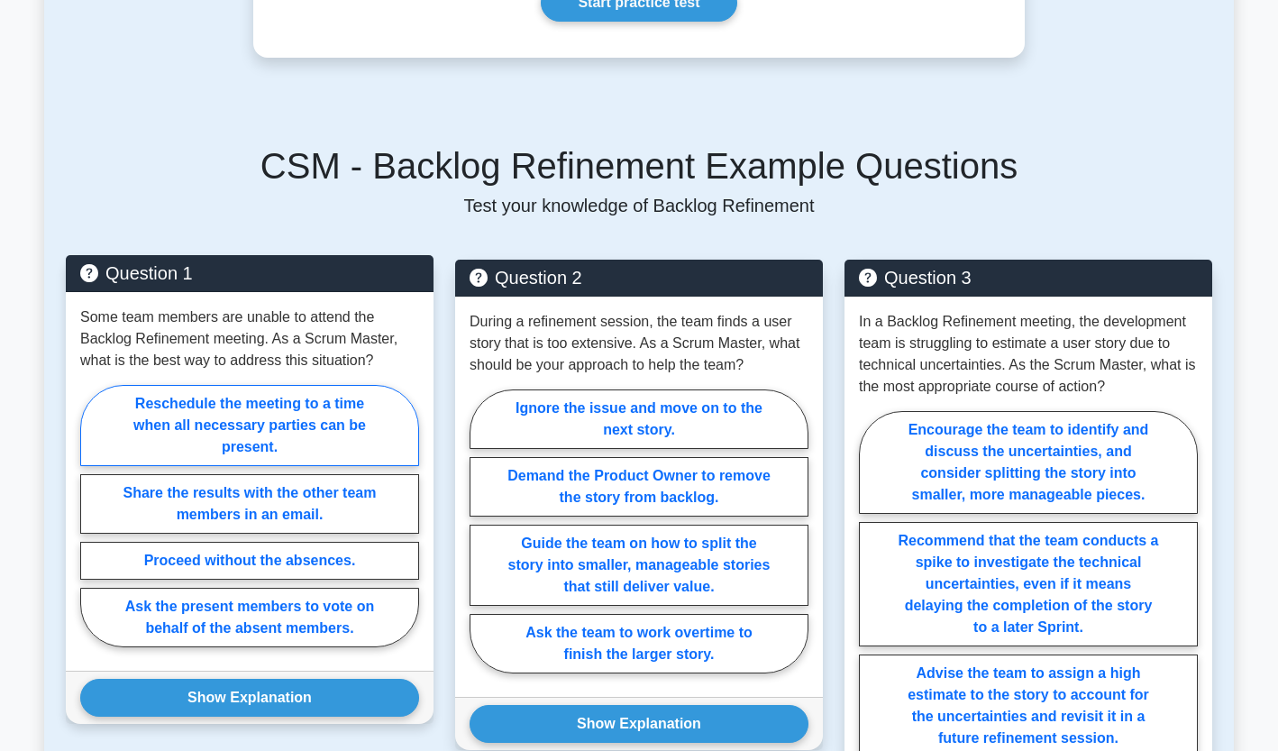
click at [324, 426] on label "Reschedule the meeting to a time when all necessary parties can be present." at bounding box center [249, 425] width 339 height 81
click at [92, 515] on input "Reschedule the meeting to a time when all necessary parties can be present." at bounding box center [86, 521] width 12 height 12
radio input "true"
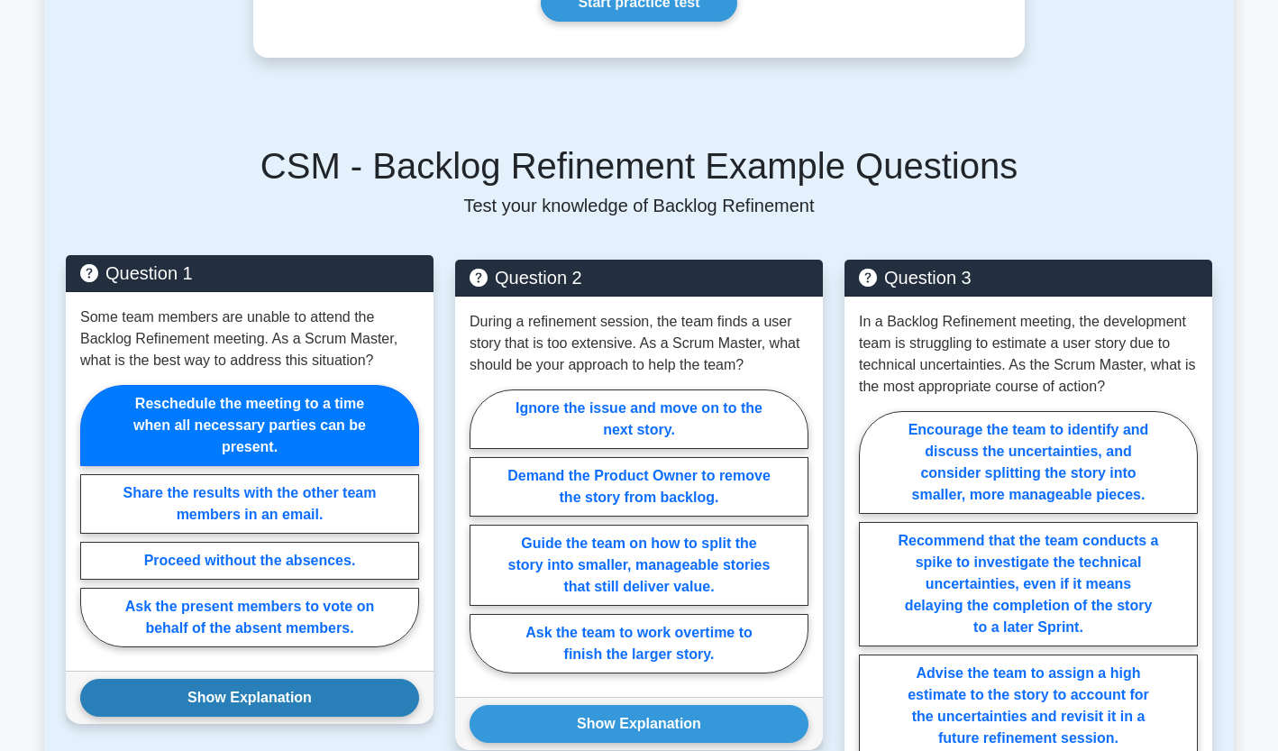
click at [284, 694] on button "Show Explanation" at bounding box center [249, 698] width 339 height 38
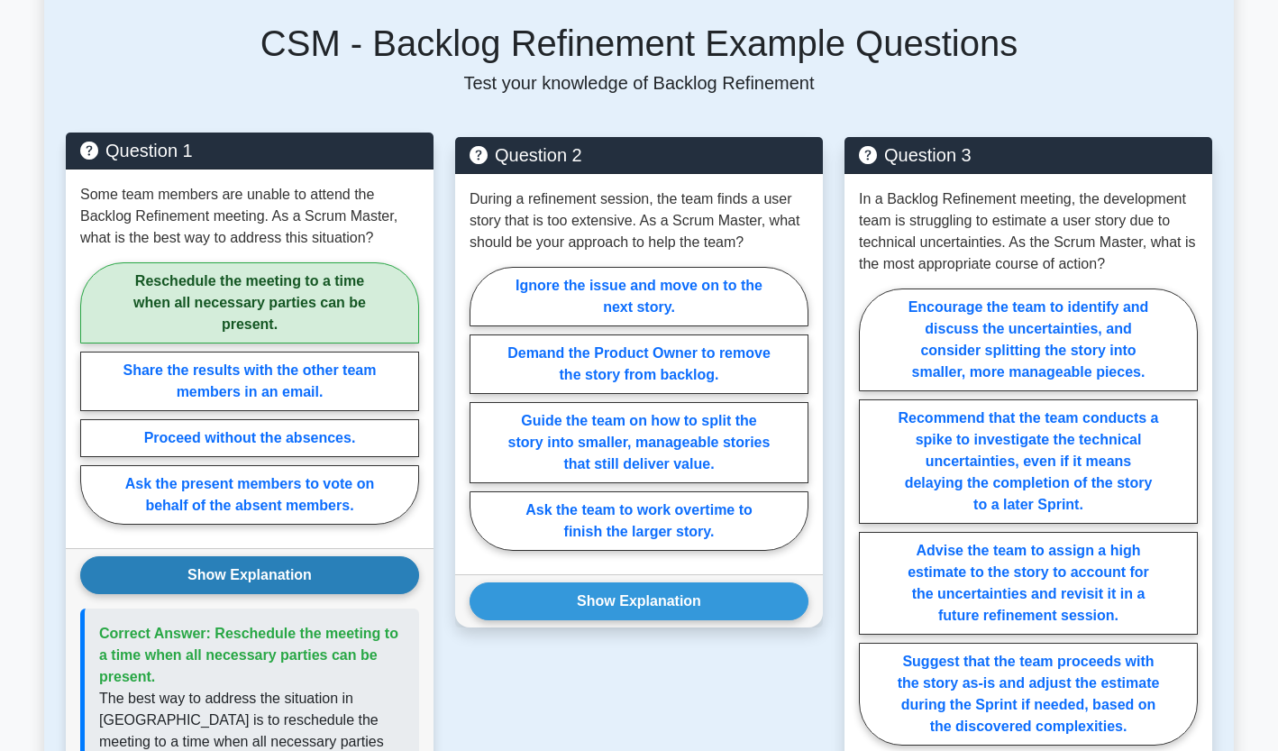
scroll to position [1406, 0]
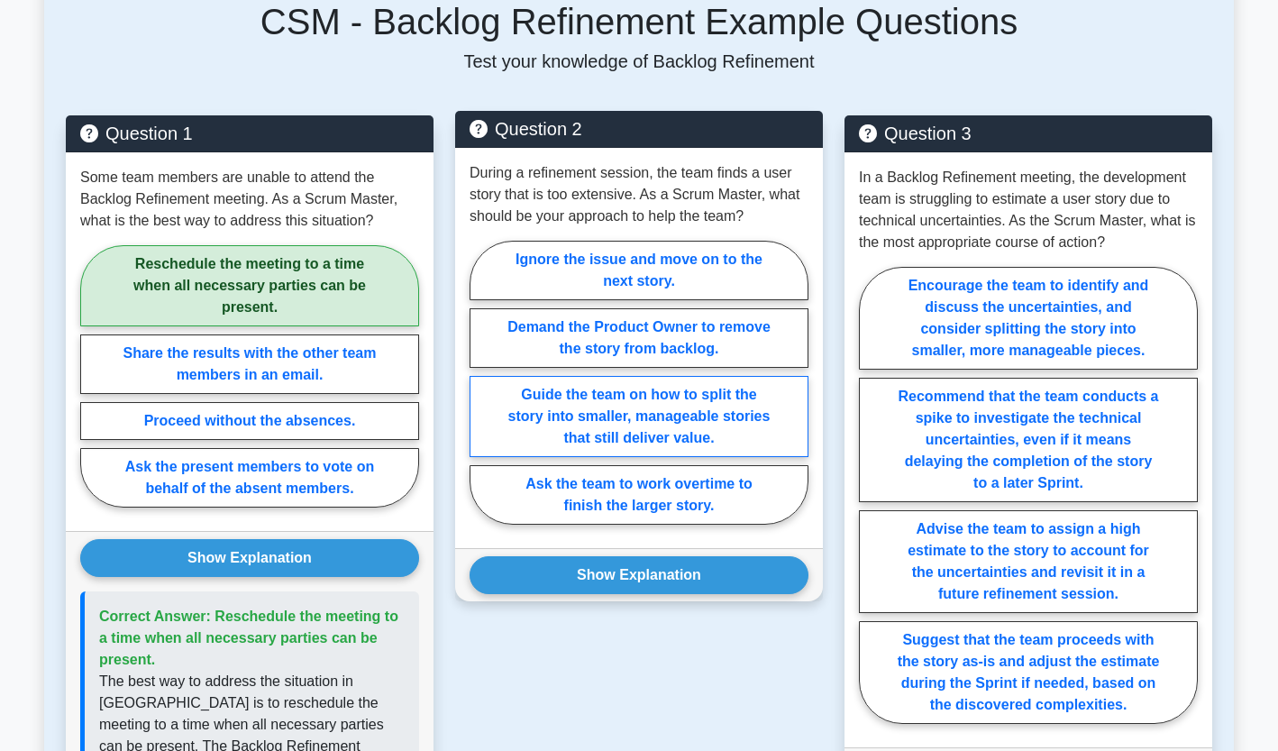
click at [551, 401] on label "Guide the team on how to split the story into smaller, manageable stories that …" at bounding box center [638, 416] width 339 height 81
click at [481, 394] on input "Guide the team on how to split the story into smaller, manageable stories that …" at bounding box center [475, 388] width 12 height 12
radio input "true"
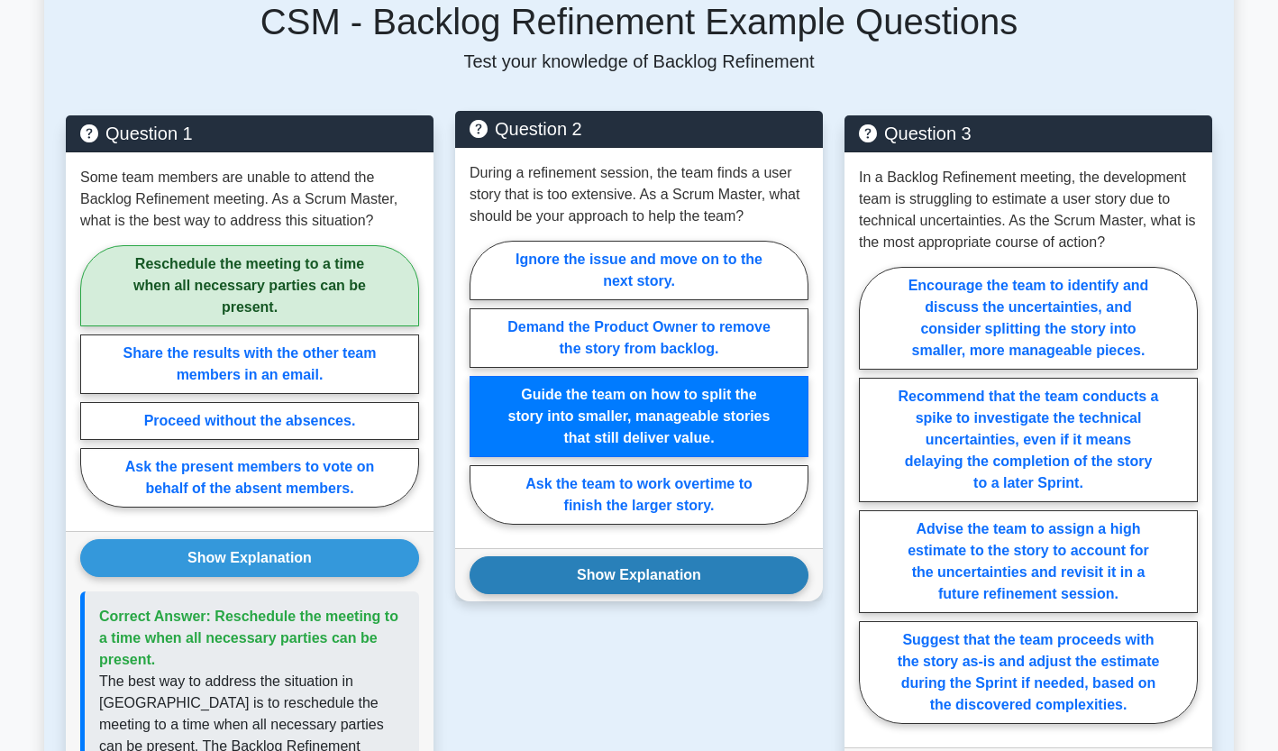
click at [586, 570] on button "Show Explanation" at bounding box center [638, 575] width 339 height 38
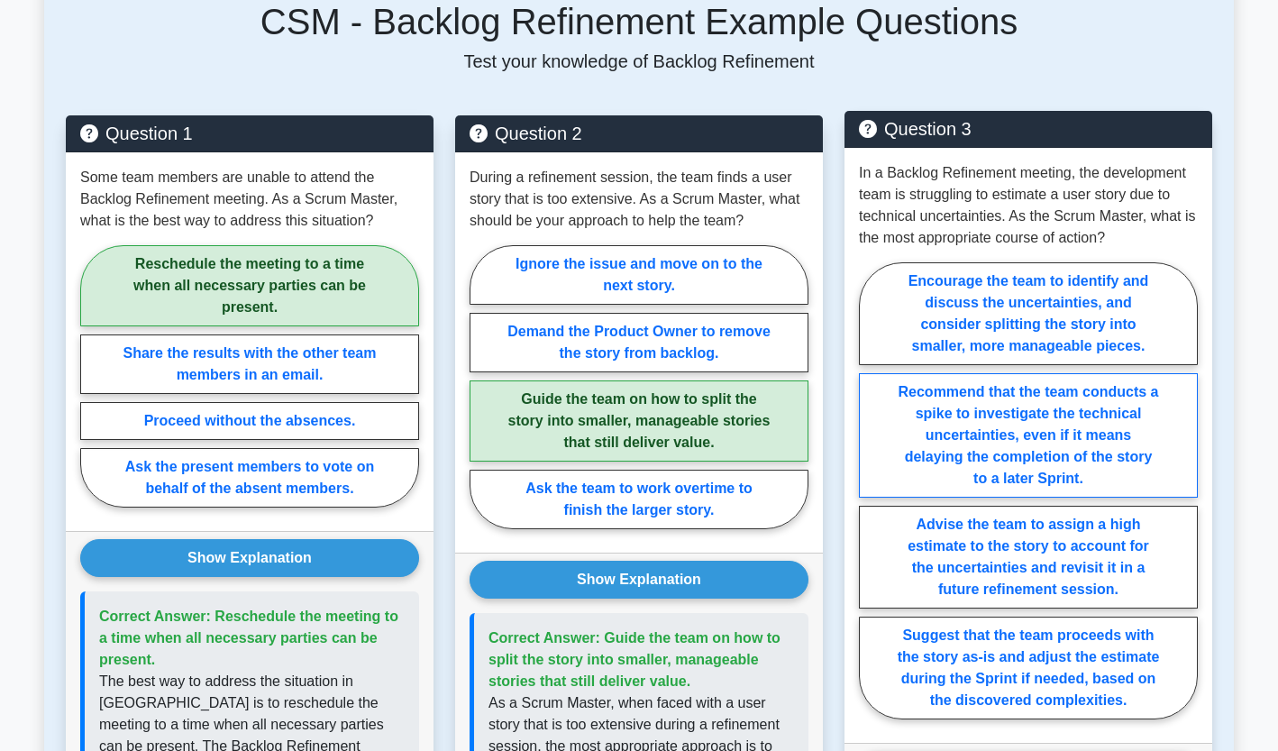
click at [967, 448] on label "Recommend that the team conducts a spike to investigate the technical uncertain…" at bounding box center [1028, 435] width 339 height 124
click at [870, 490] on input "Recommend that the team conducts a spike to investigate the technical uncertain…" at bounding box center [865, 496] width 12 height 12
radio input "true"
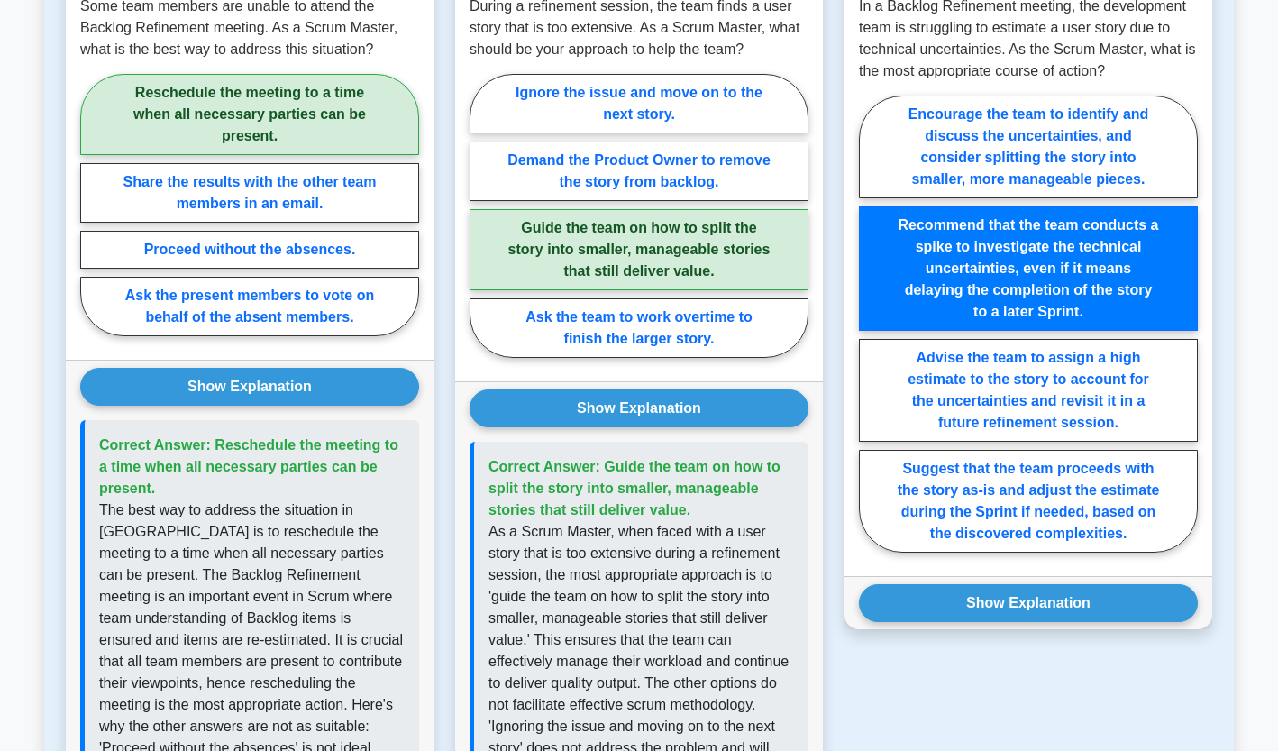
scroll to position [1586, 0]
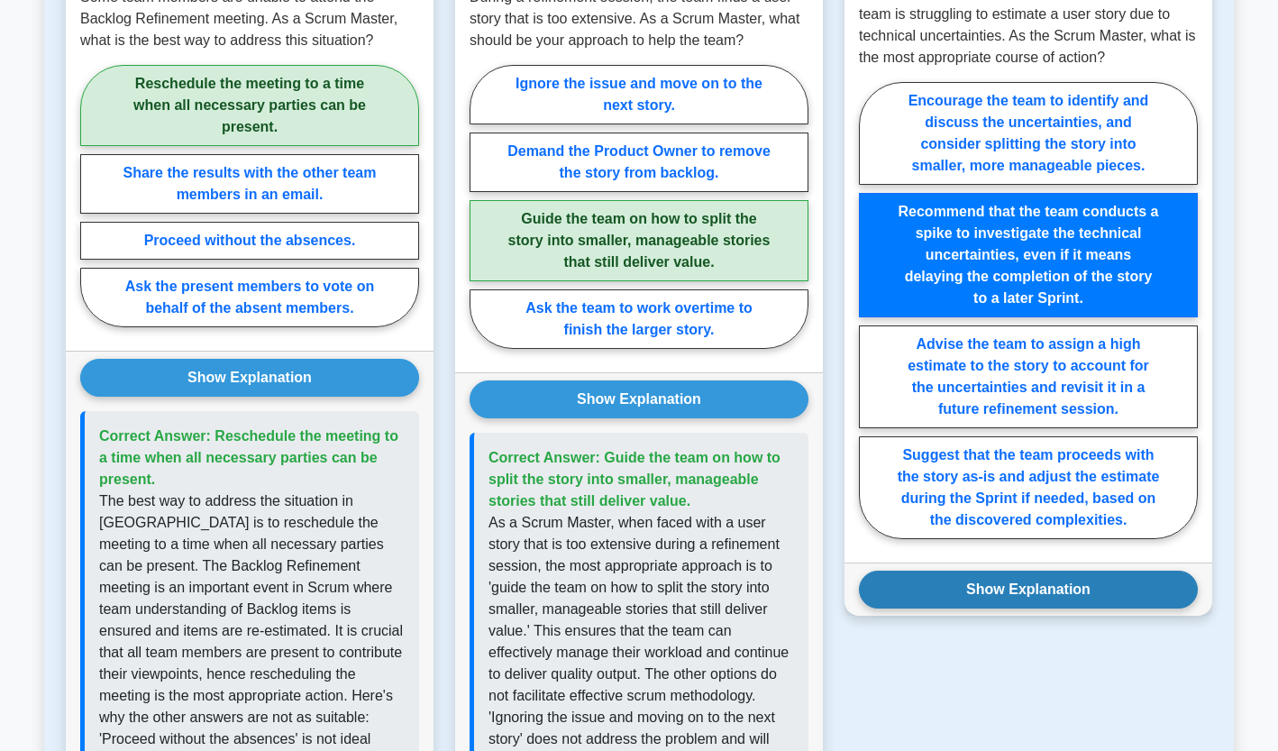
click at [1105, 574] on button "Show Explanation" at bounding box center [1028, 589] width 339 height 38
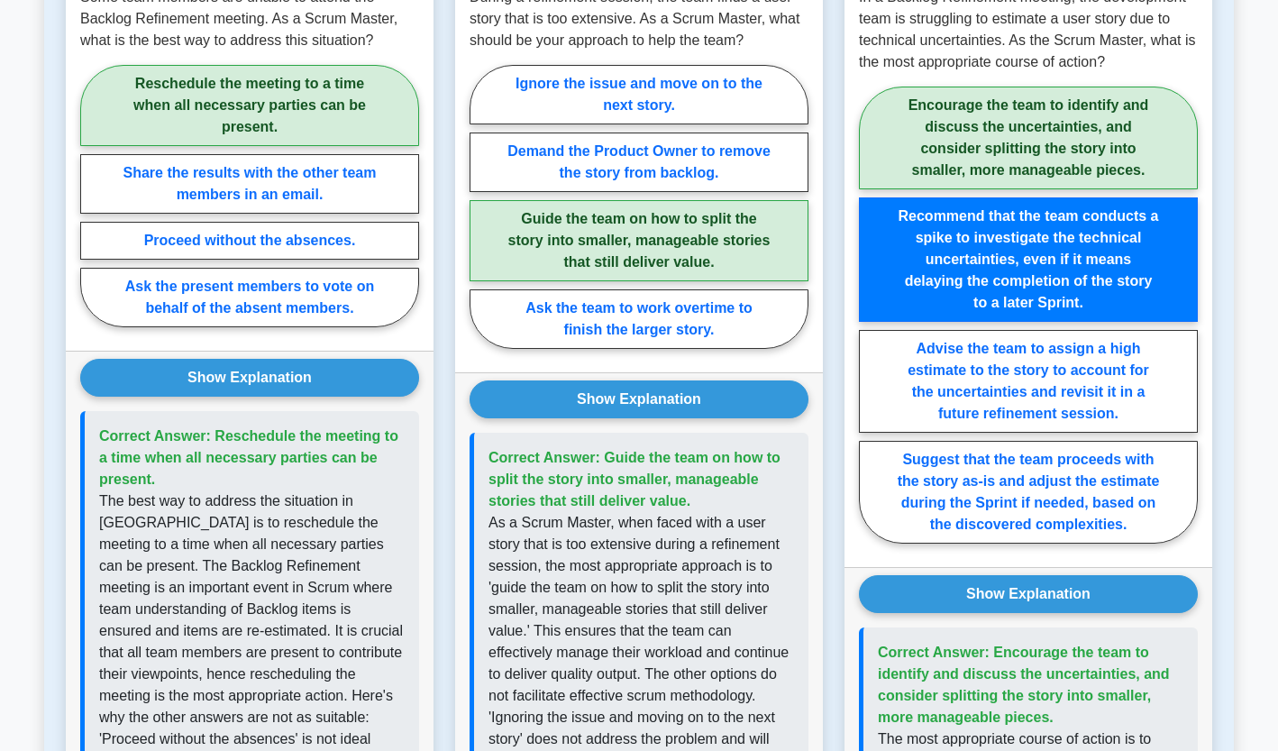
scroll to position [929, 0]
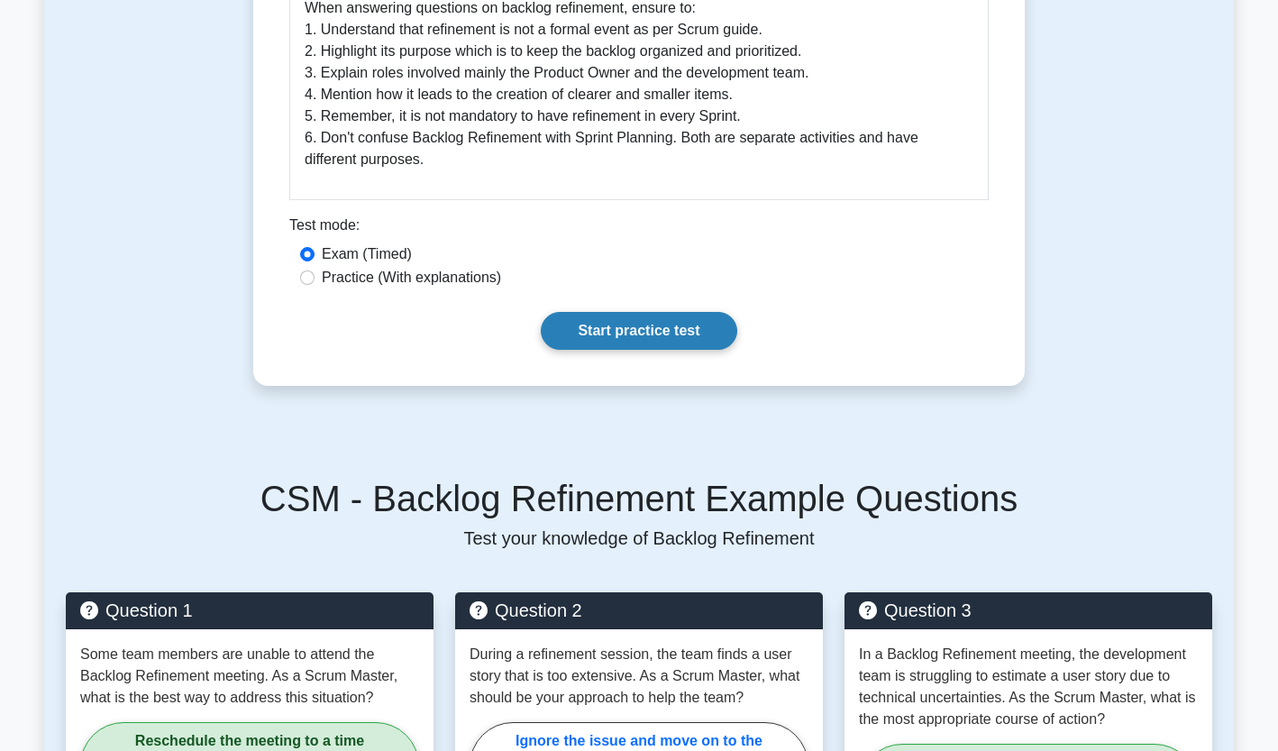
click at [646, 331] on link "Start practice test" at bounding box center [639, 331] width 196 height 38
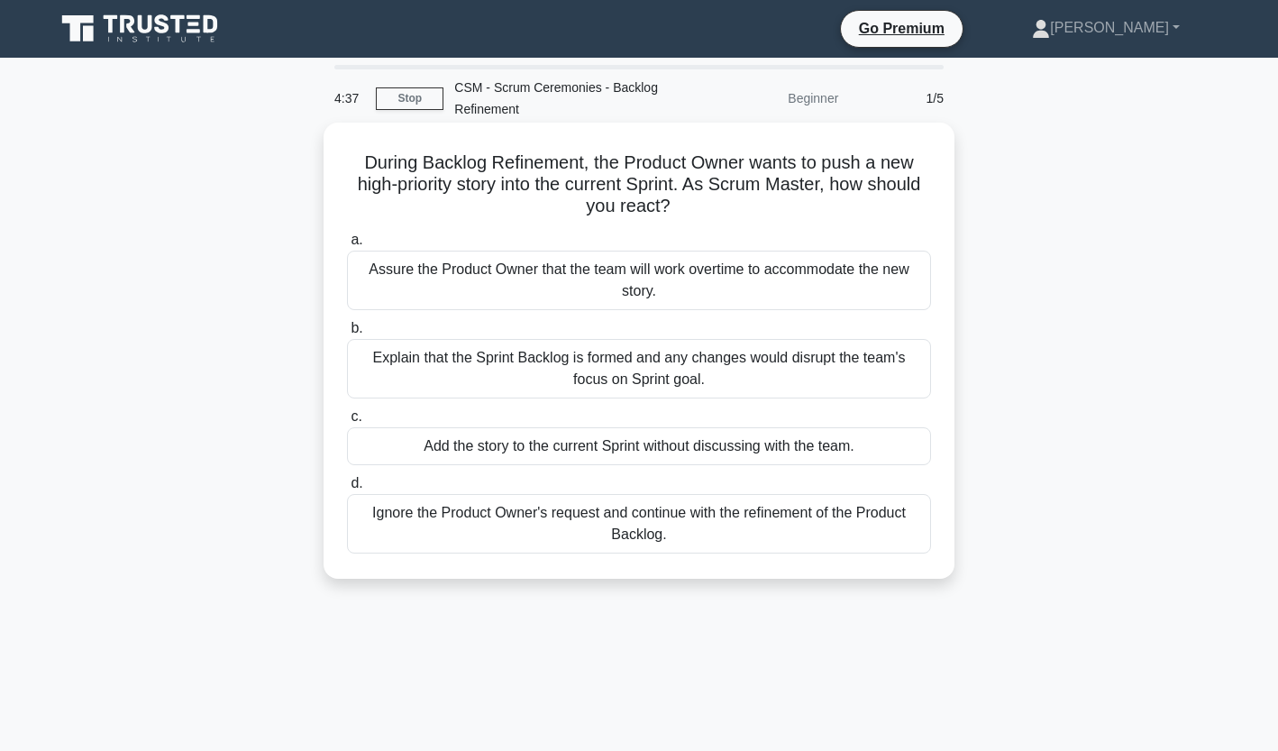
click at [617, 363] on div "Explain that the Sprint Backlog is formed and any changes would disrupt the tea…" at bounding box center [639, 368] width 584 height 59
click at [347, 334] on input "b. Explain that the Sprint Backlog is formed and any changes would disrupt the …" at bounding box center [347, 329] width 0 height 12
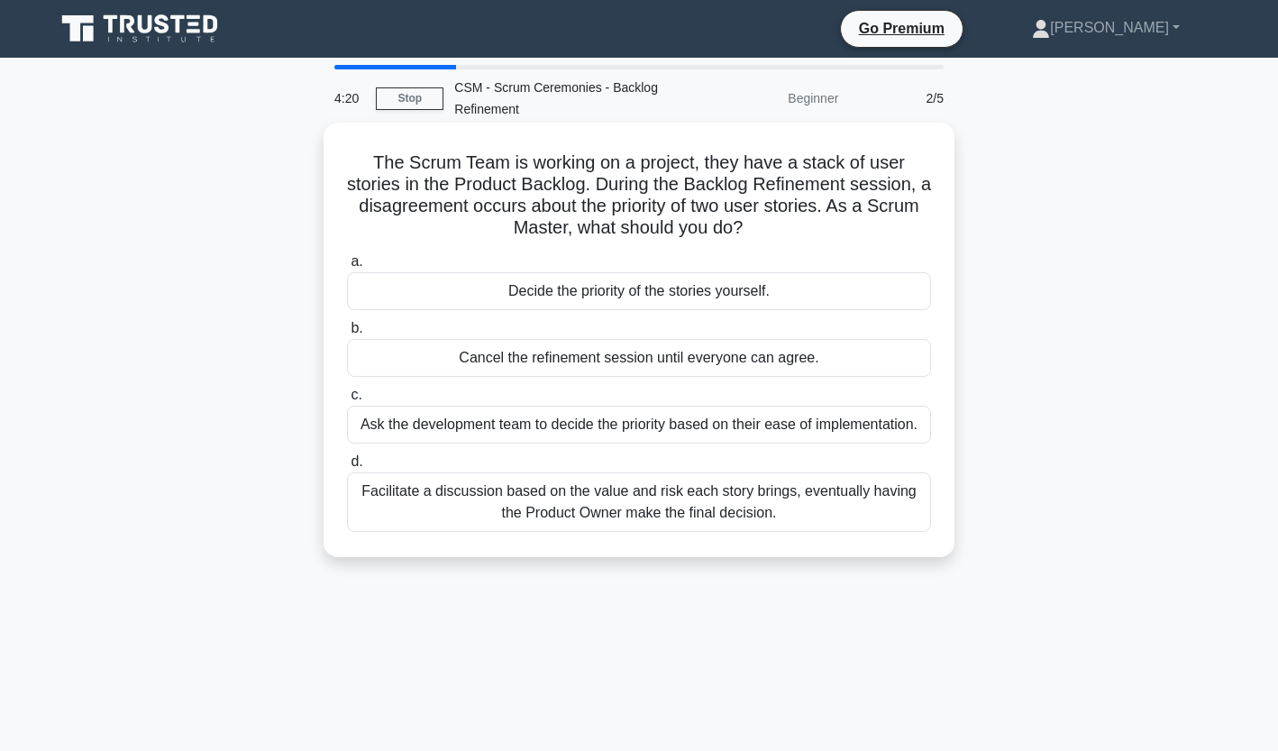
click at [522, 510] on div "Facilitate a discussion based on the value and risk each story brings, eventual…" at bounding box center [639, 501] width 584 height 59
click at [347, 468] on input "d. Facilitate a discussion based on the value and risk each story brings, event…" at bounding box center [347, 462] width 0 height 12
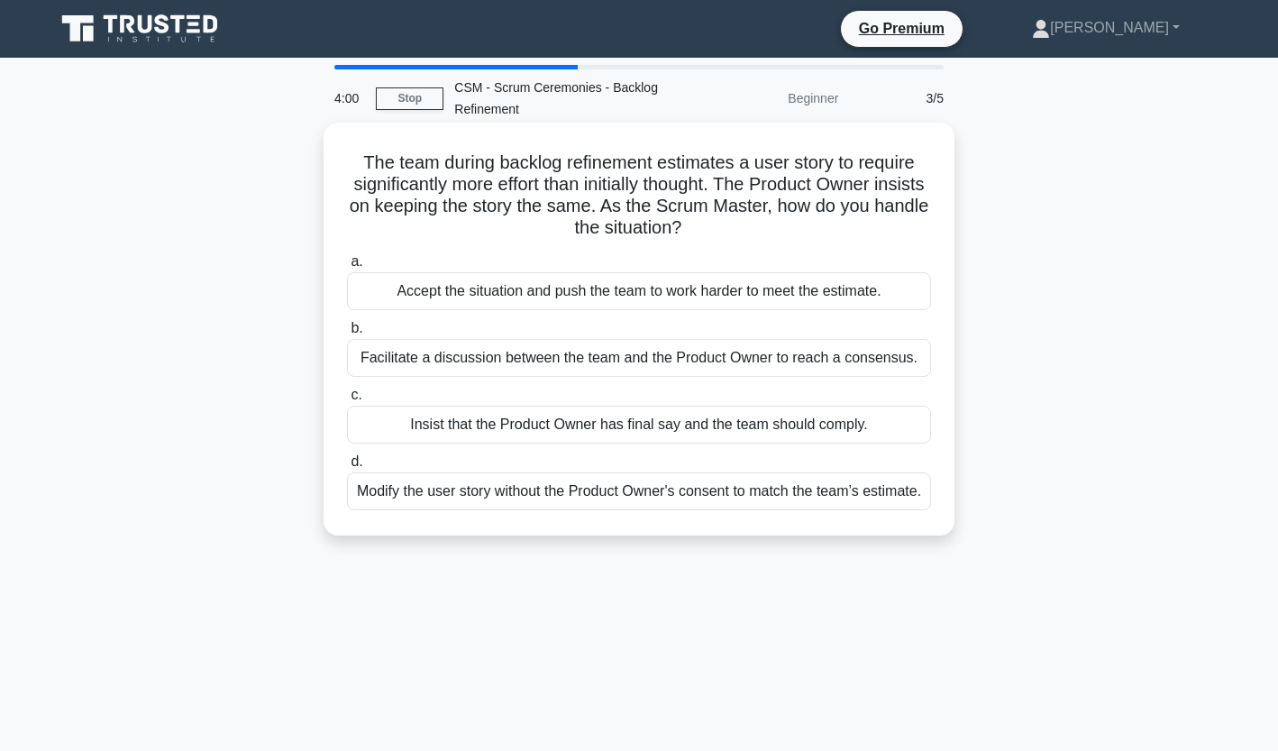
click at [615, 365] on div "Facilitate a discussion between the team and the Product Owner to reach a conse…" at bounding box center [639, 358] width 584 height 38
click at [347, 334] on input "b. Facilitate a discussion between the team and the Product Owner to reach a co…" at bounding box center [347, 329] width 0 height 12
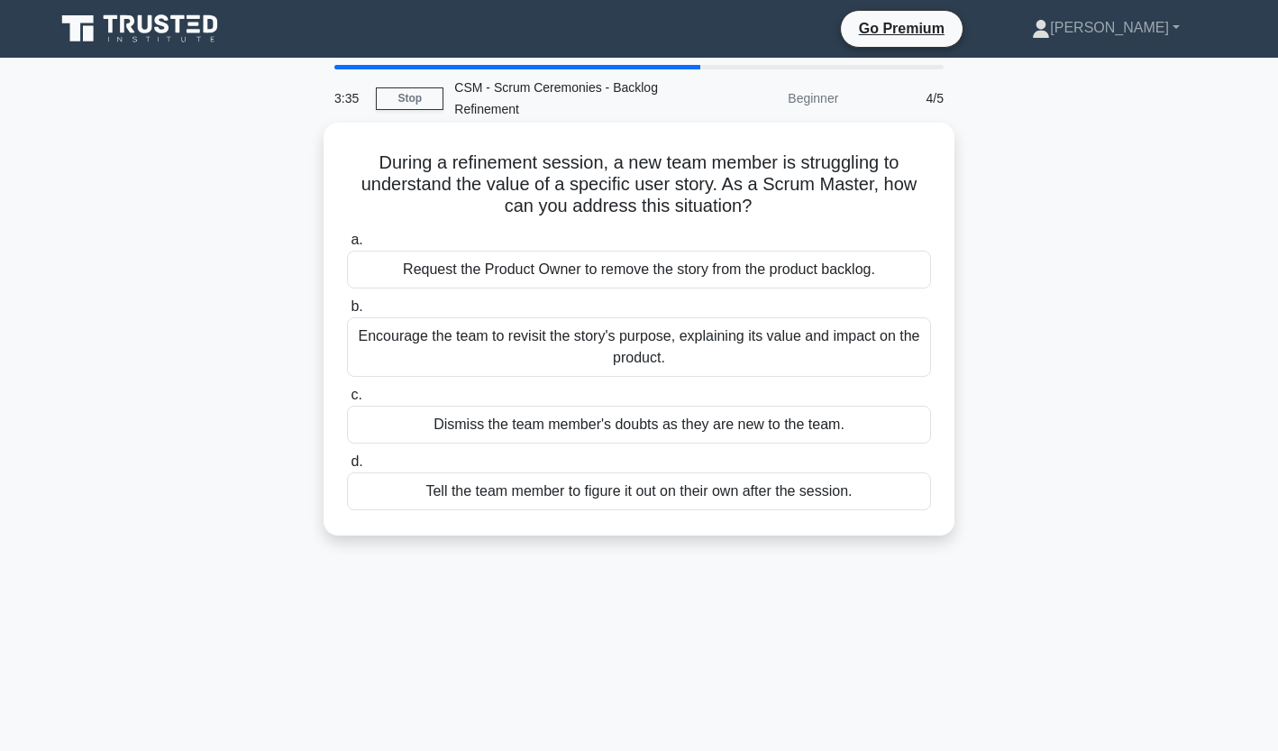
click at [524, 343] on div "Encourage the team to revisit the story's purpose, explaining its value and imp…" at bounding box center [639, 346] width 584 height 59
click at [347, 313] on input "b. Encourage the team to revisit the story's purpose, explaining its value and …" at bounding box center [347, 307] width 0 height 12
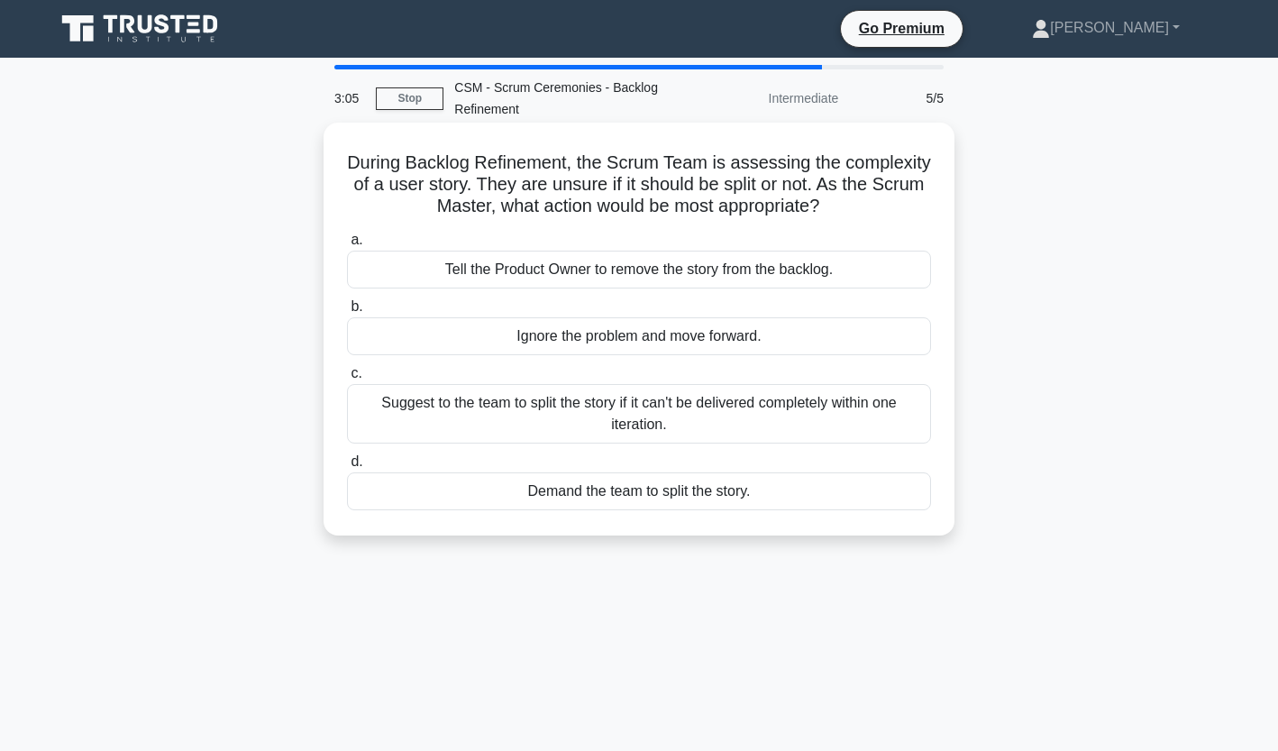
click at [559, 415] on div "Suggest to the team to split the story if it can't be delivered completely with…" at bounding box center [639, 413] width 584 height 59
click at [347, 379] on input "c. Suggest to the team to split the story if it can't be delivered completely w…" at bounding box center [347, 374] width 0 height 12
